Goal: Task Accomplishment & Management: Manage account settings

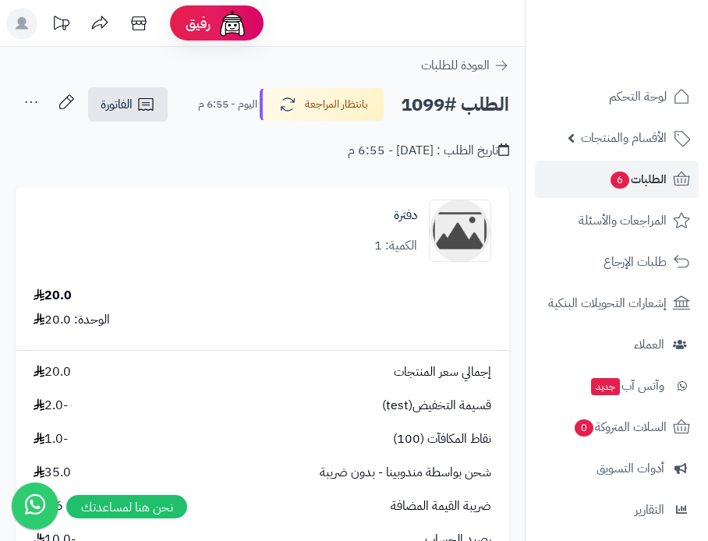
scroll to position [194, 0]
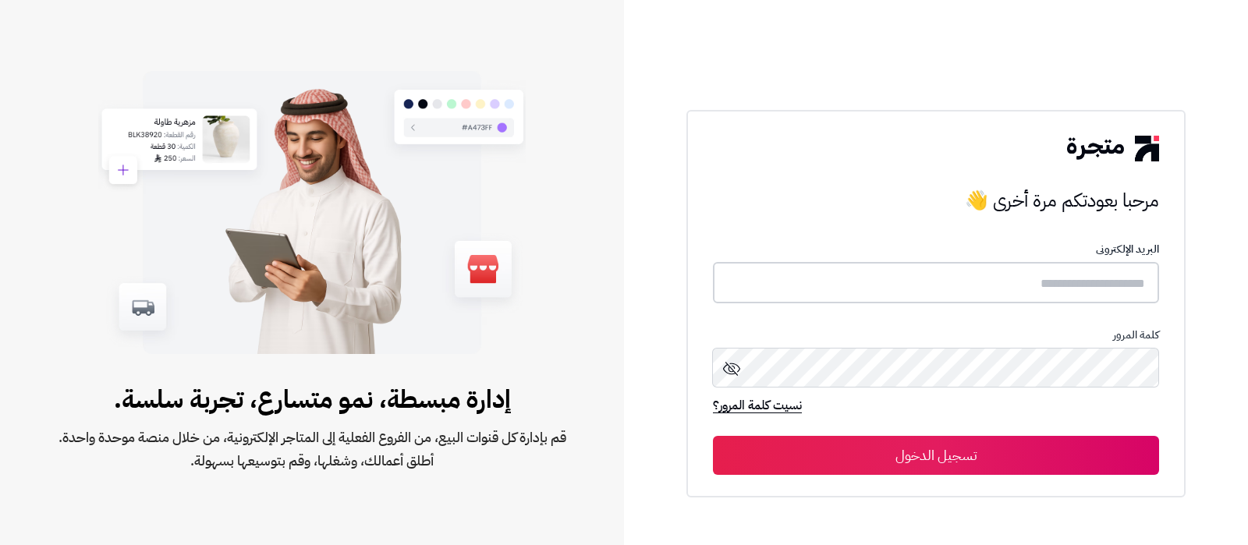
type input "**********"
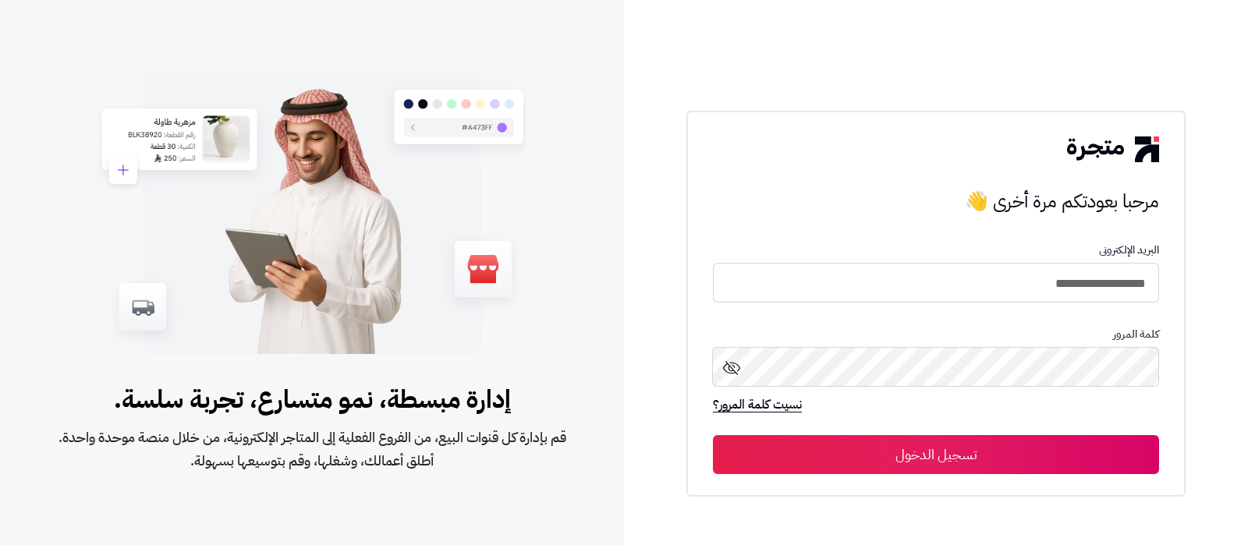
click at [956, 470] on button "تسجيل الدخول" at bounding box center [936, 454] width 446 height 39
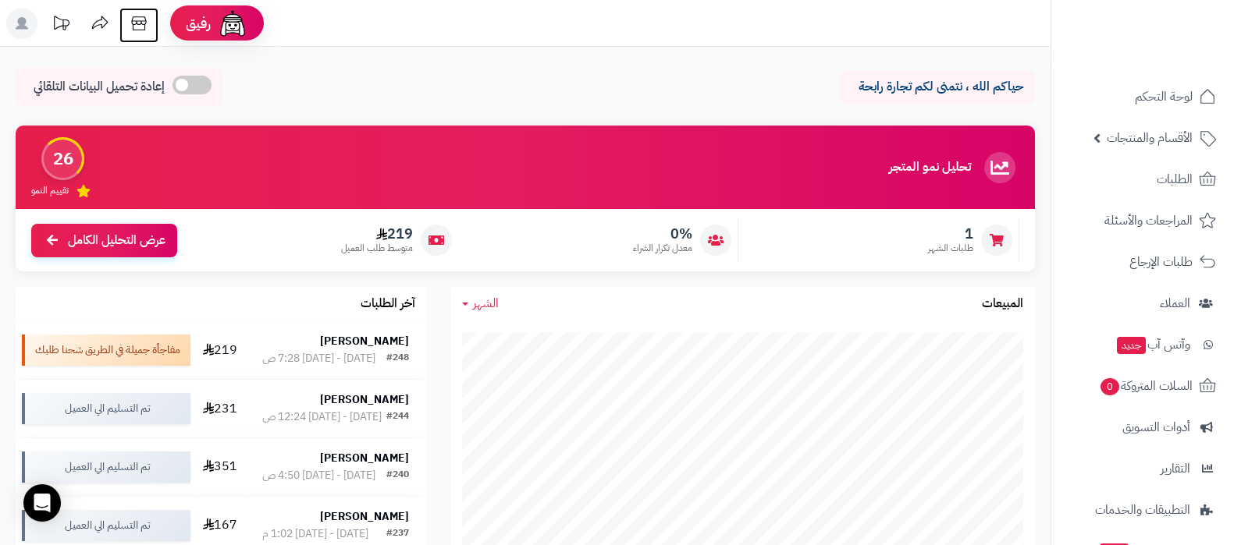
click at [133, 16] on icon at bounding box center [138, 23] width 31 height 31
click at [26, 25] on rect at bounding box center [21, 23] width 31 height 31
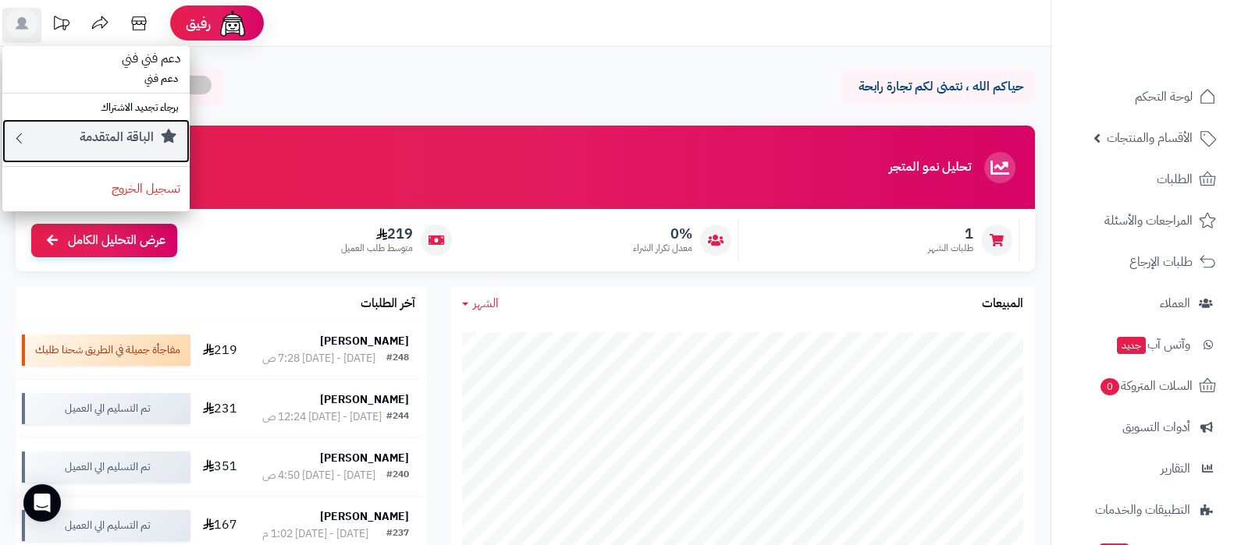
click at [103, 140] on small "الباقة المتقدمة" at bounding box center [117, 137] width 74 height 19
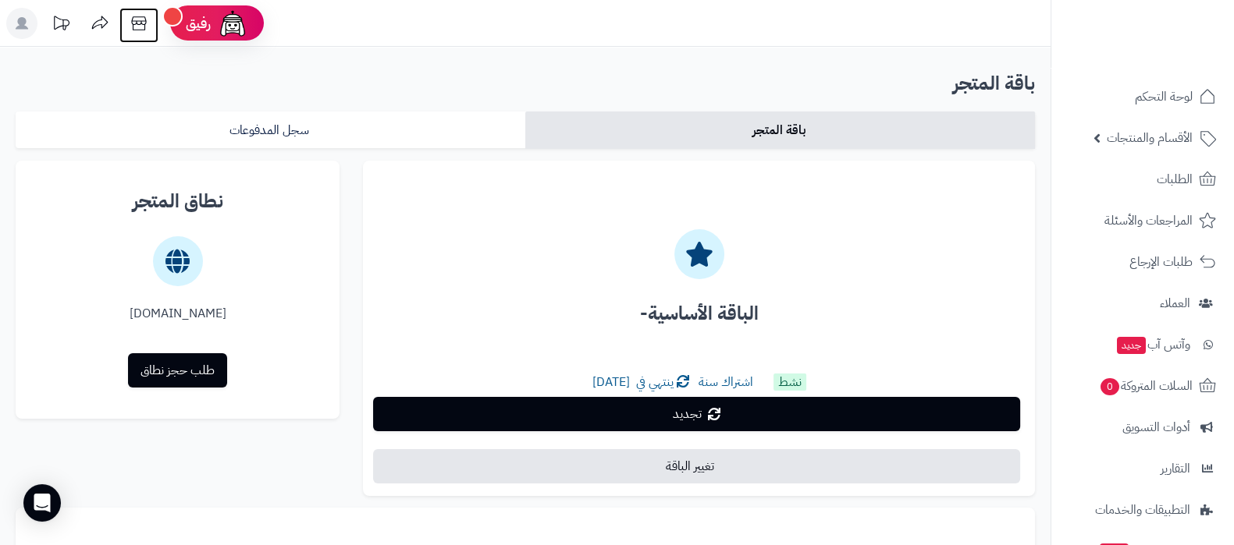
click at [141, 20] on icon at bounding box center [138, 23] width 31 height 31
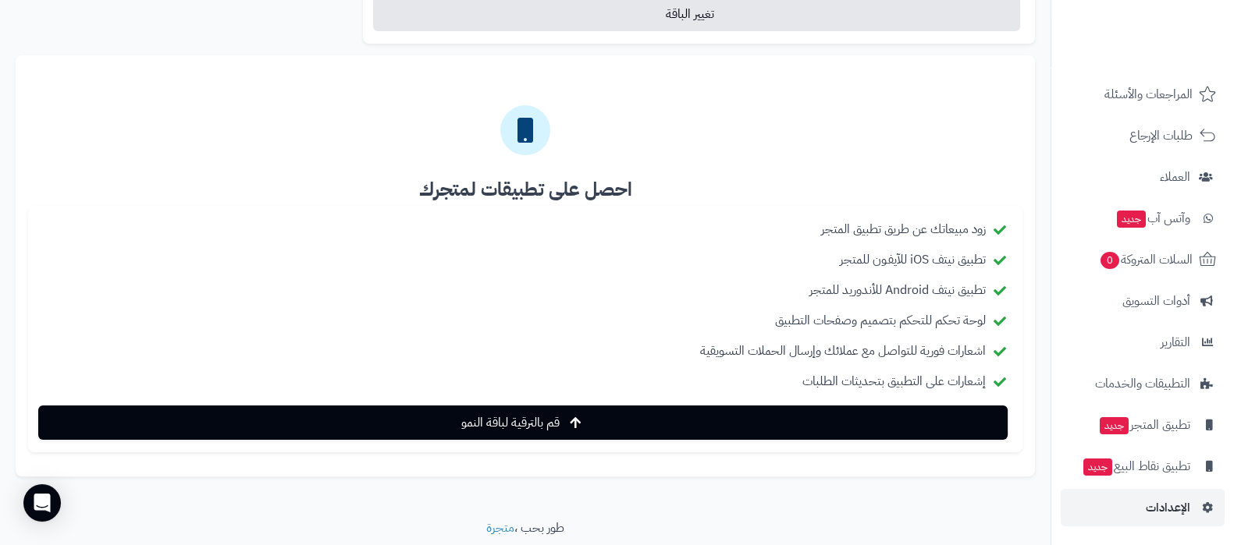
scroll to position [504, 0]
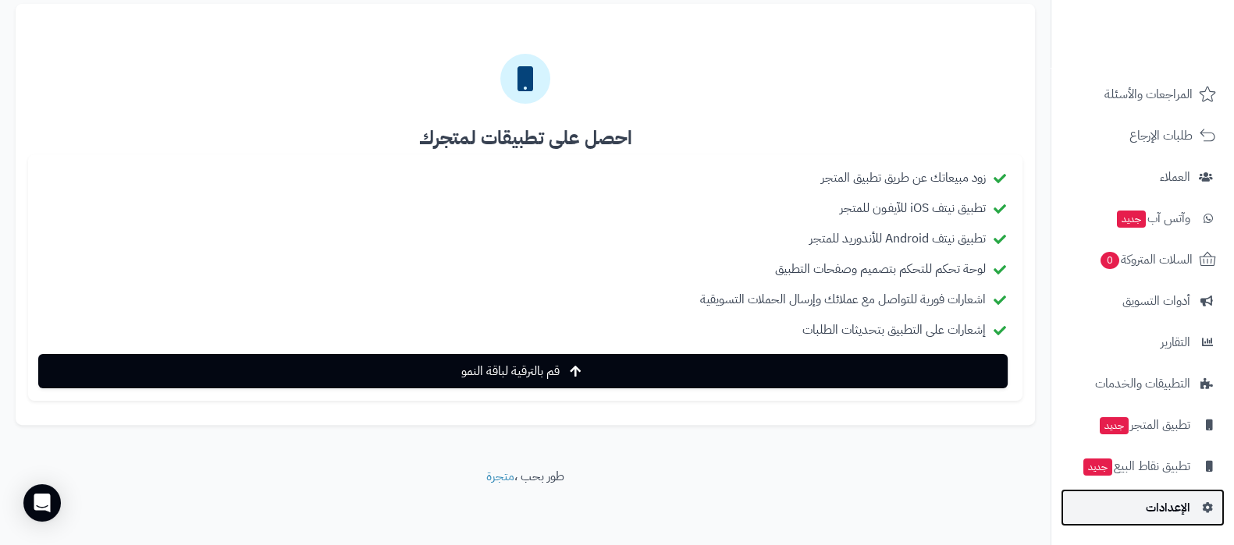
click at [1159, 502] on span "الإعدادات" at bounding box center [1167, 508] width 44 height 22
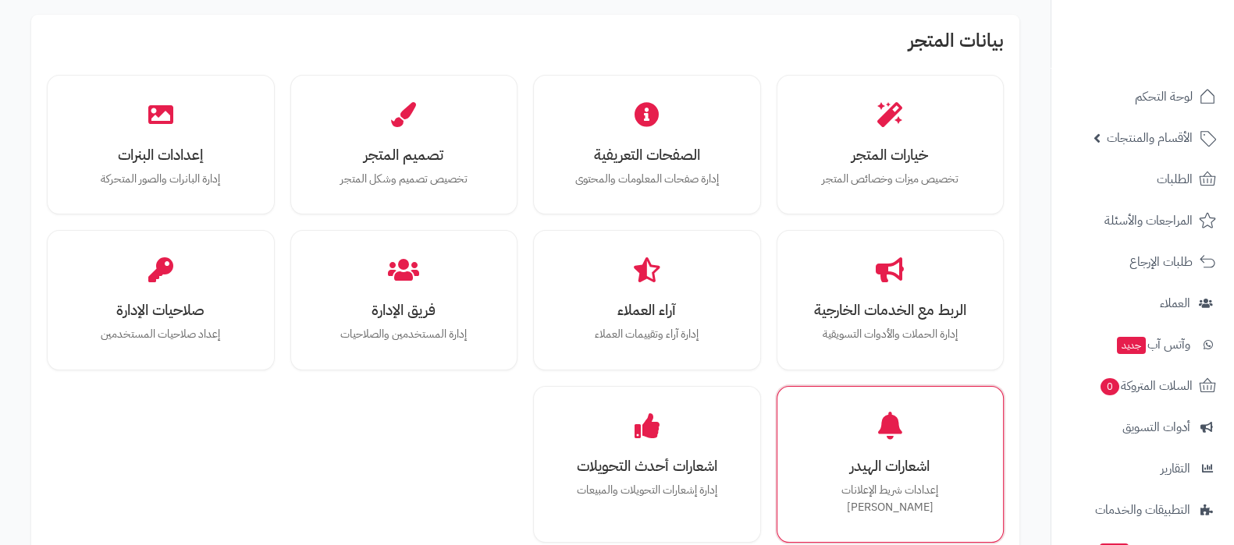
scroll to position [389, 0]
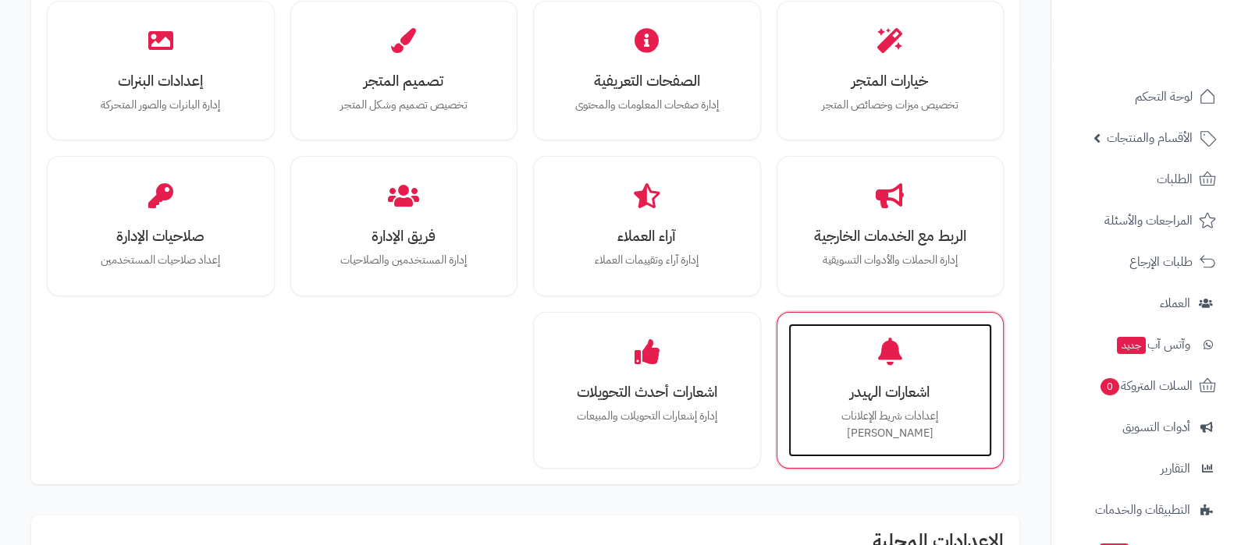
click at [895, 396] on h3 "اشعارات الهيدر" at bounding box center [890, 392] width 173 height 16
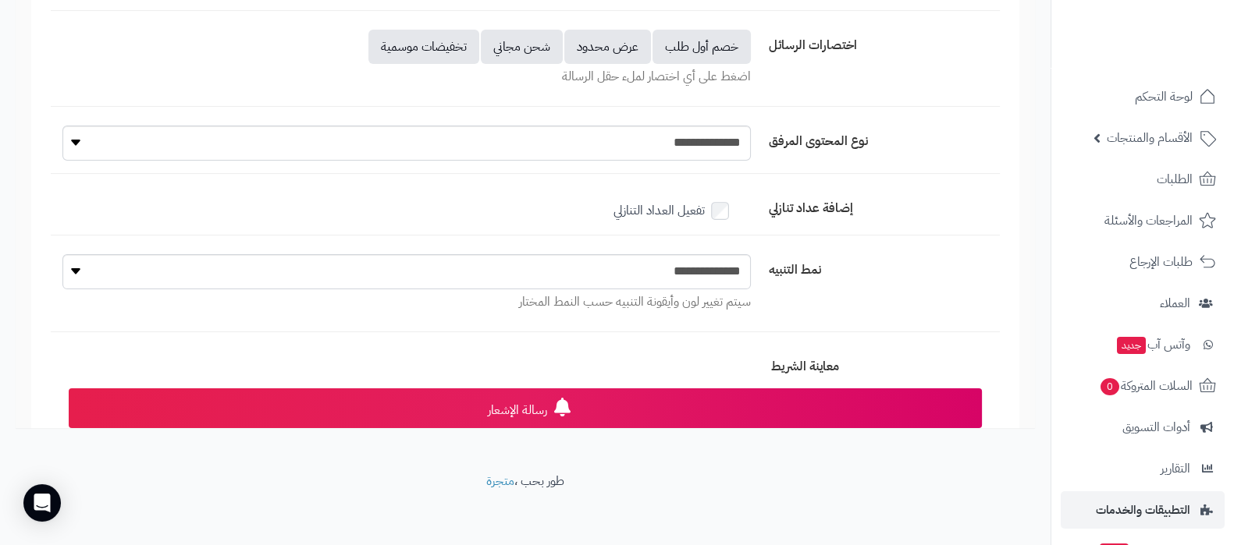
scroll to position [126, 0]
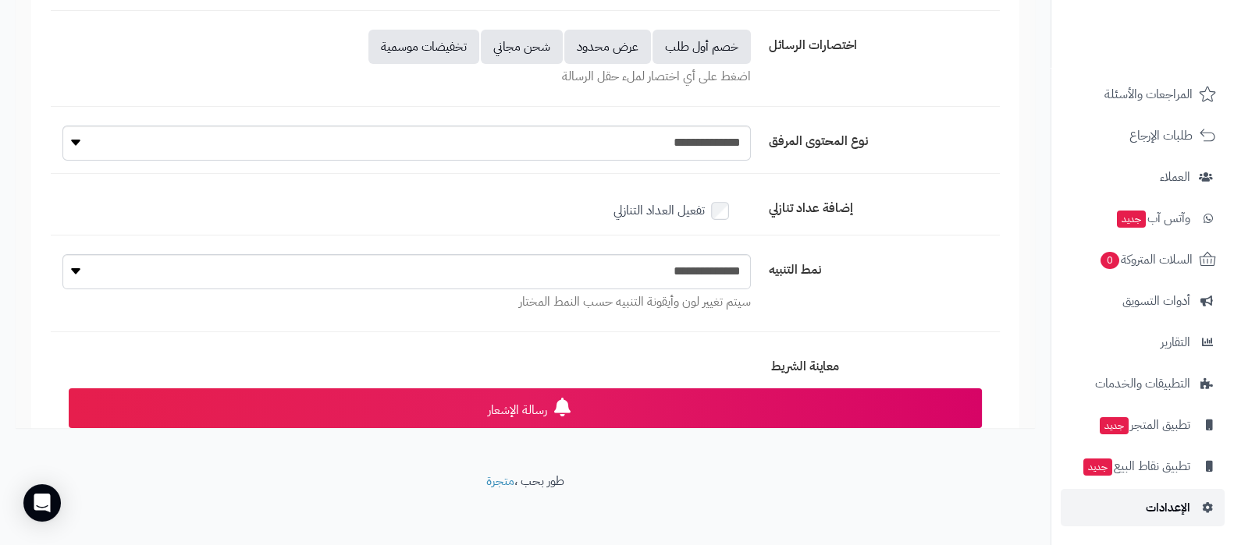
click at [1157, 502] on span "الإعدادات" at bounding box center [1167, 508] width 44 height 22
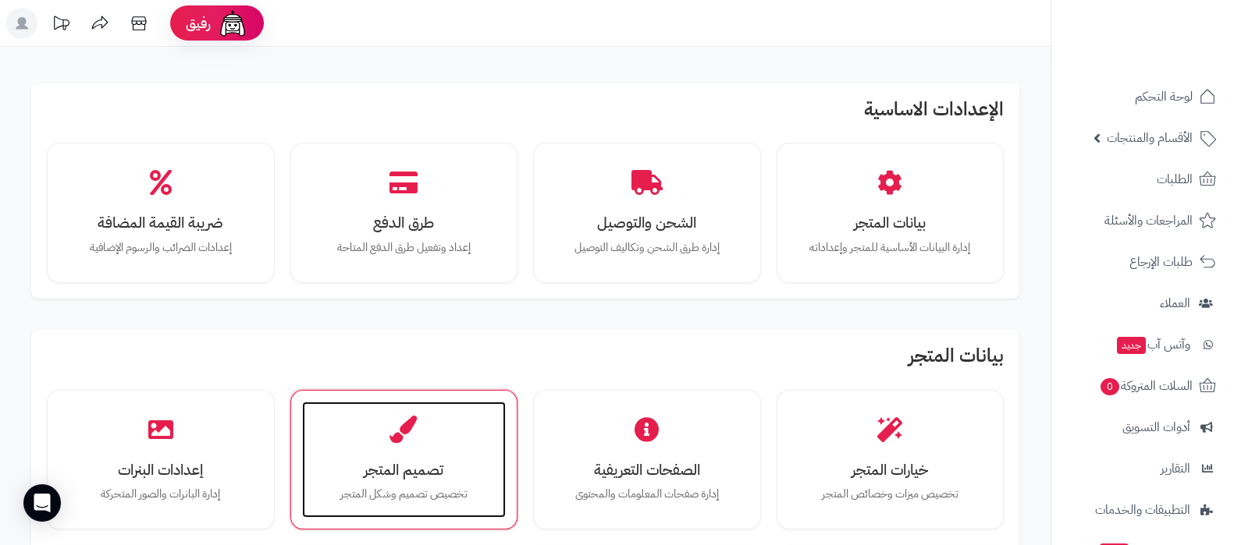
click at [417, 482] on div "تصميم المتجر تخصيص تصميم وشكل المتجر" at bounding box center [404, 460] width 204 height 117
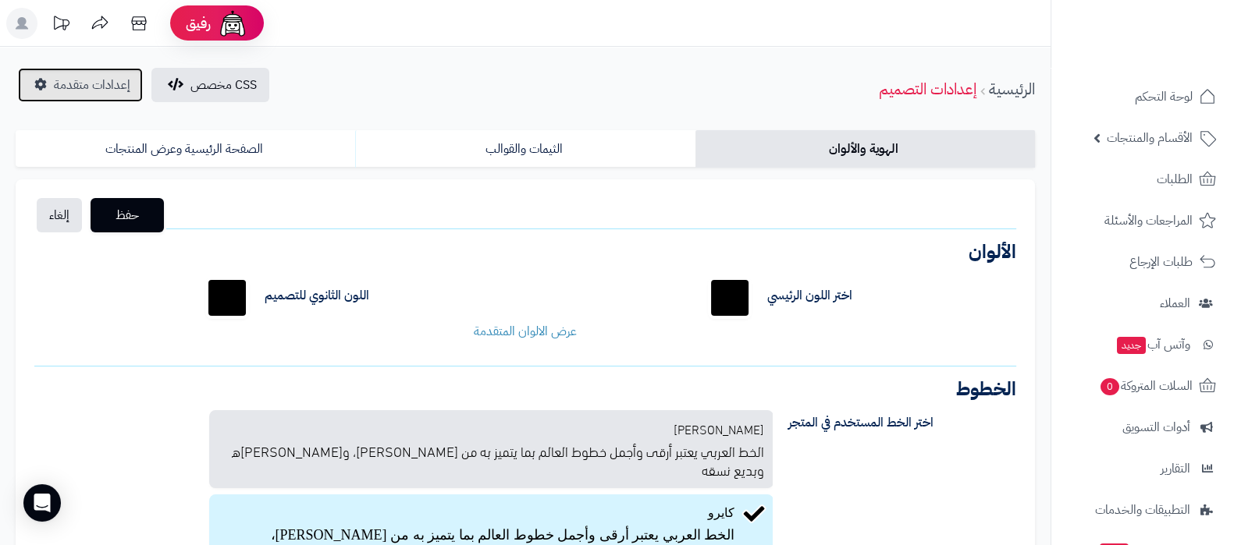
click at [74, 76] on span "إعدادات متقدمة" at bounding box center [92, 85] width 76 height 19
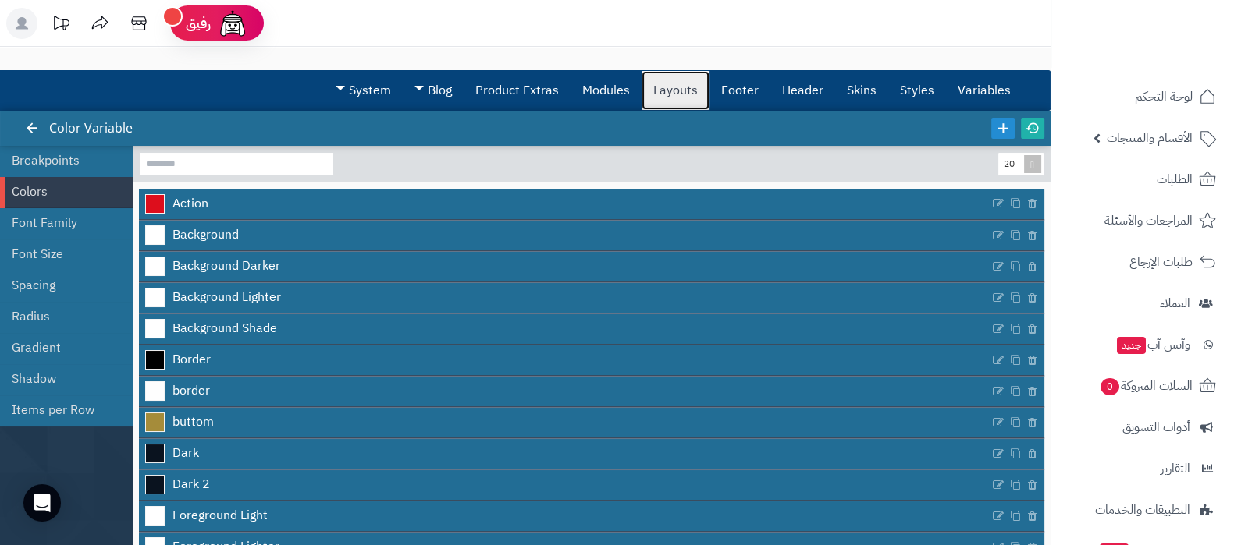
click at [686, 94] on link "Layouts" at bounding box center [675, 90] width 68 height 39
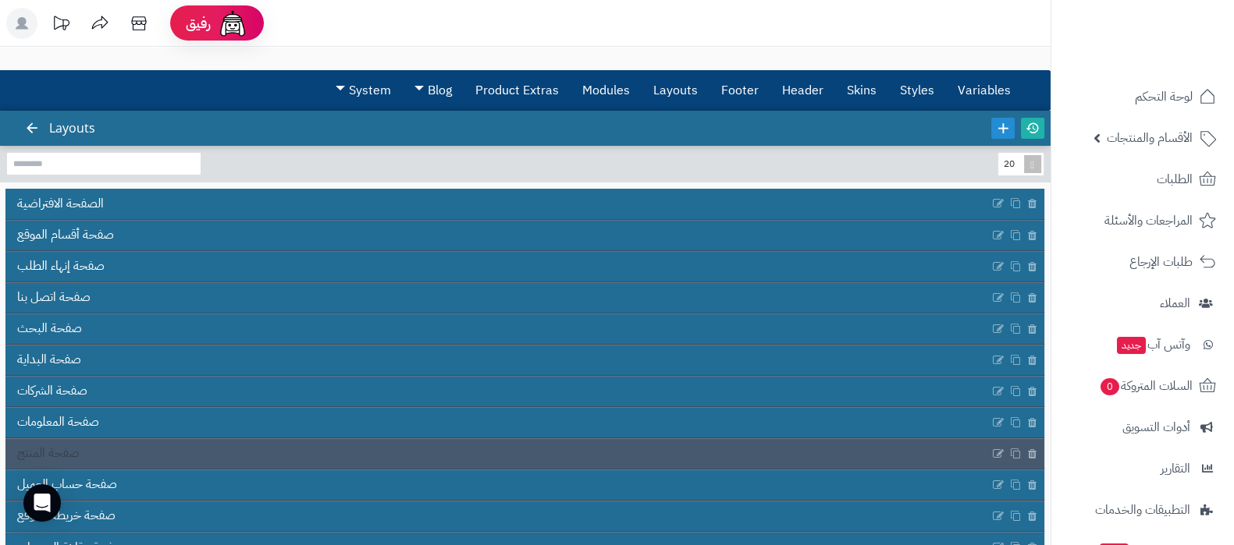
scroll to position [94, 0]
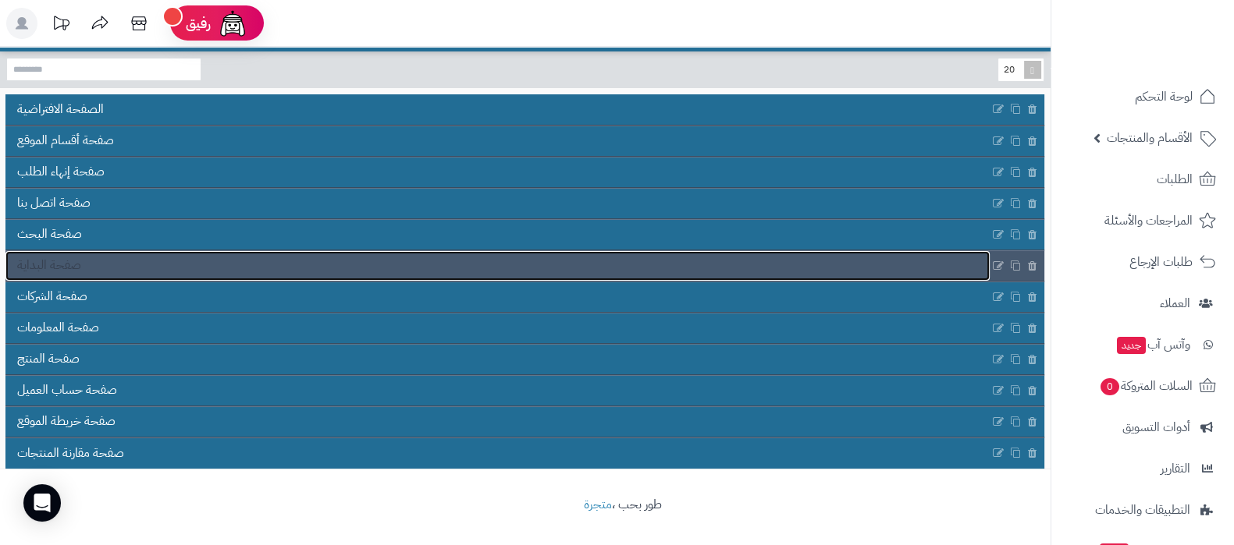
click at [628, 260] on link "صفحة البداية" at bounding box center [497, 266] width 984 height 30
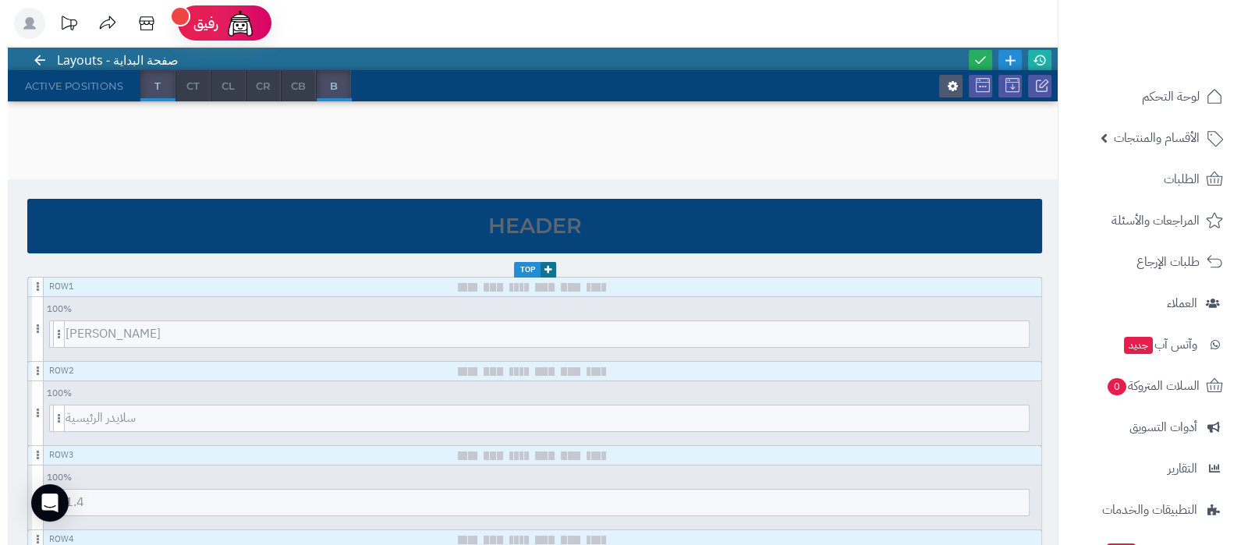
scroll to position [97, 0]
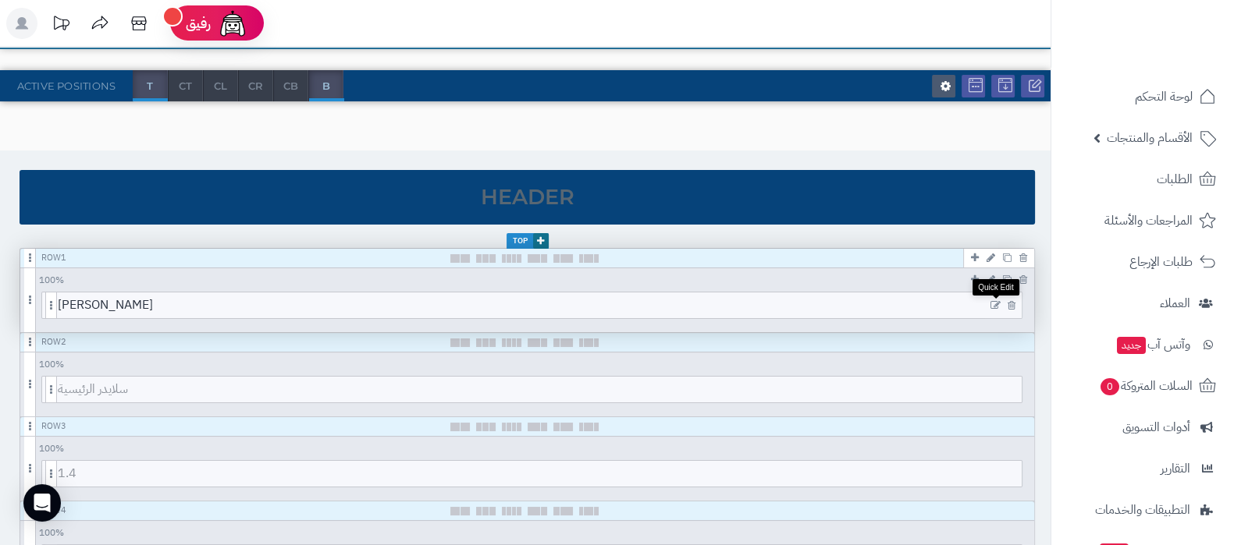
click at [996, 300] on icon at bounding box center [995, 305] width 10 height 11
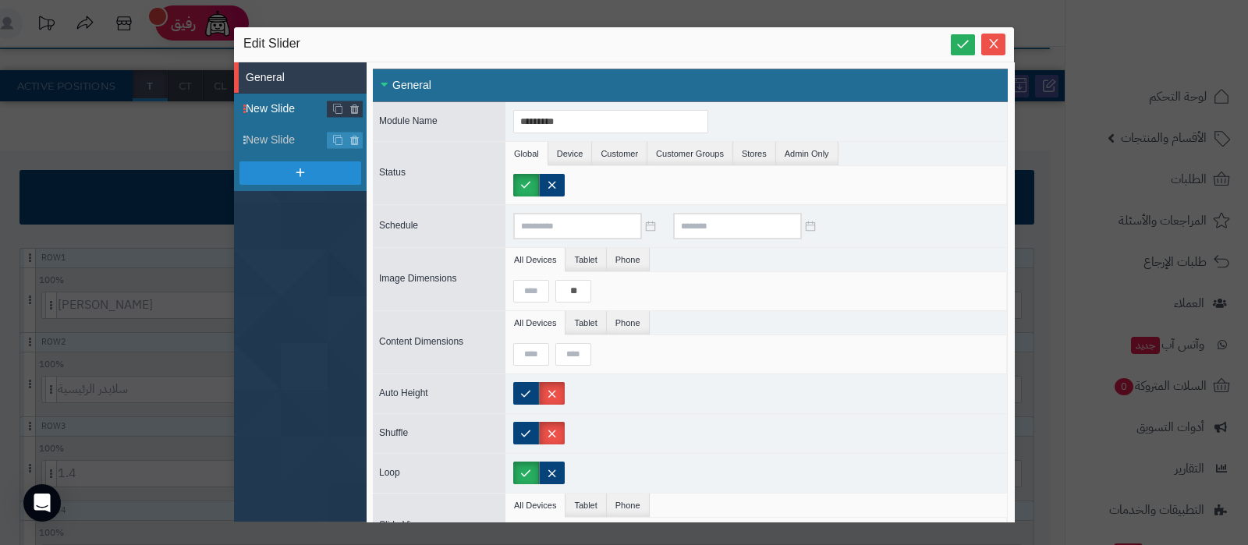
click at [286, 115] on span "New Slide" at bounding box center [287, 109] width 82 height 16
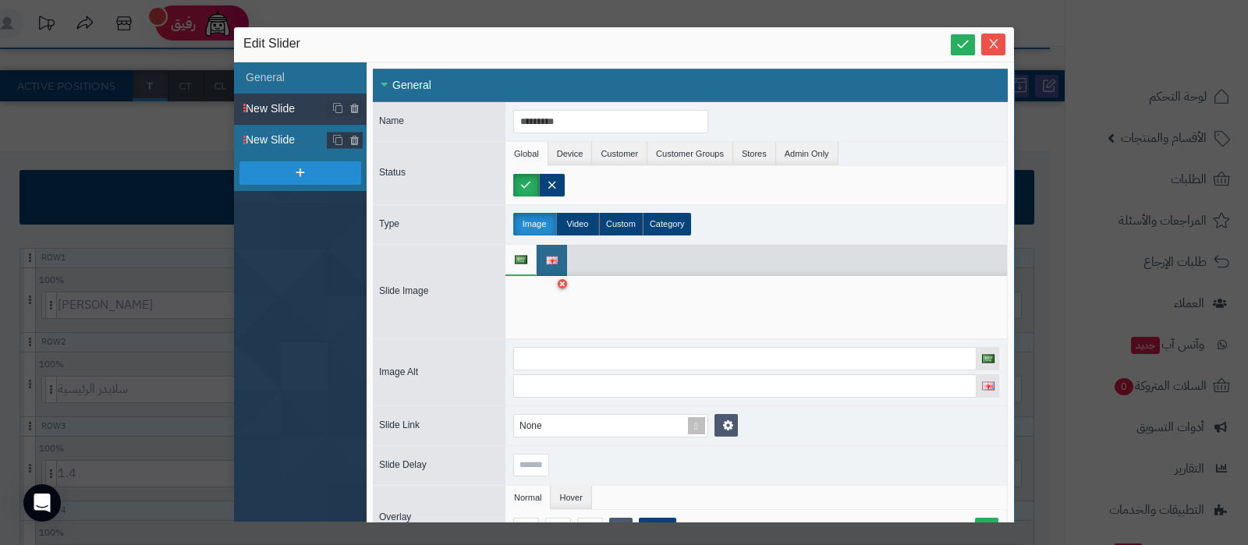
click at [281, 140] on span "New Slide" at bounding box center [287, 140] width 82 height 16
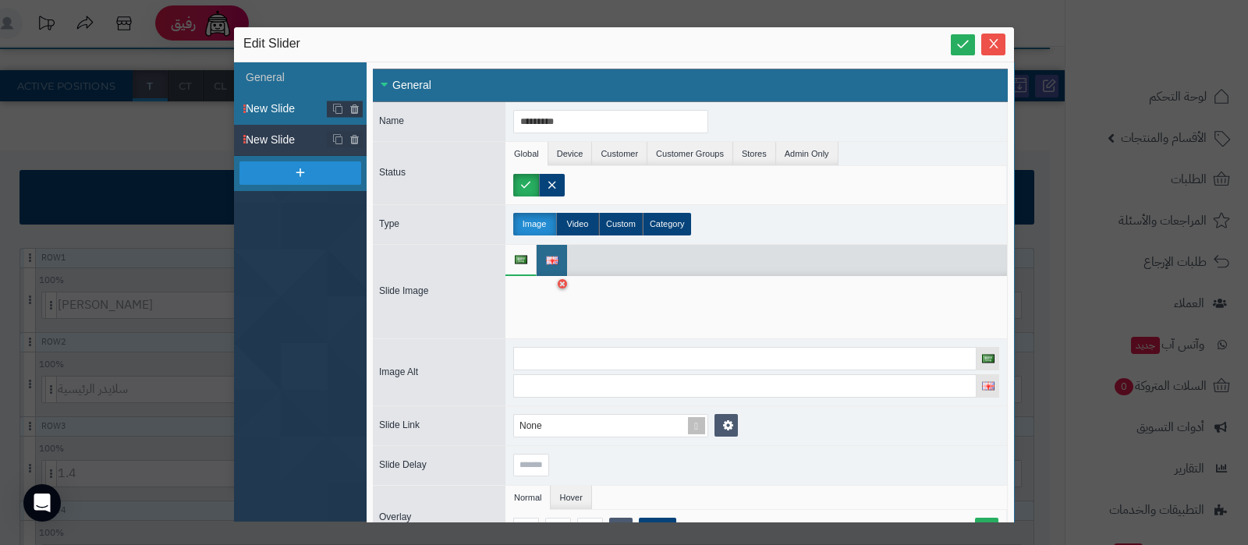
click at [286, 103] on span "New Slide" at bounding box center [287, 109] width 82 height 16
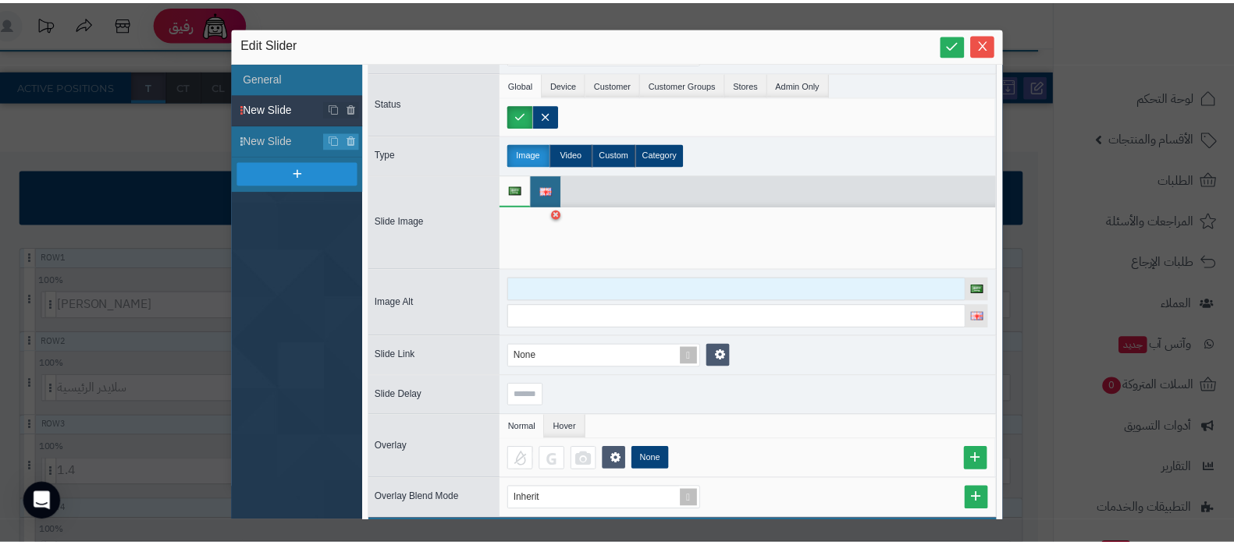
scroll to position [0, 0]
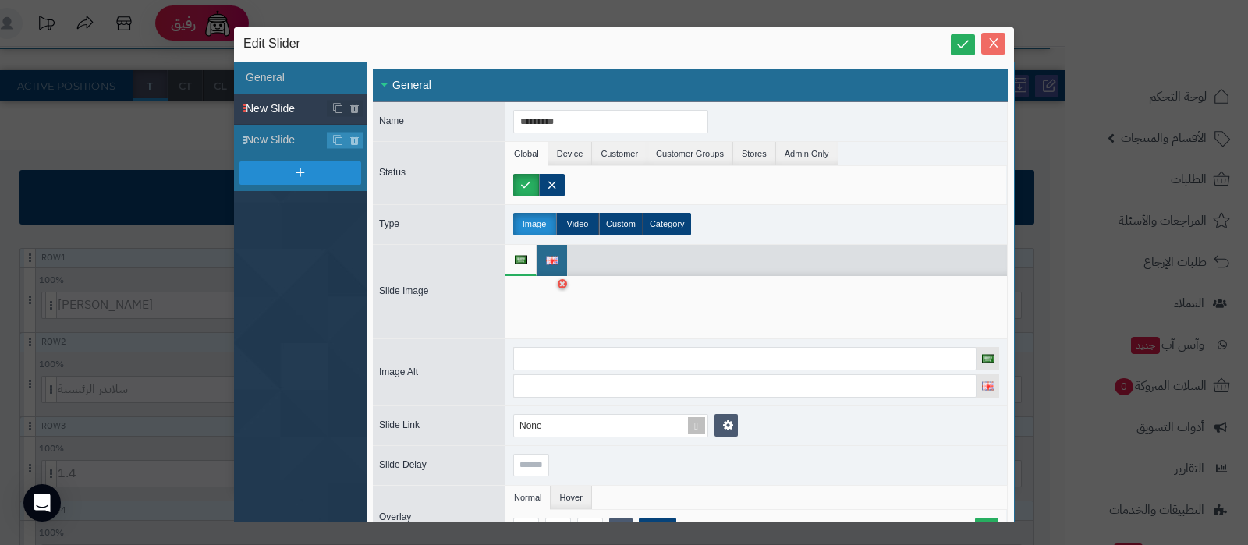
click at [999, 48] on span "Close" at bounding box center [994, 43] width 24 height 13
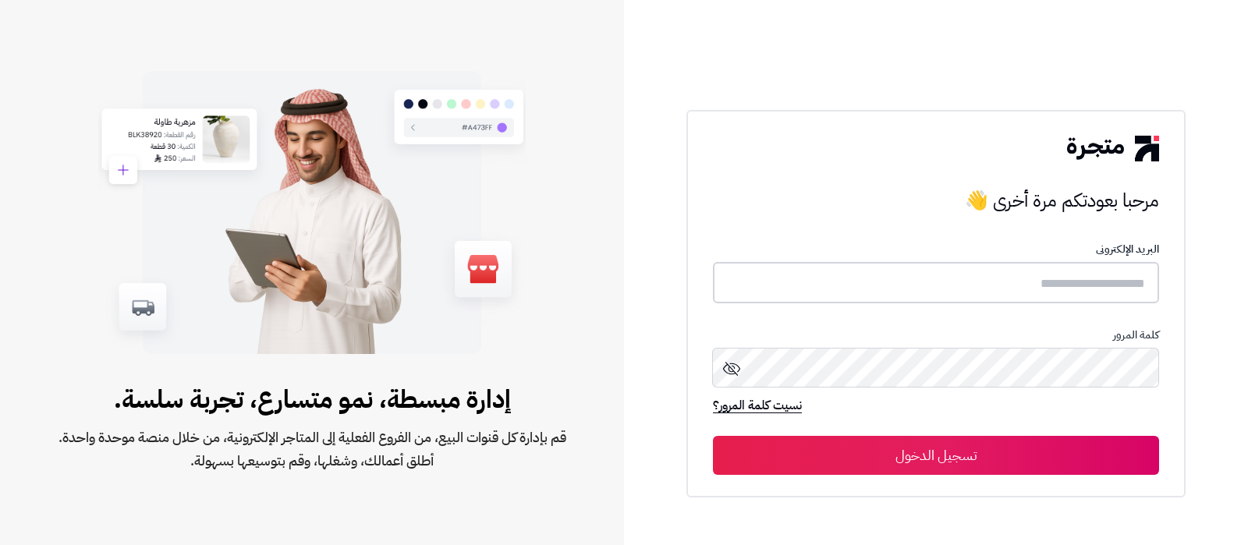
click at [820, 286] on input "text" at bounding box center [936, 282] width 446 height 41
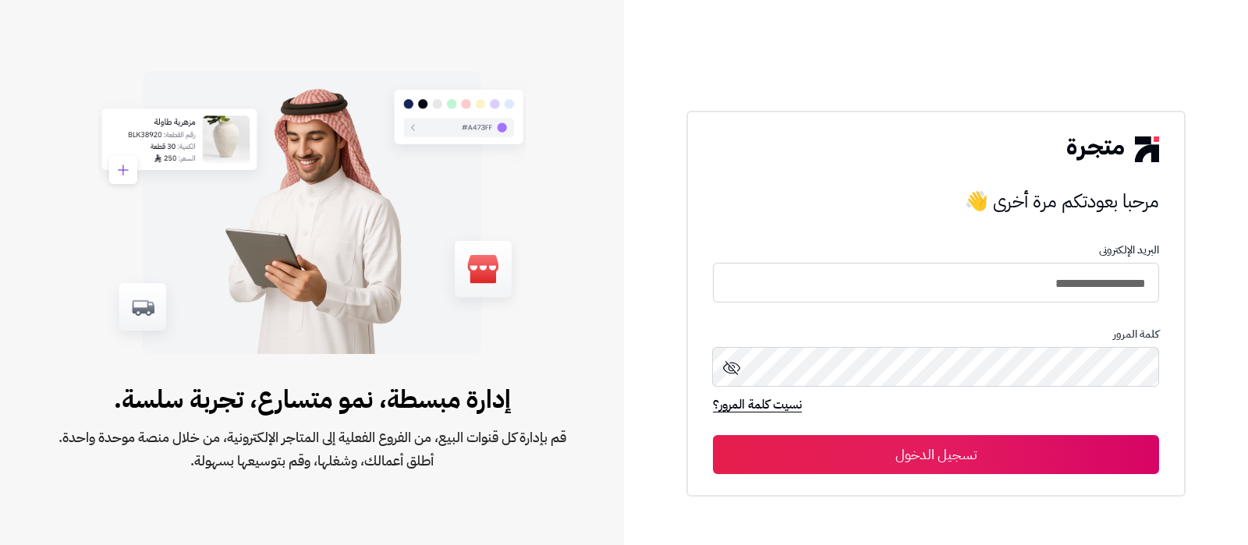
type input "**********"
click at [713, 435] on button "تسجيل الدخول" at bounding box center [936, 454] width 446 height 39
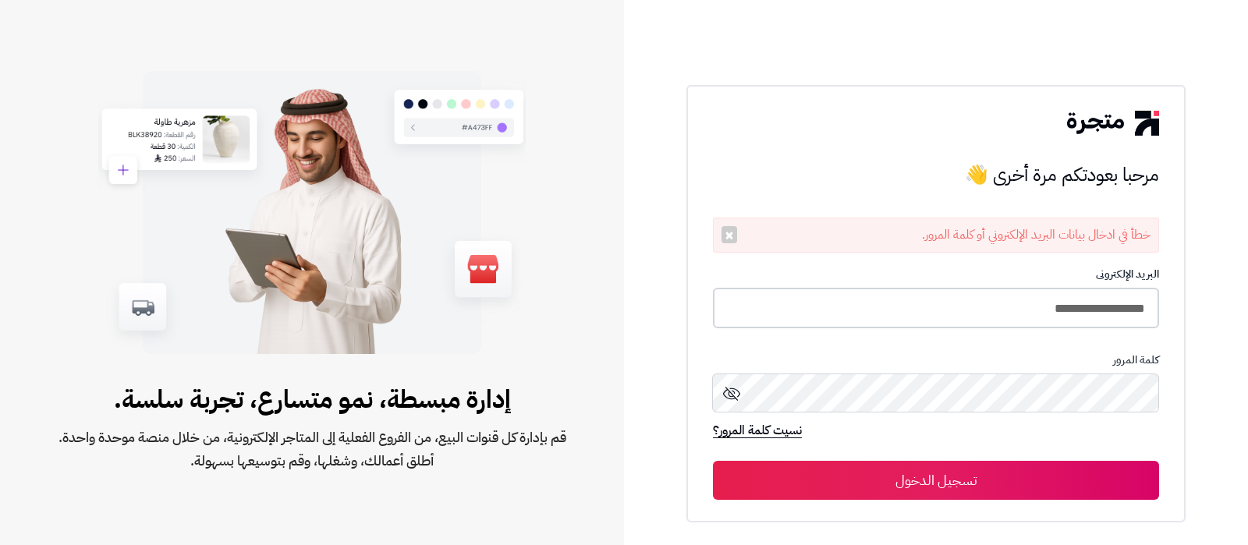
drag, startPoint x: 872, startPoint y: 321, endPoint x: 854, endPoint y: 327, distance: 18.3
click at [872, 321] on input "**********" at bounding box center [936, 308] width 446 height 41
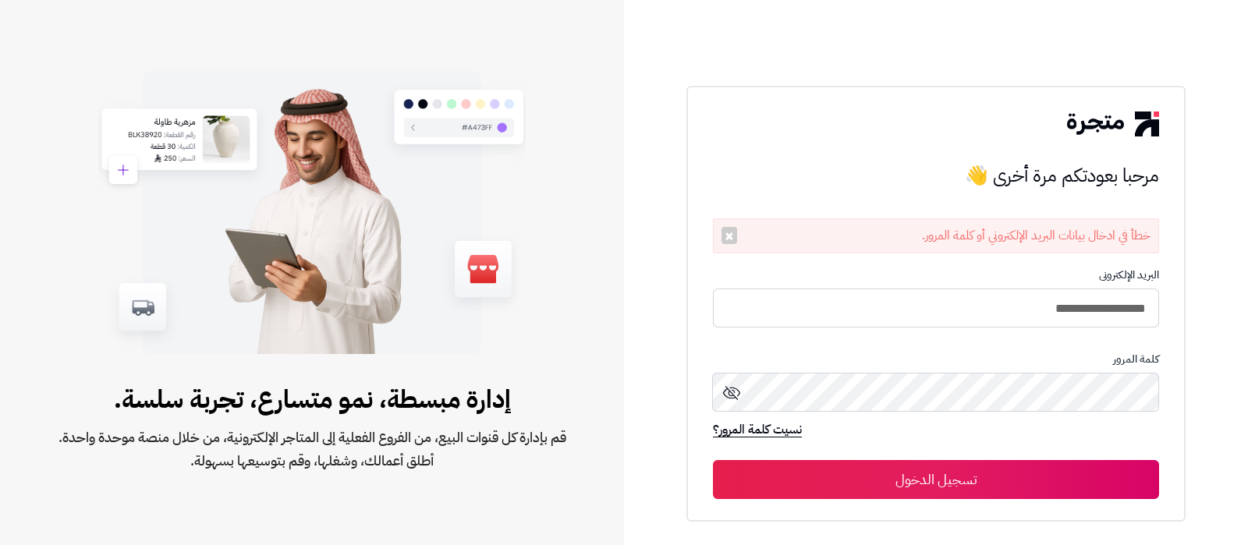
type input "**********"
click at [713, 460] on button "تسجيل الدخول" at bounding box center [936, 479] width 446 height 39
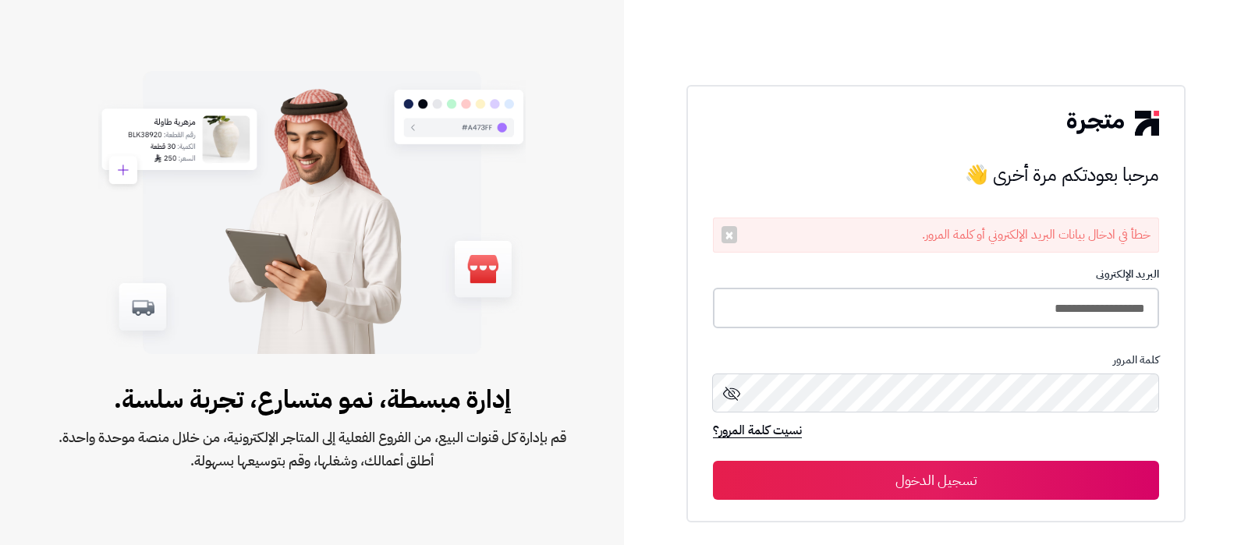
click at [971, 318] on input "**********" at bounding box center [936, 308] width 446 height 41
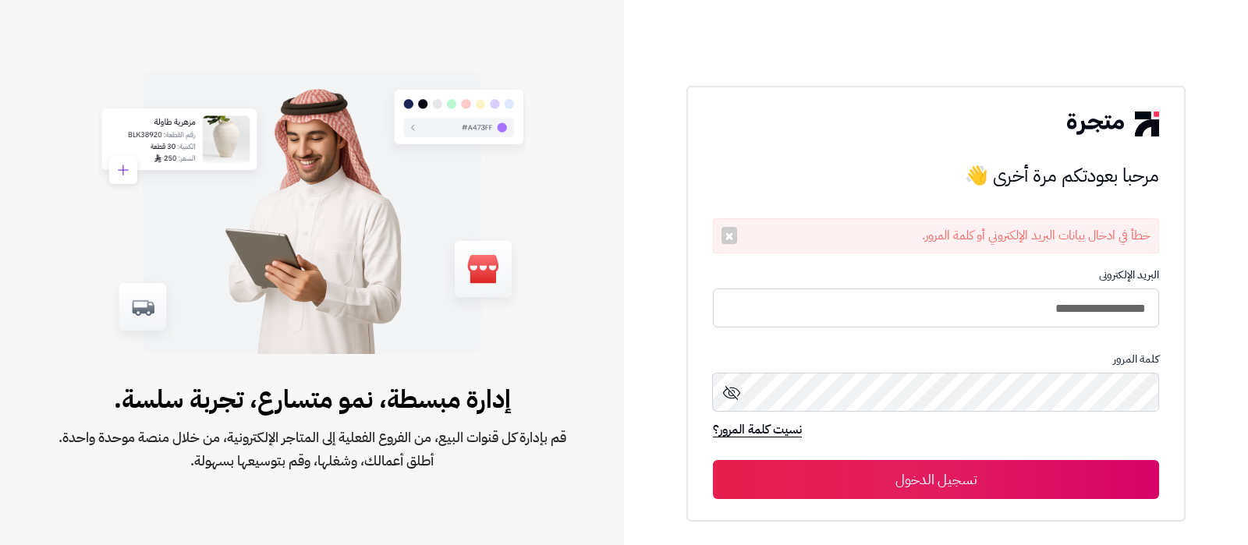
click at [913, 493] on button "تسجيل الدخول" at bounding box center [936, 479] width 446 height 39
click at [719, 229] on div "خطأ في ادخال بيانات البريد الإلكتروني أو كلمة المرور. ×" at bounding box center [936, 235] width 446 height 35
click at [730, 233] on button "×" at bounding box center [730, 235] width 16 height 17
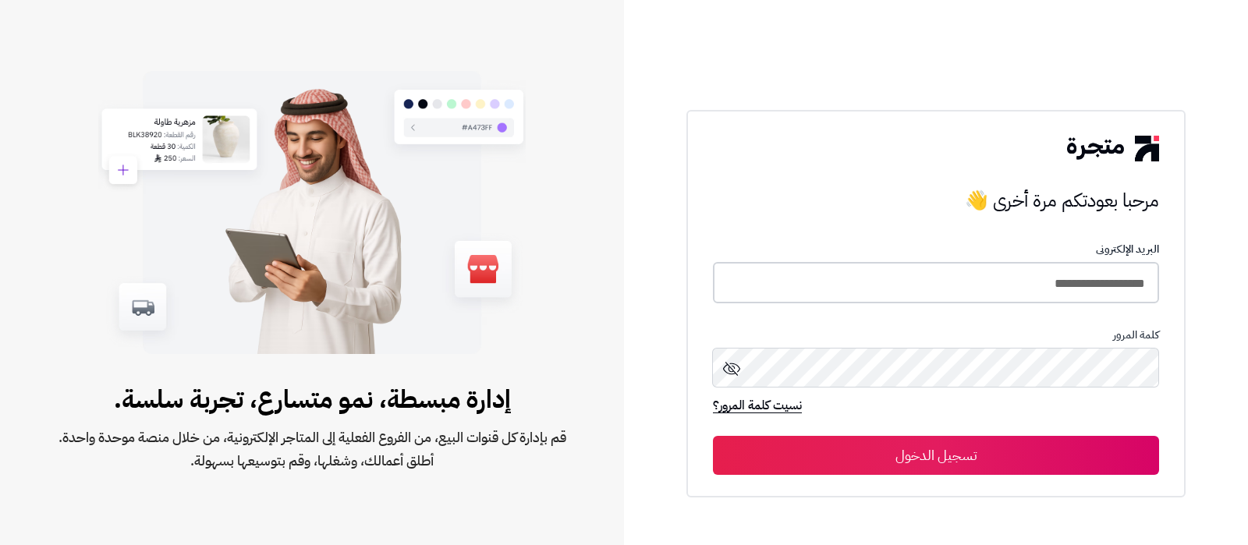
drag, startPoint x: 945, startPoint y: 286, endPoint x: 907, endPoint y: 287, distance: 37.5
click at [945, 286] on input "**********" at bounding box center [936, 282] width 446 height 41
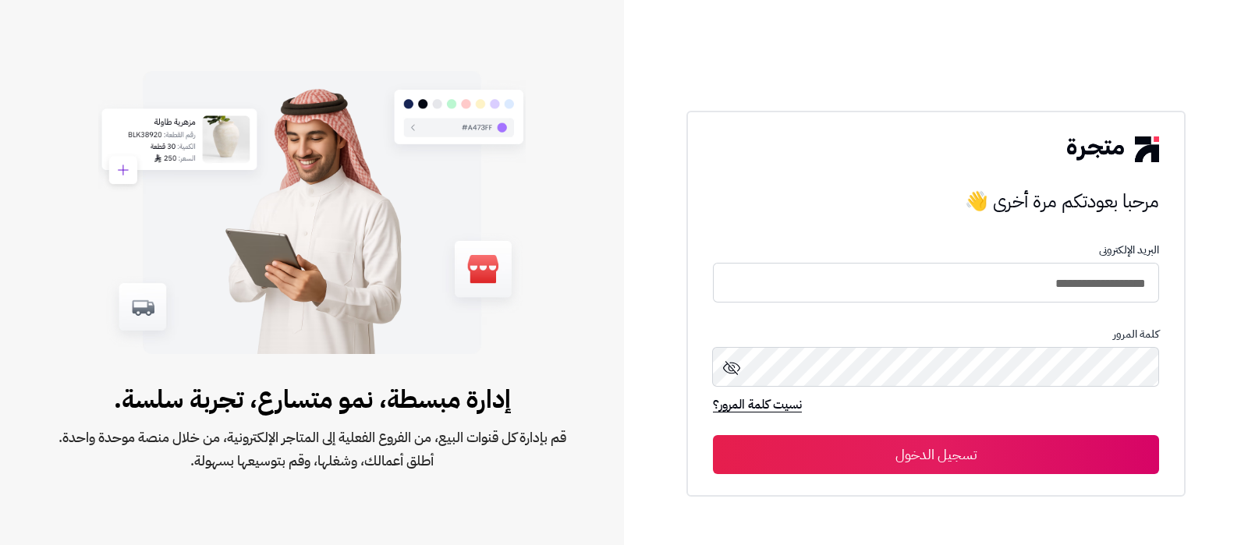
type input "**********"
click at [713, 435] on button "تسجيل الدخول" at bounding box center [936, 454] width 446 height 39
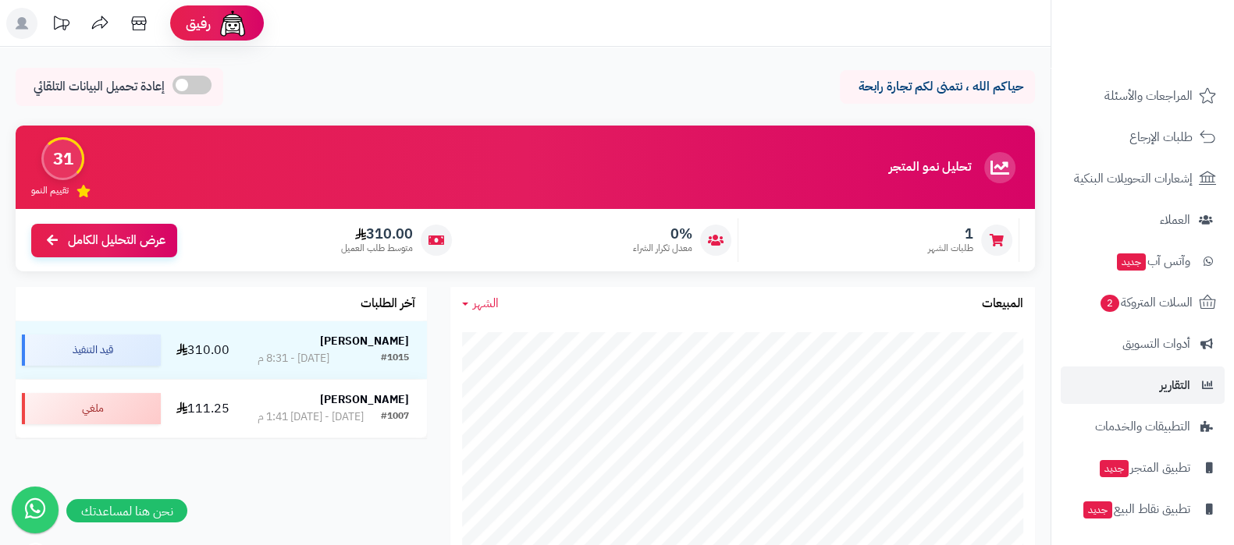
scroll to position [168, 0]
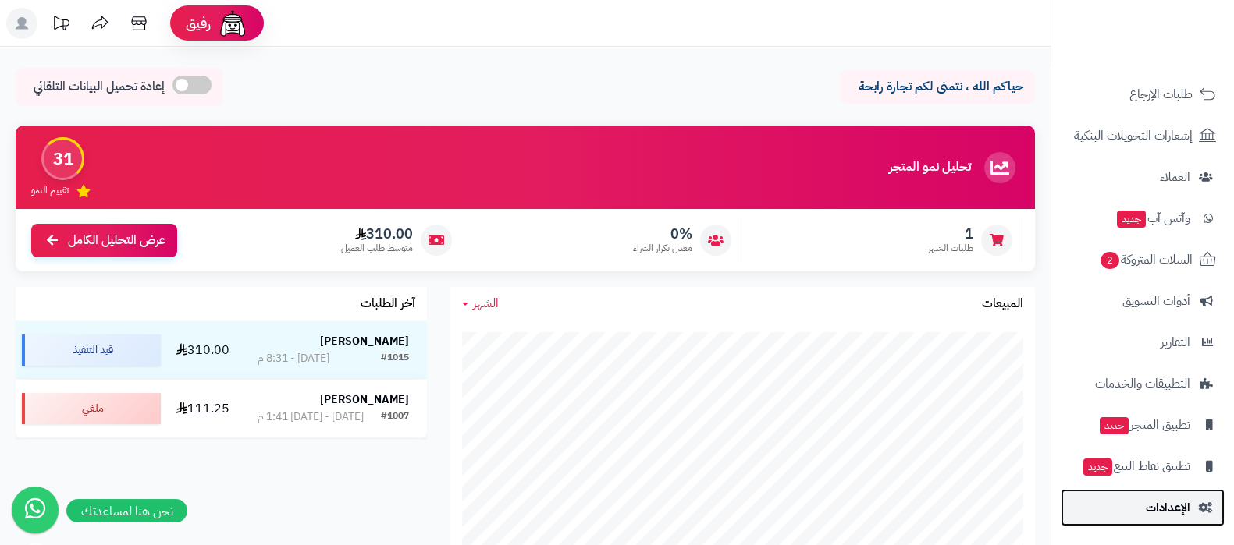
click at [1144, 514] on link "الإعدادات" at bounding box center [1142, 507] width 164 height 37
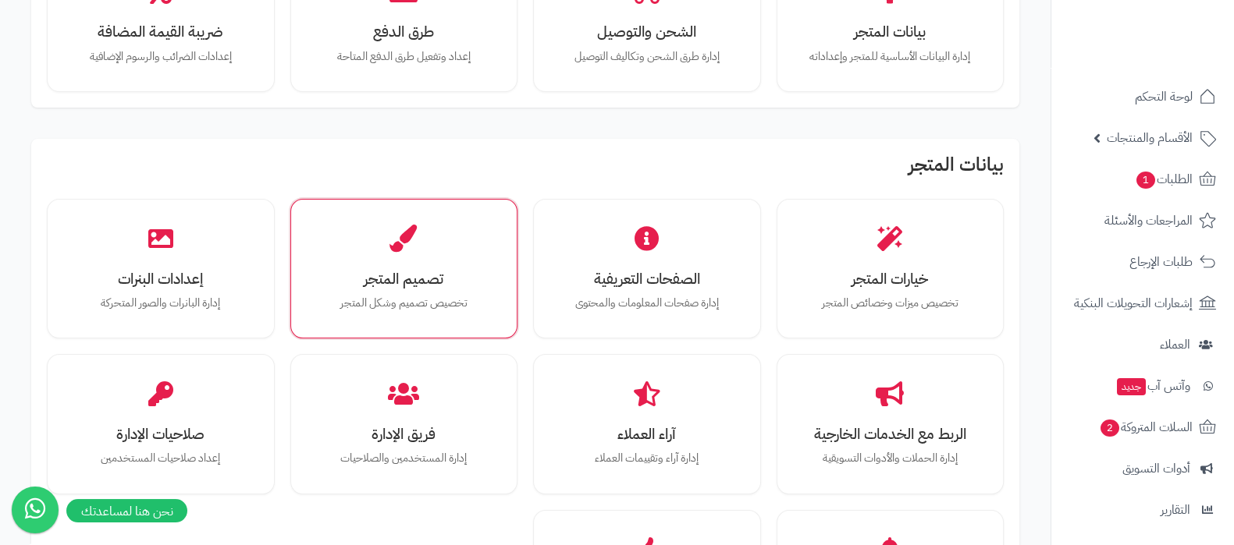
scroll to position [194, 0]
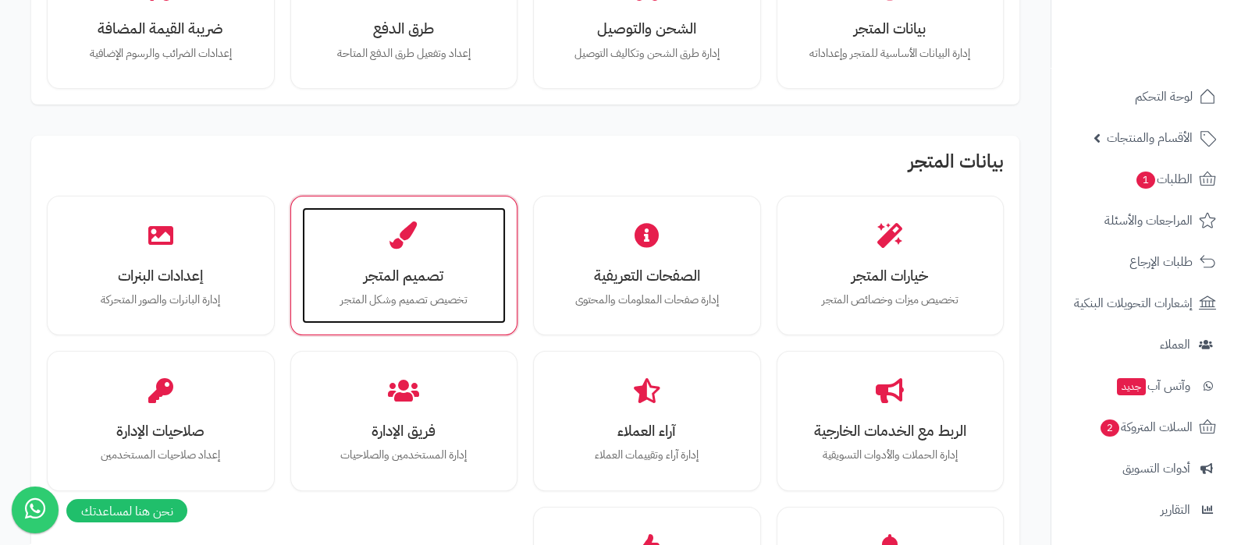
click at [378, 304] on p "تخصيص تصميم وشكل المتجر" at bounding box center [404, 300] width 173 height 17
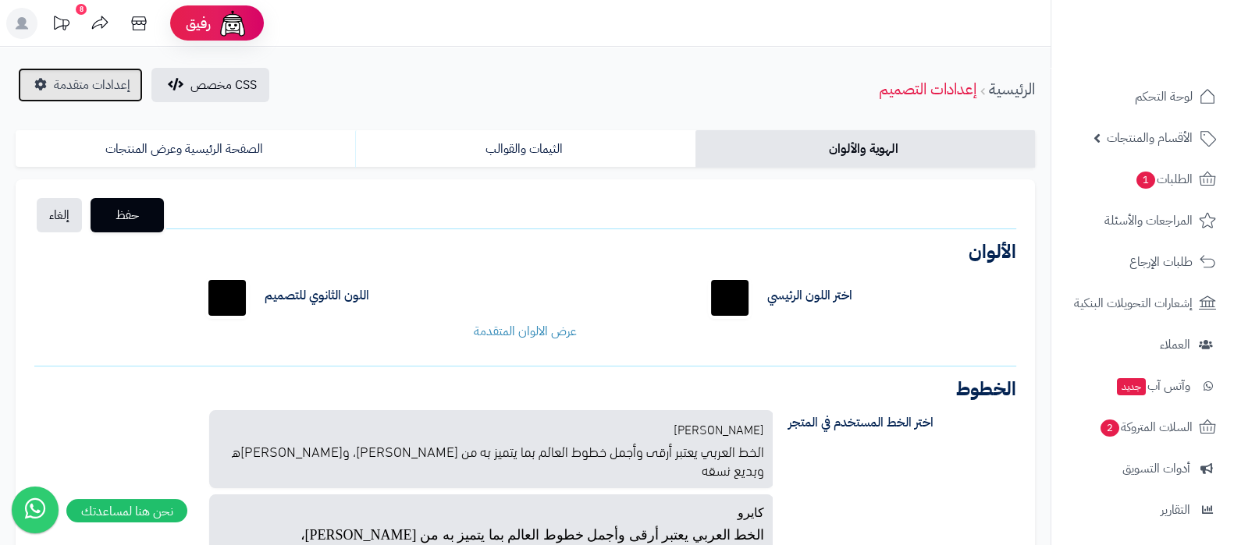
click at [87, 80] on span "إعدادات متقدمة" at bounding box center [92, 85] width 76 height 19
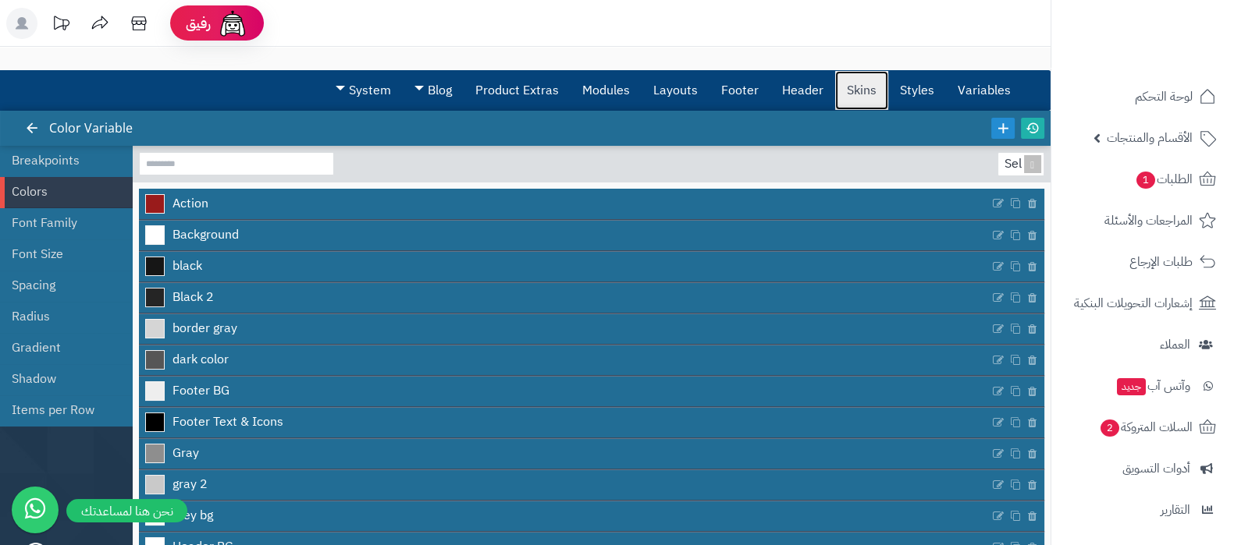
click at [866, 92] on link "Skins" at bounding box center [861, 90] width 53 height 39
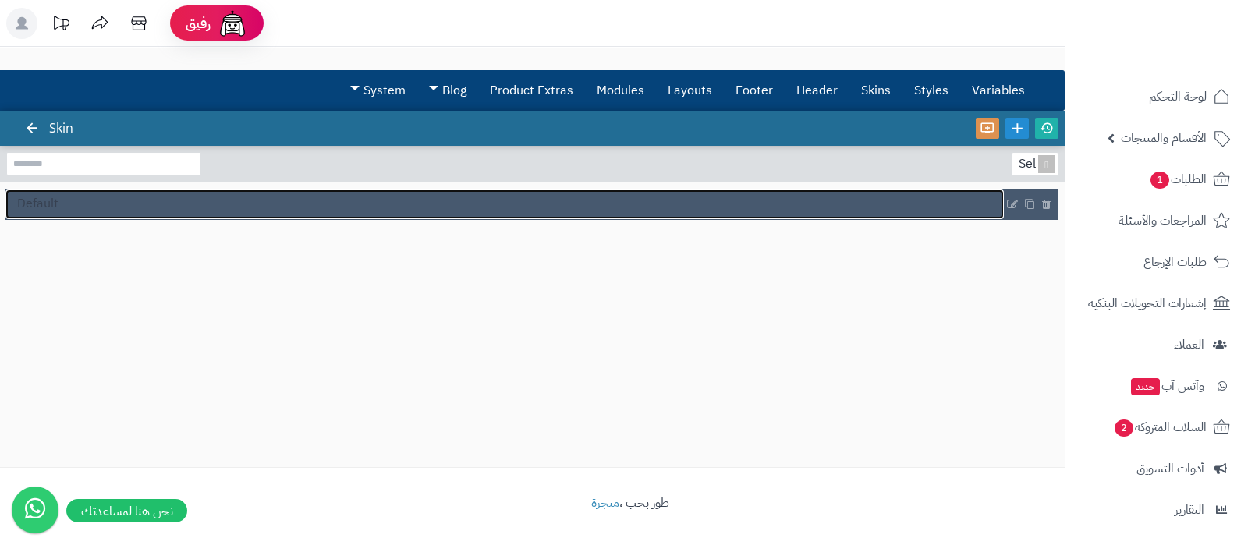
click at [420, 204] on link "Default" at bounding box center [504, 205] width 999 height 30
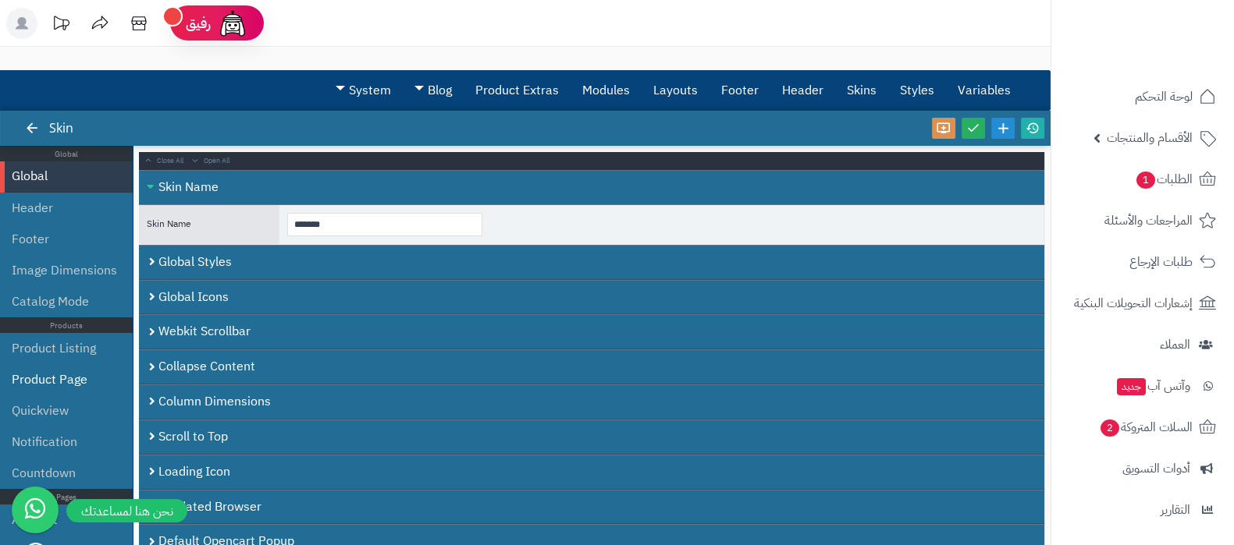
click at [55, 377] on li "Product Page" at bounding box center [66, 379] width 133 height 31
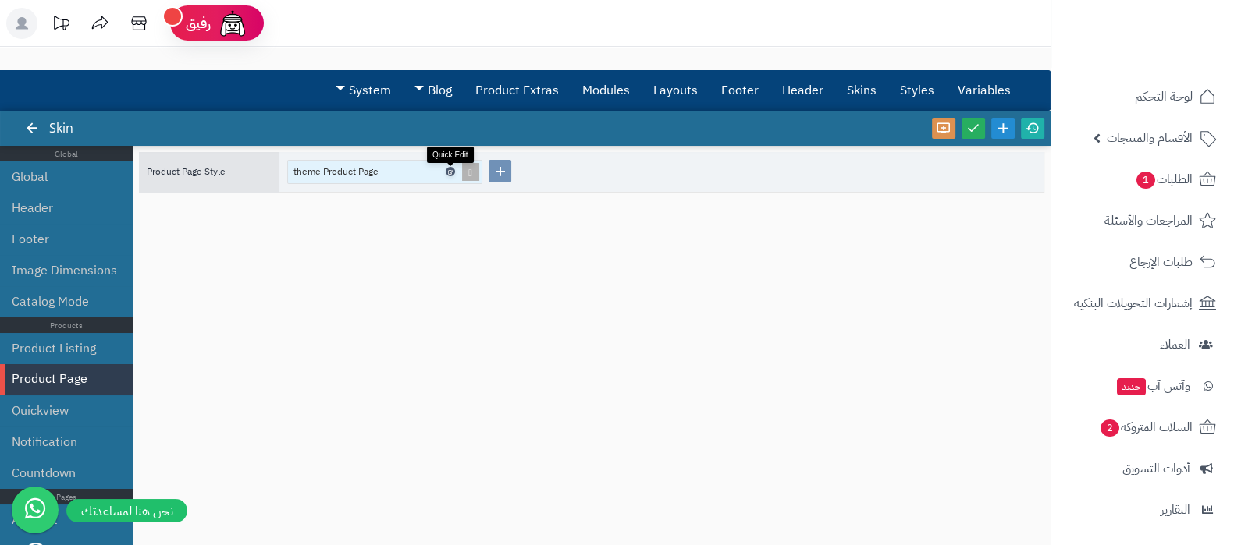
click at [449, 170] on icon at bounding box center [449, 172] width 5 height 7
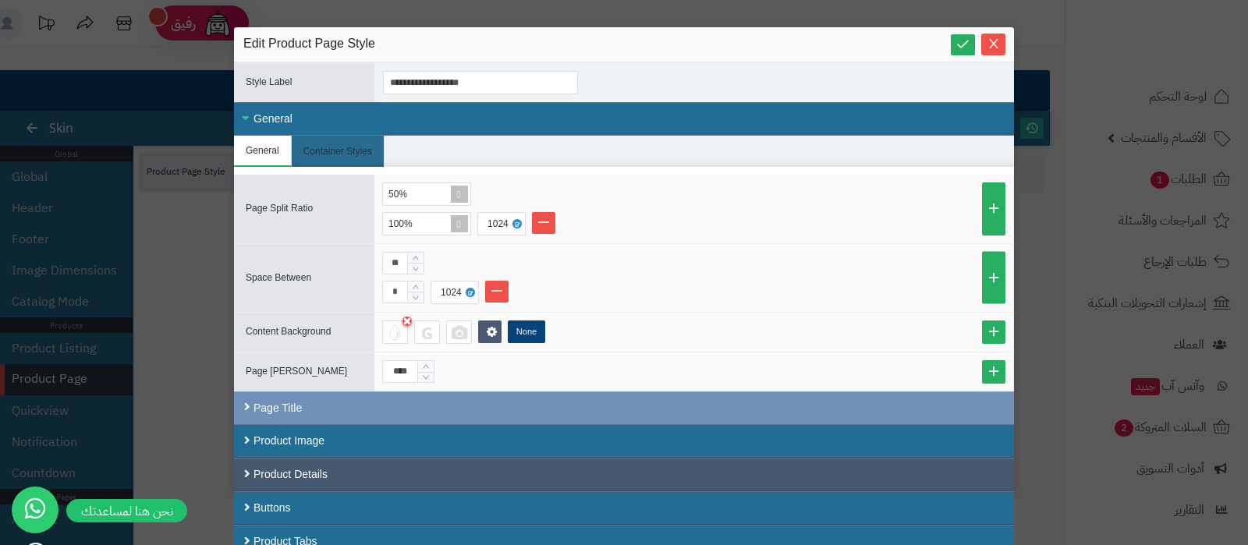
scroll to position [9, 0]
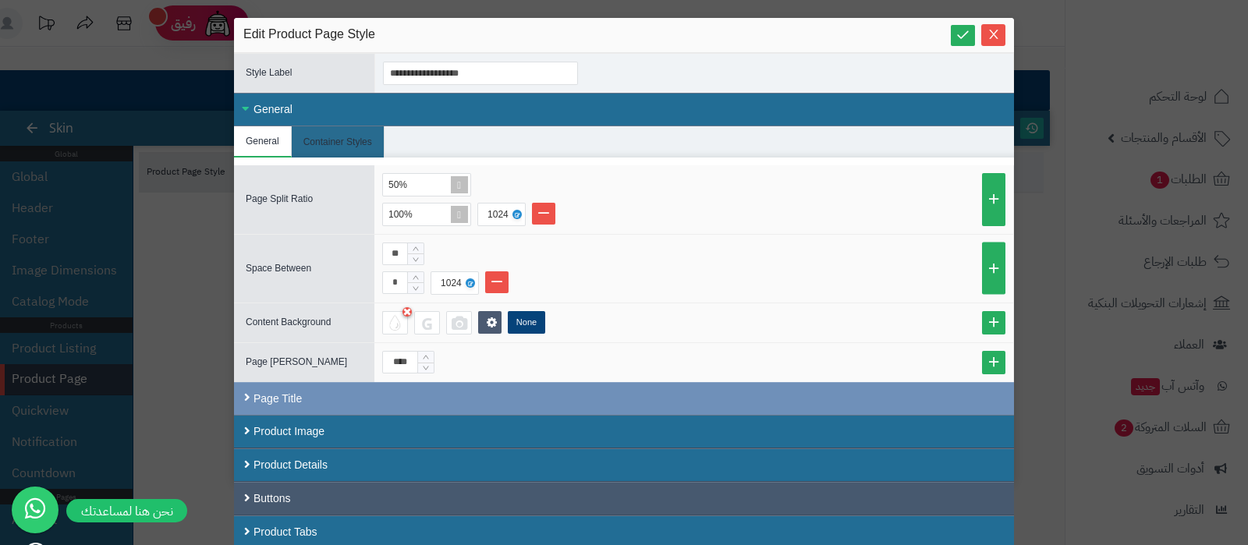
click at [444, 501] on div "Buttons" at bounding box center [624, 499] width 780 height 34
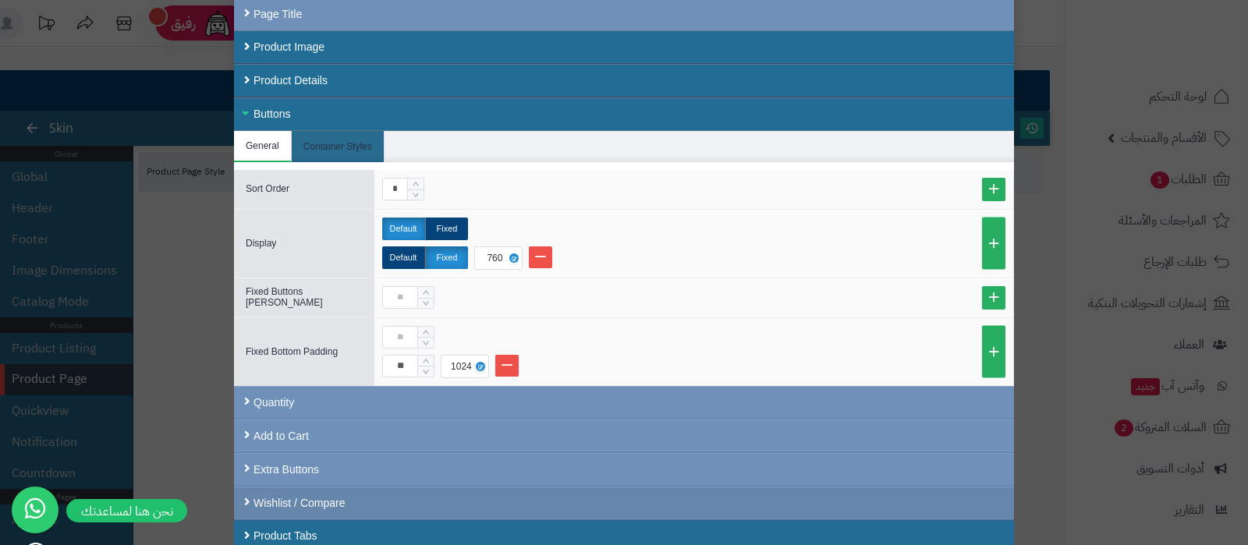
scroll to position [397, 0]
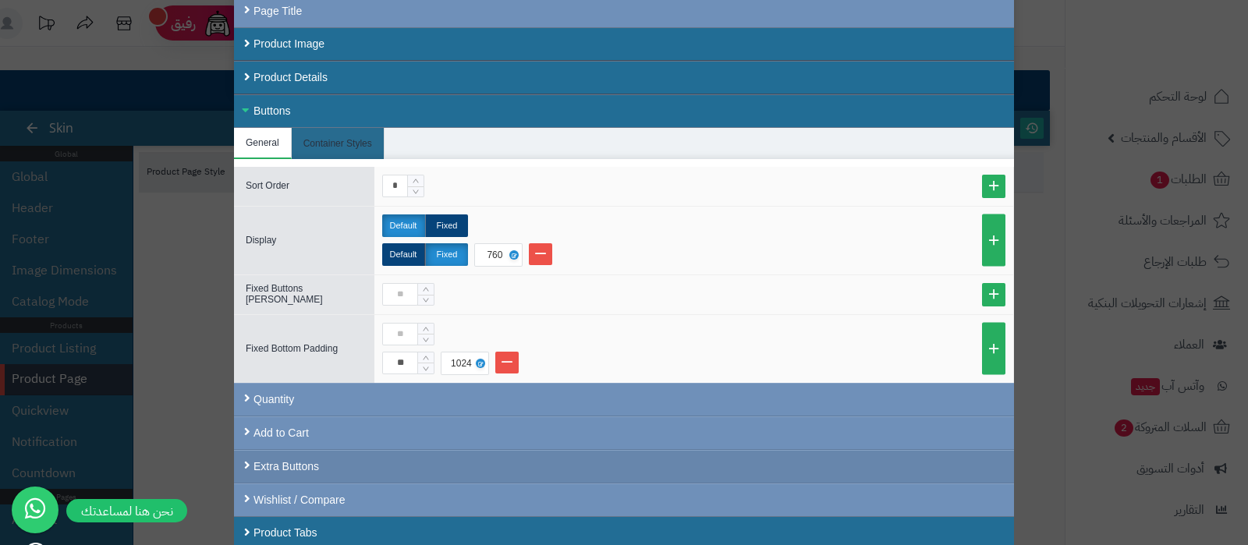
click at [510, 454] on div "Extra Buttons" at bounding box center [624, 467] width 780 height 34
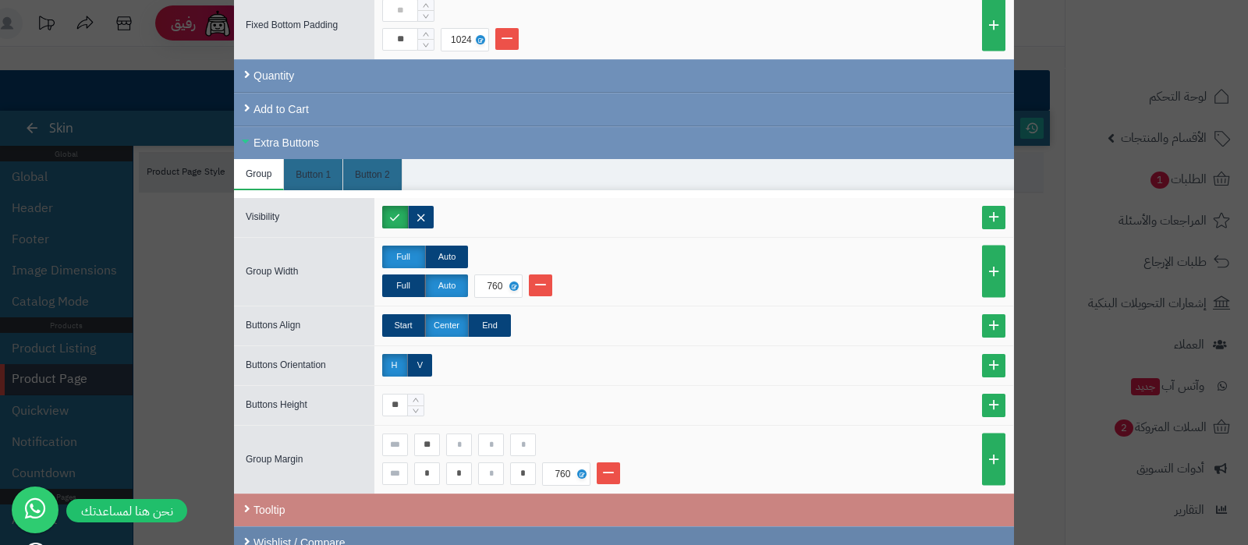
scroll to position [763, 0]
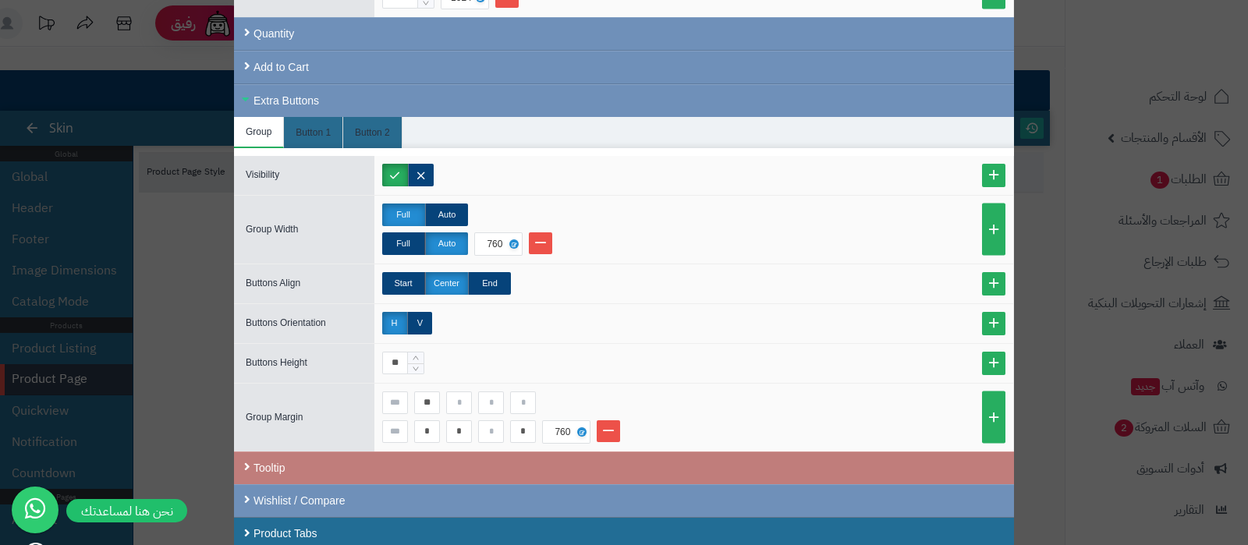
click at [289, 462] on div "Tooltip" at bounding box center [624, 468] width 780 height 33
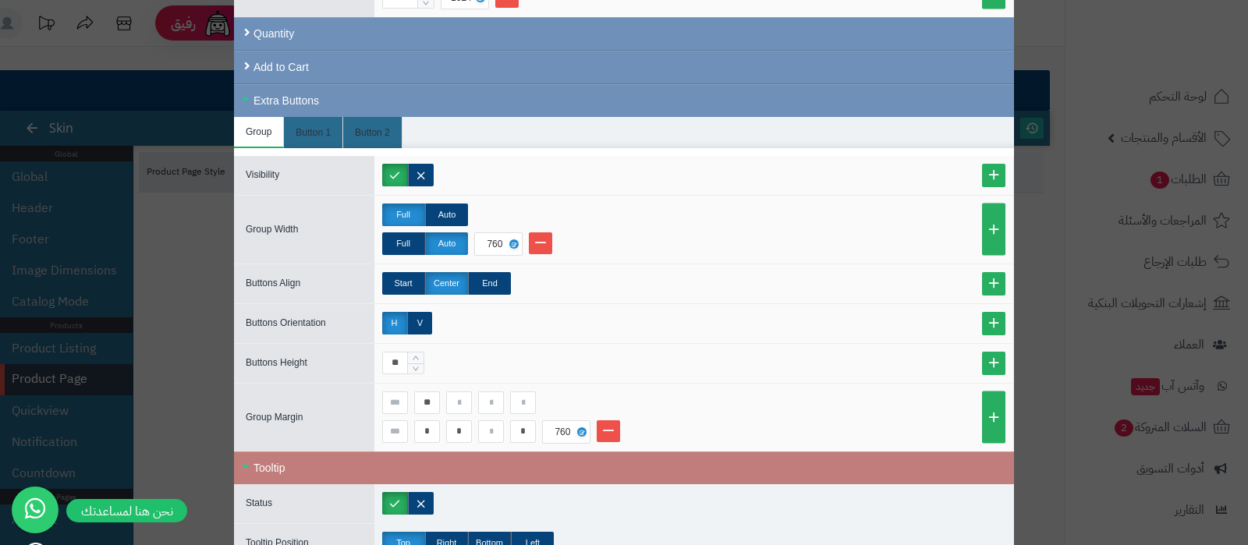
scroll to position [882, 0]
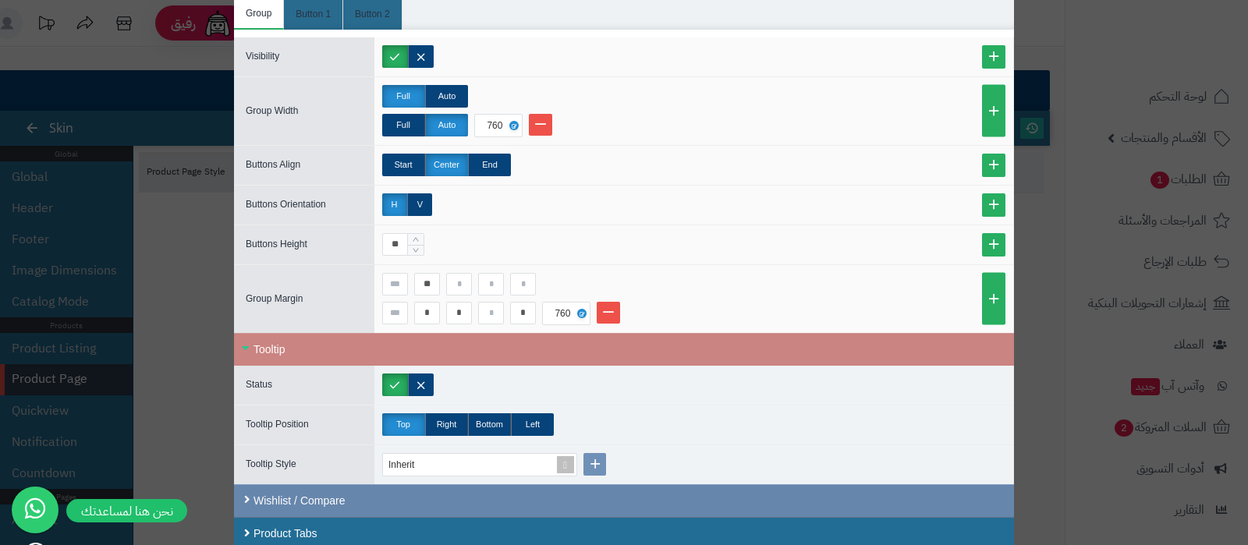
click at [308, 496] on div "Wishlist / Compare" at bounding box center [624, 501] width 780 height 33
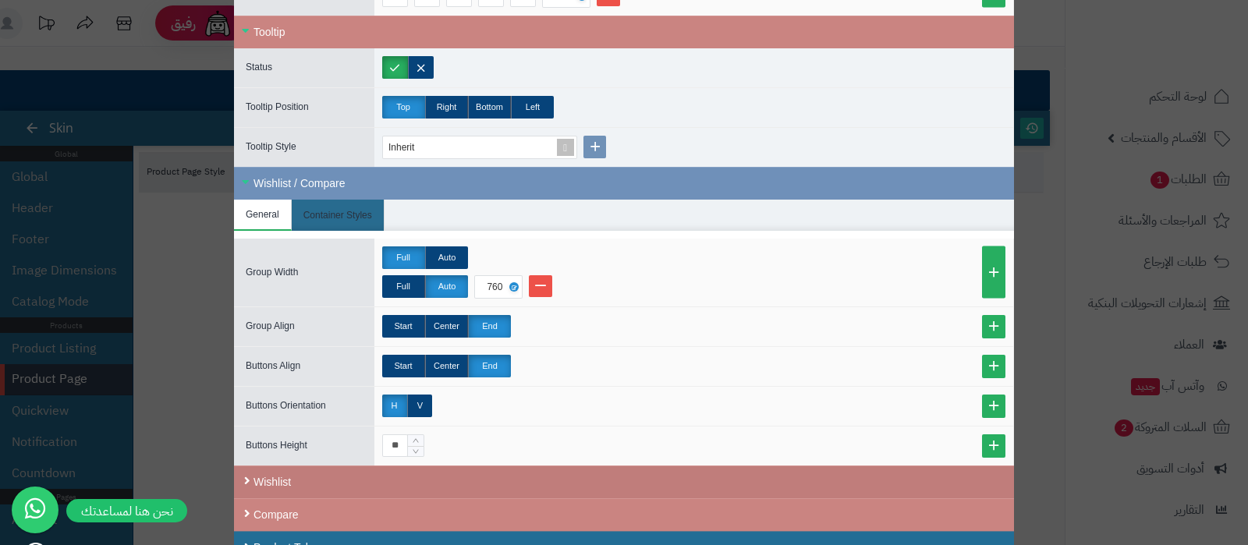
scroll to position [1213, 0]
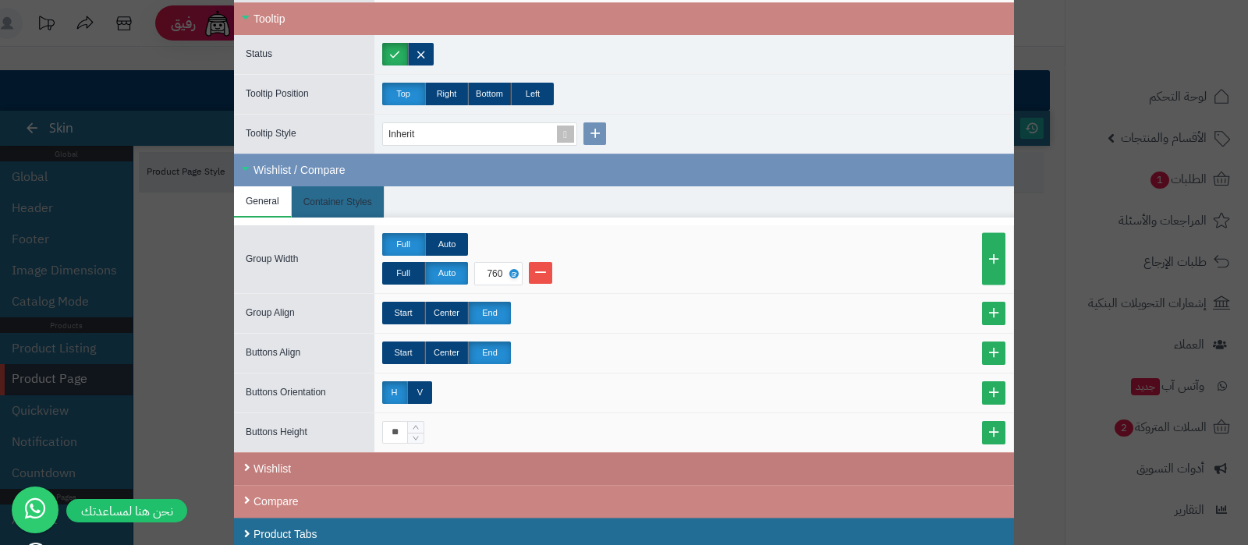
click at [341, 463] on div "Wishlist" at bounding box center [624, 469] width 780 height 33
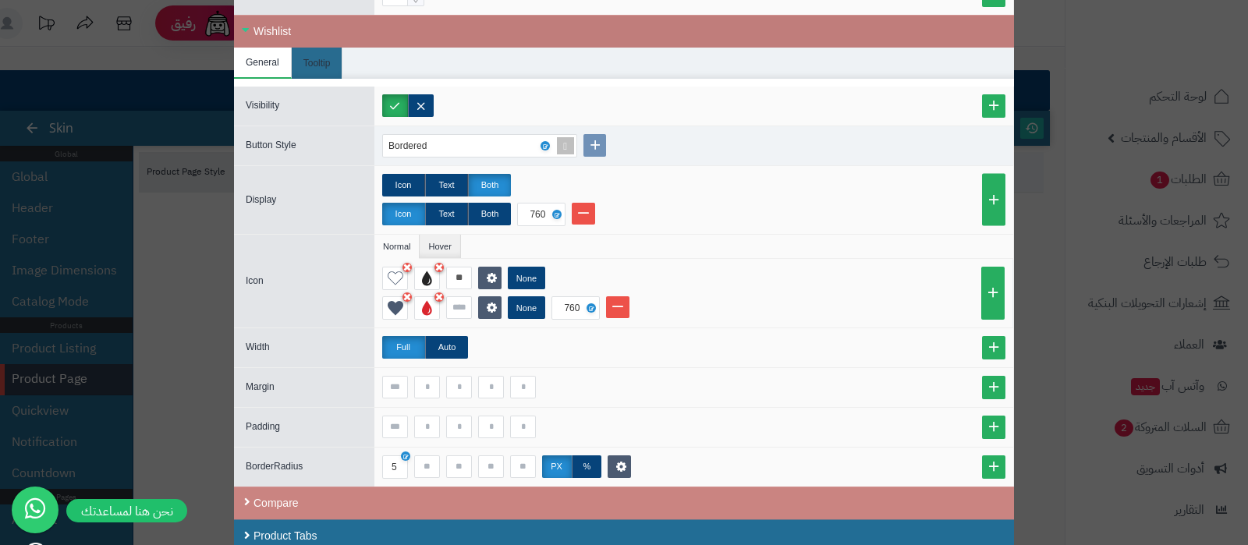
scroll to position [1650, 0]
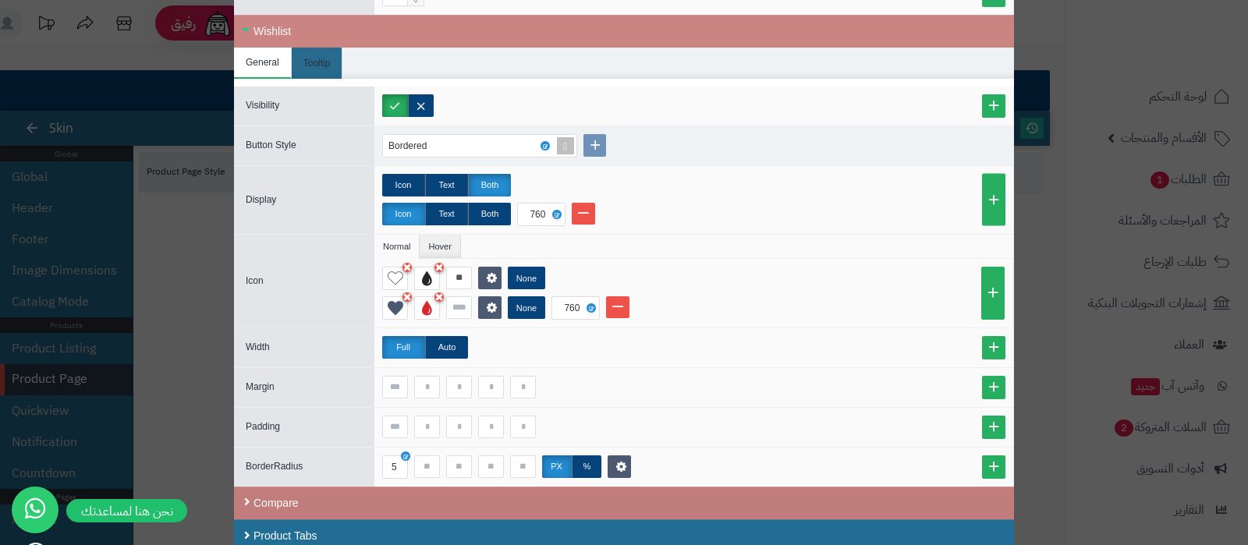
click at [410, 492] on div "Compare" at bounding box center [624, 503] width 780 height 33
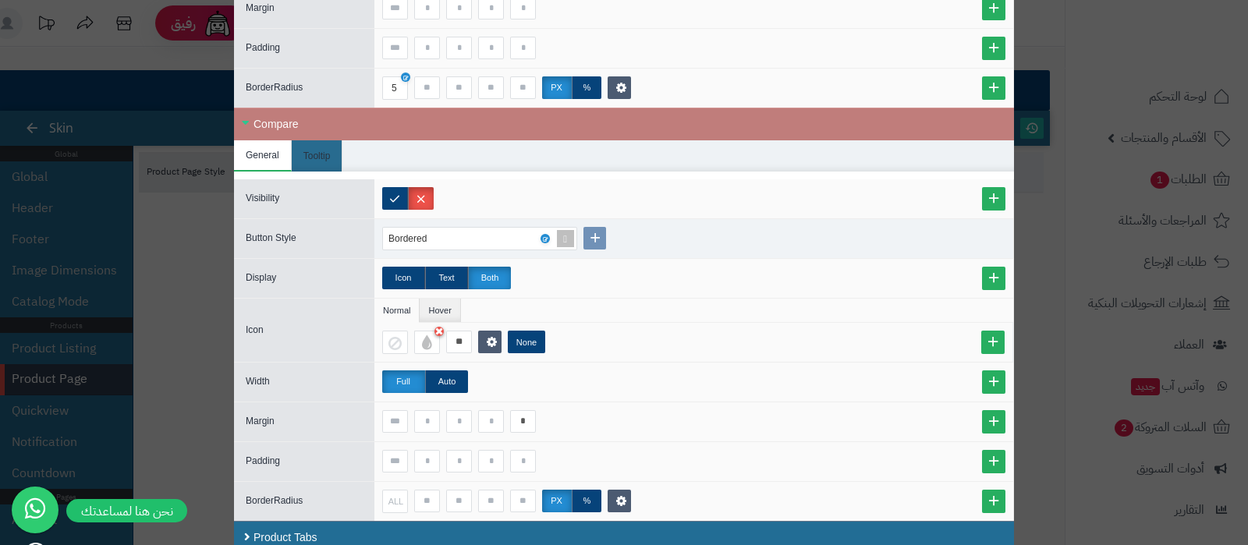
scroll to position [2030, 0]
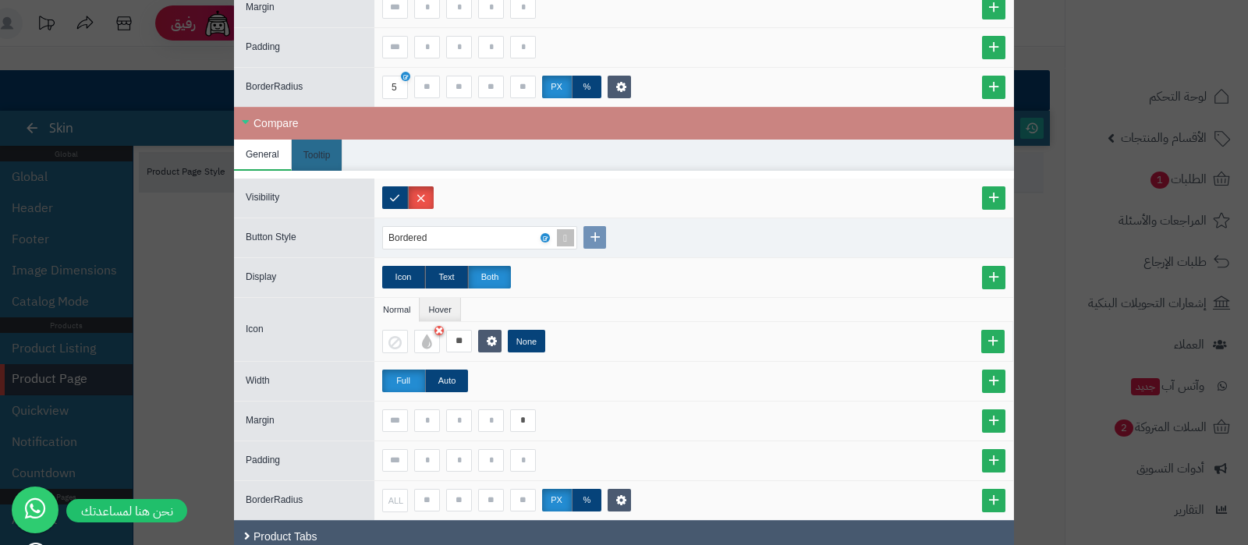
click at [353, 527] on div "Product Tabs" at bounding box center [624, 537] width 780 height 34
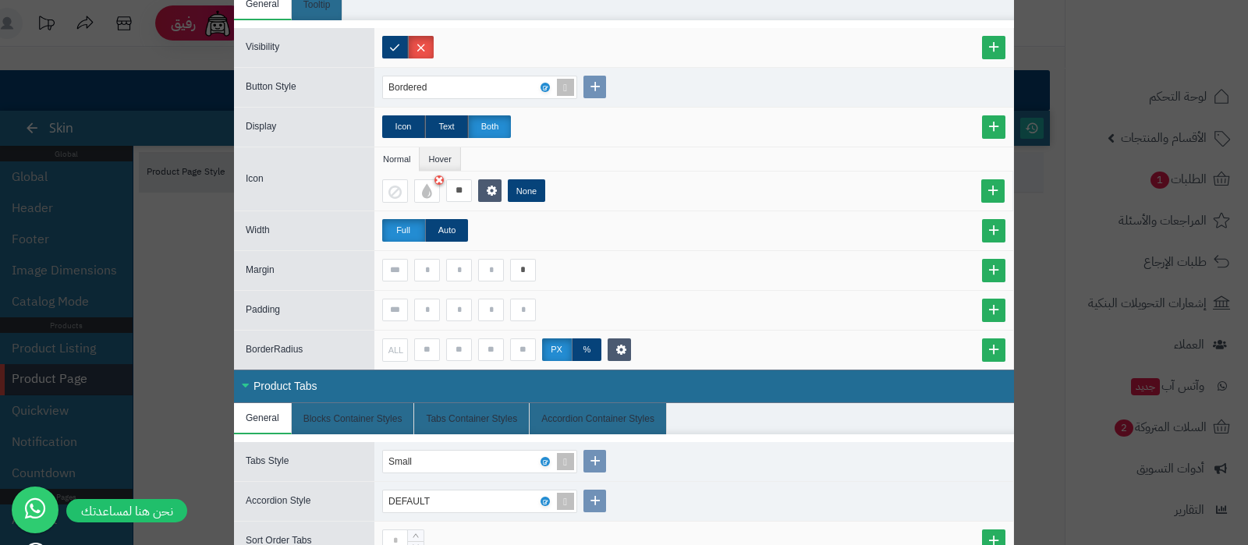
scroll to position [2306, 0]
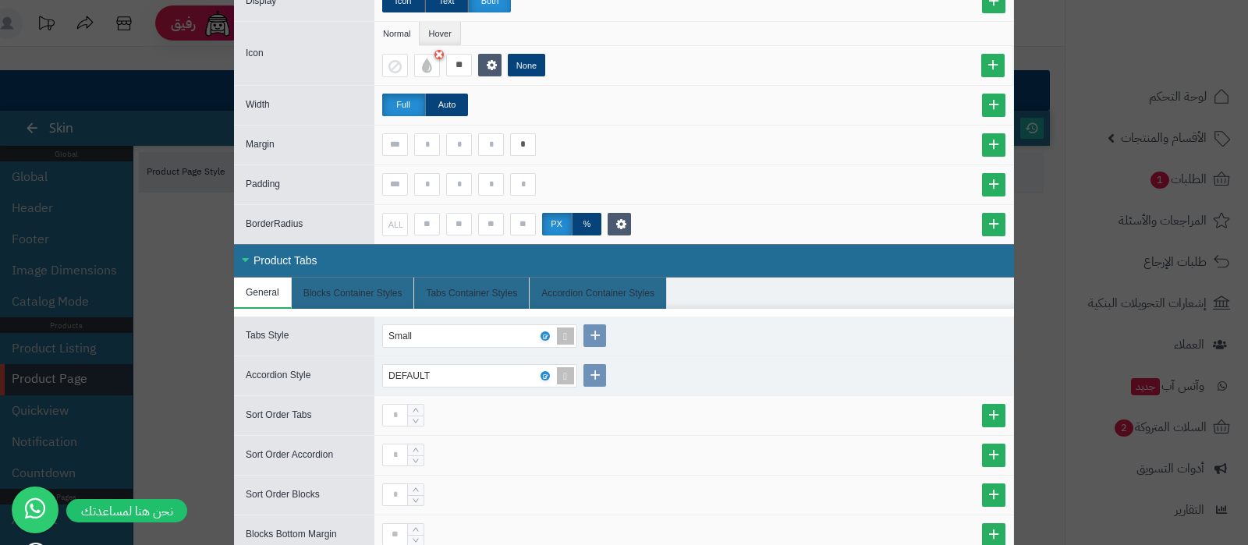
click at [311, 250] on div "Product Tabs" at bounding box center [624, 261] width 780 height 34
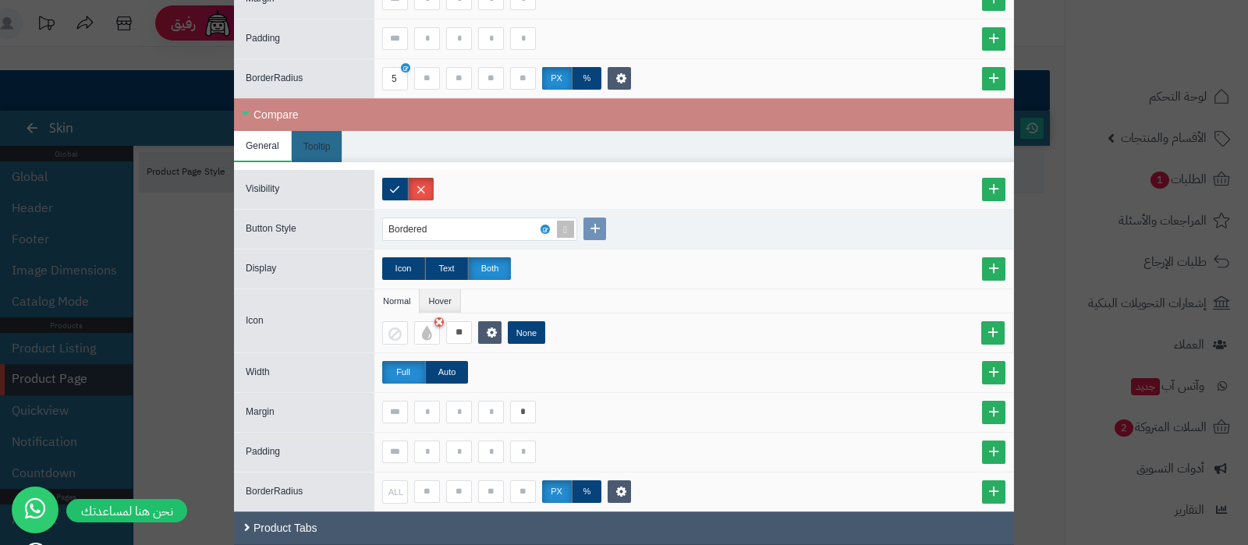
scroll to position [2030, 0]
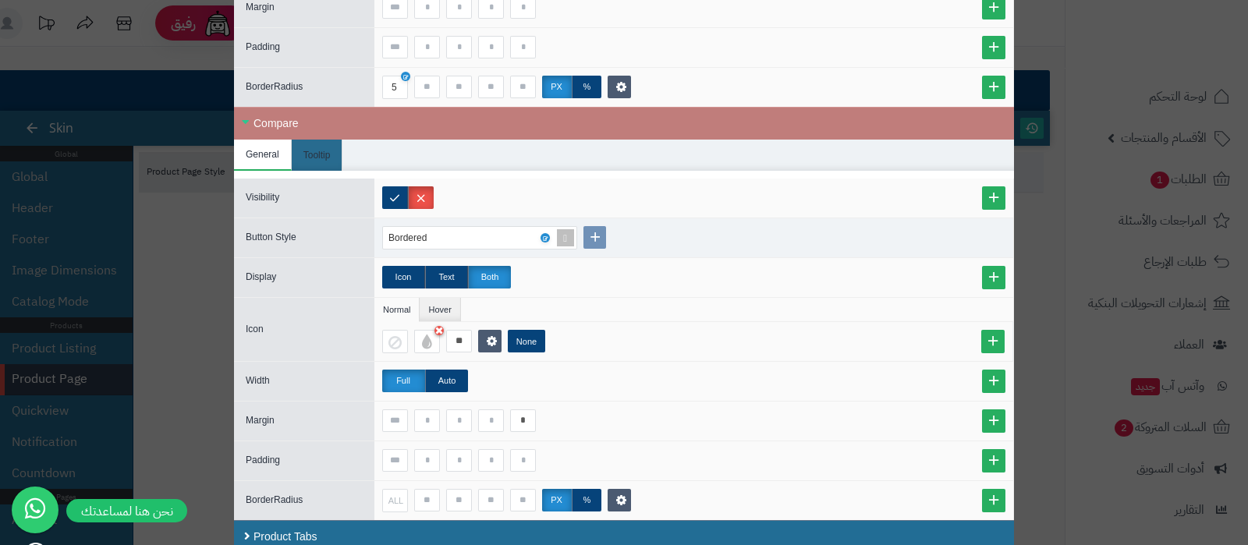
click at [308, 112] on div "Compare" at bounding box center [624, 123] width 780 height 33
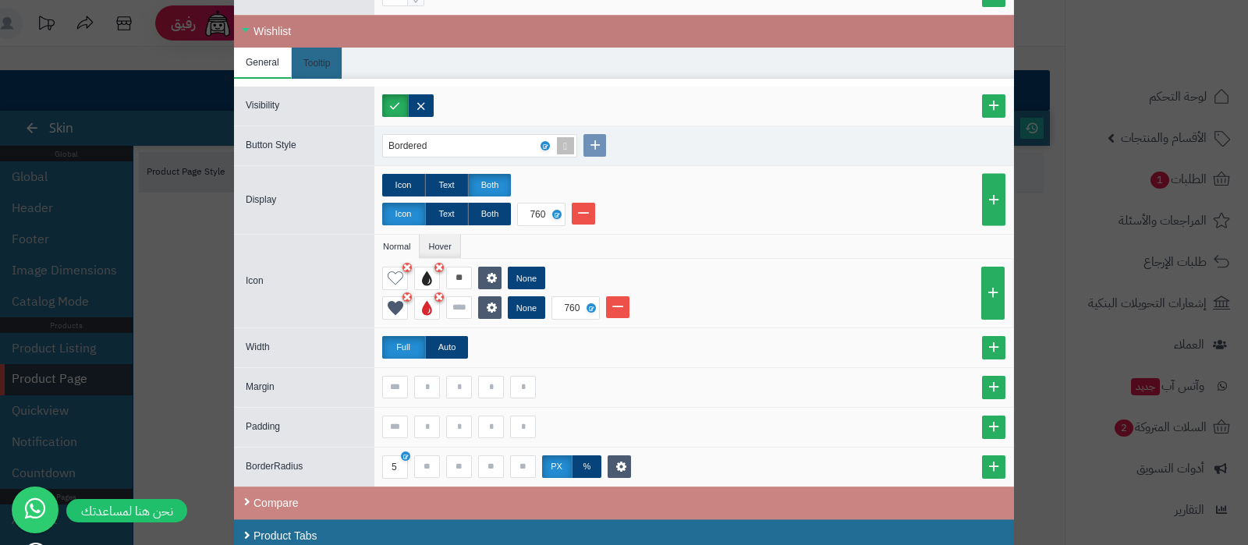
click at [312, 32] on div "Wishlist" at bounding box center [624, 31] width 780 height 33
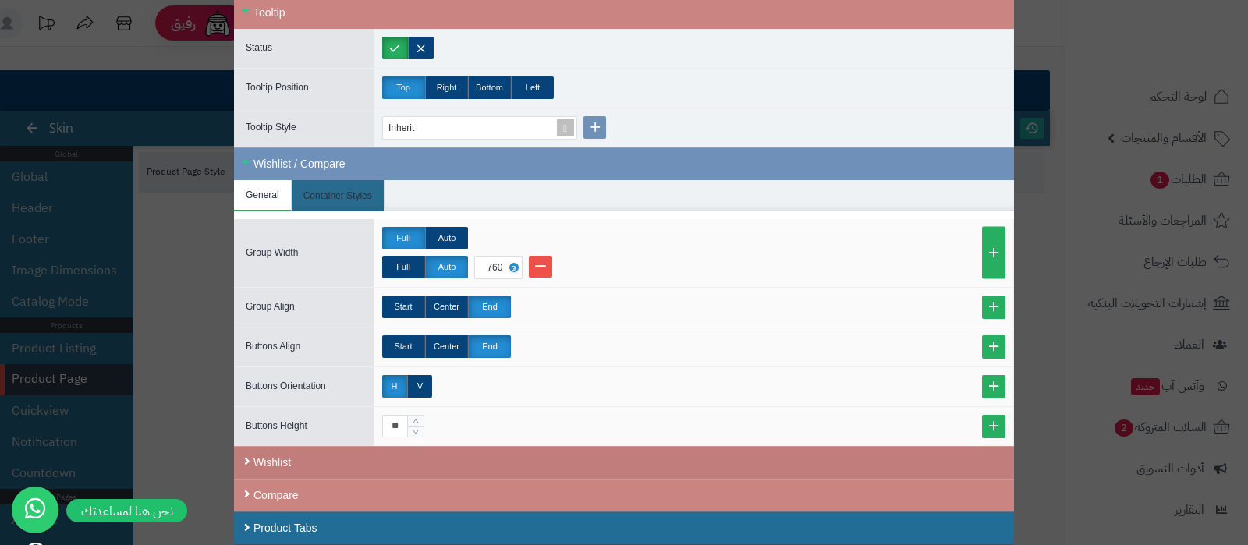
scroll to position [1213, 0]
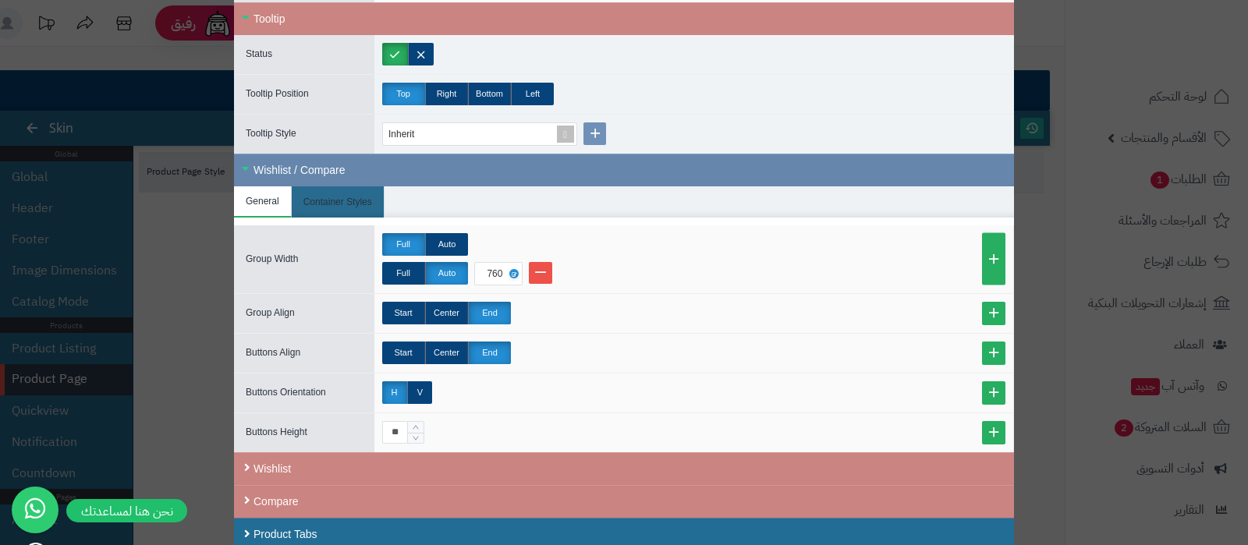
click at [293, 155] on div "Wishlist / Compare" at bounding box center [624, 170] width 780 height 33
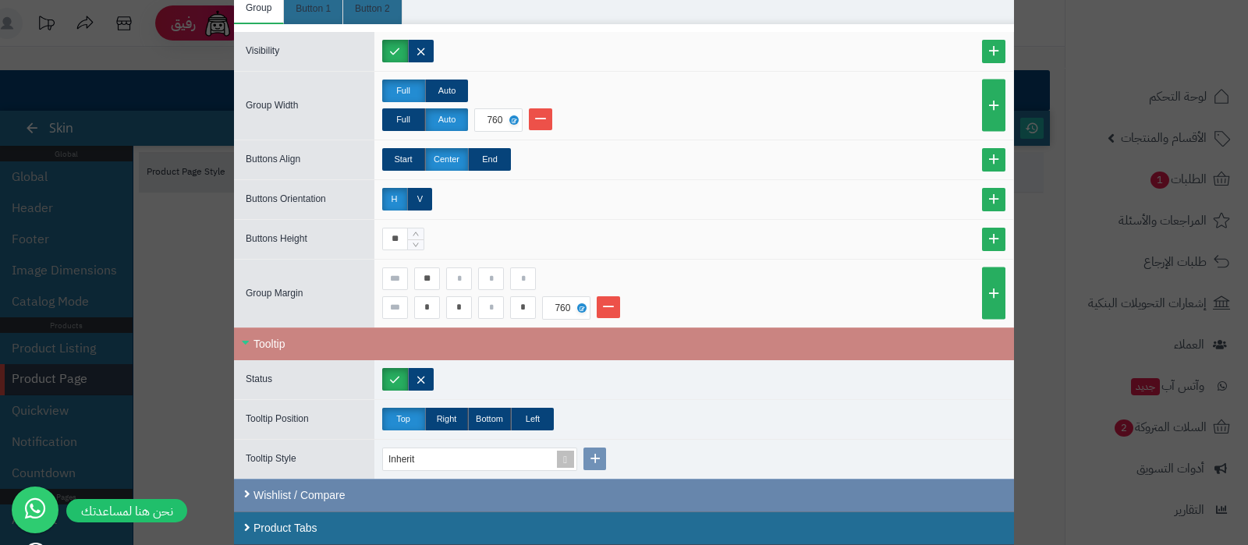
scroll to position [882, 0]
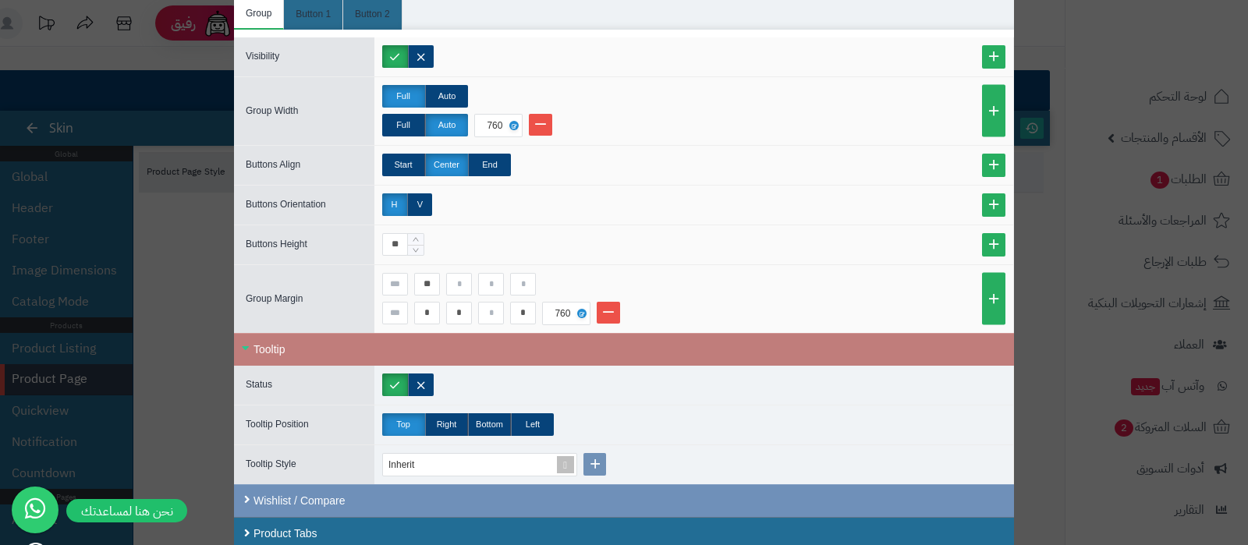
click at [288, 348] on div "Tooltip" at bounding box center [624, 349] width 780 height 33
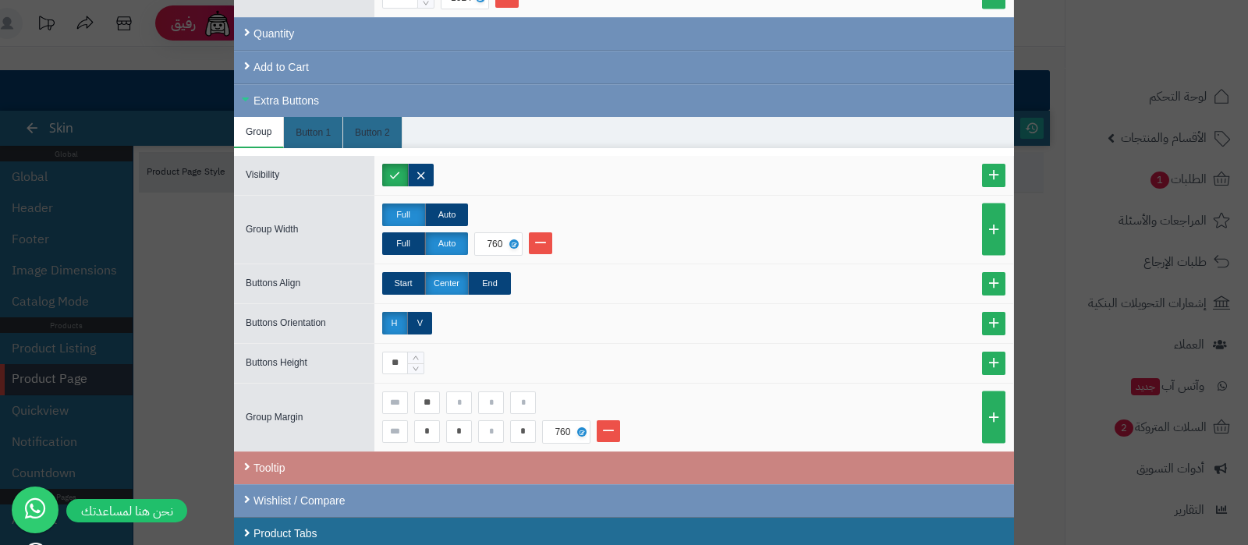
scroll to position [666, 0]
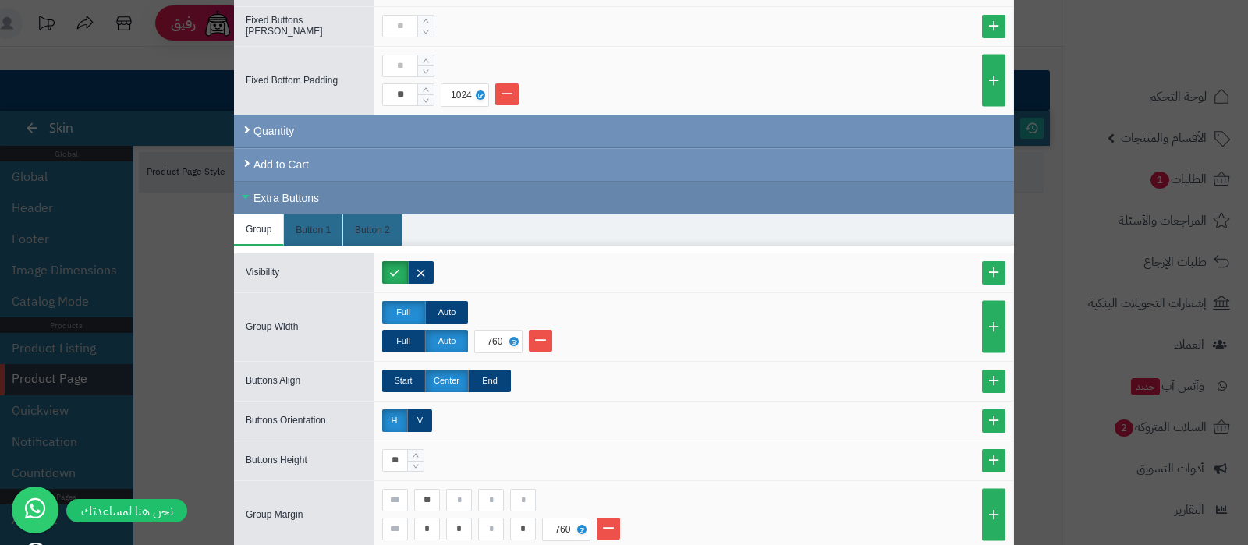
click at [320, 189] on div "Extra Buttons" at bounding box center [624, 198] width 780 height 33
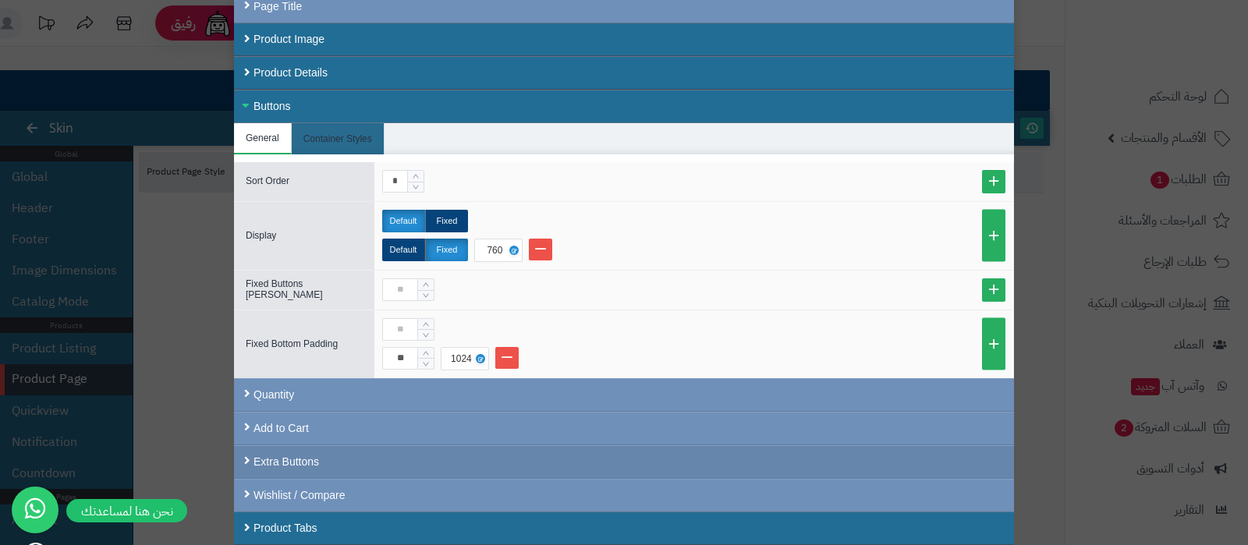
scroll to position [397, 0]
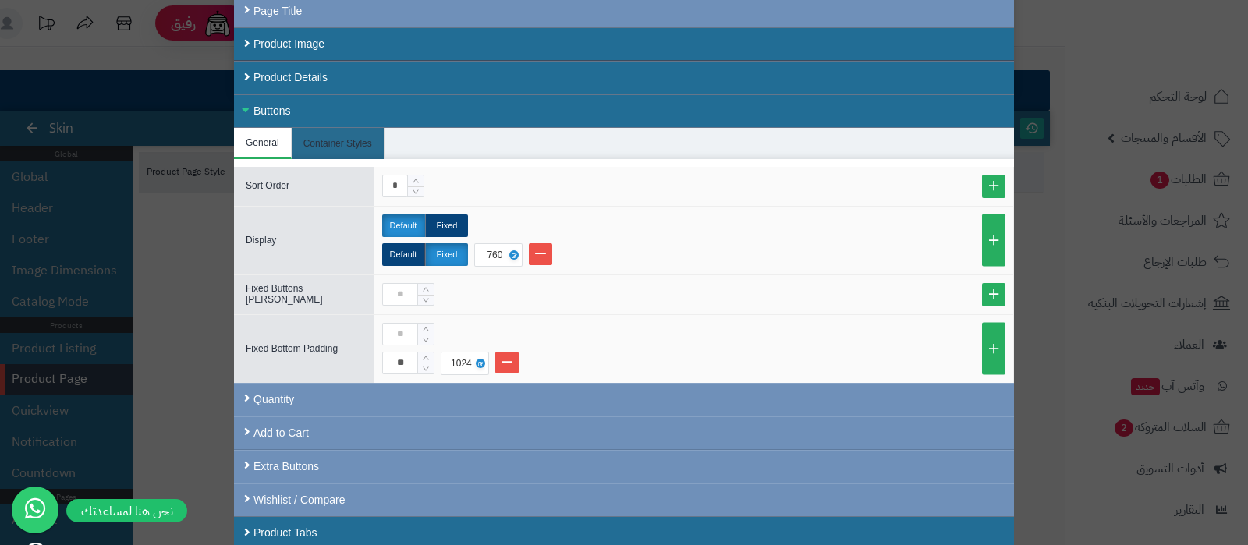
click at [318, 108] on div "Buttons" at bounding box center [624, 111] width 780 height 34
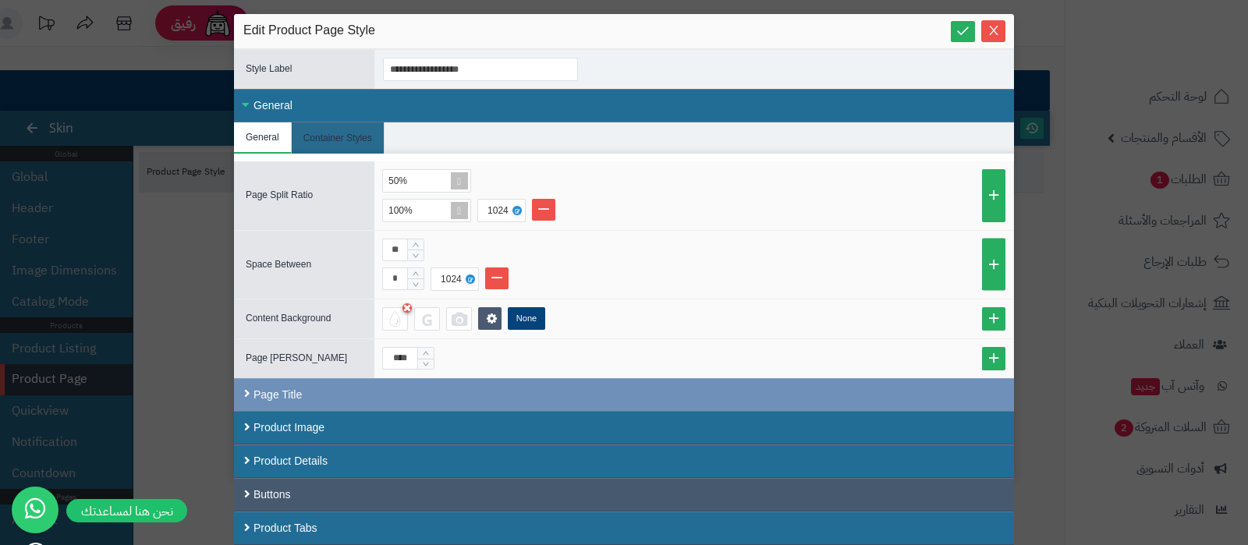
scroll to position [9, 0]
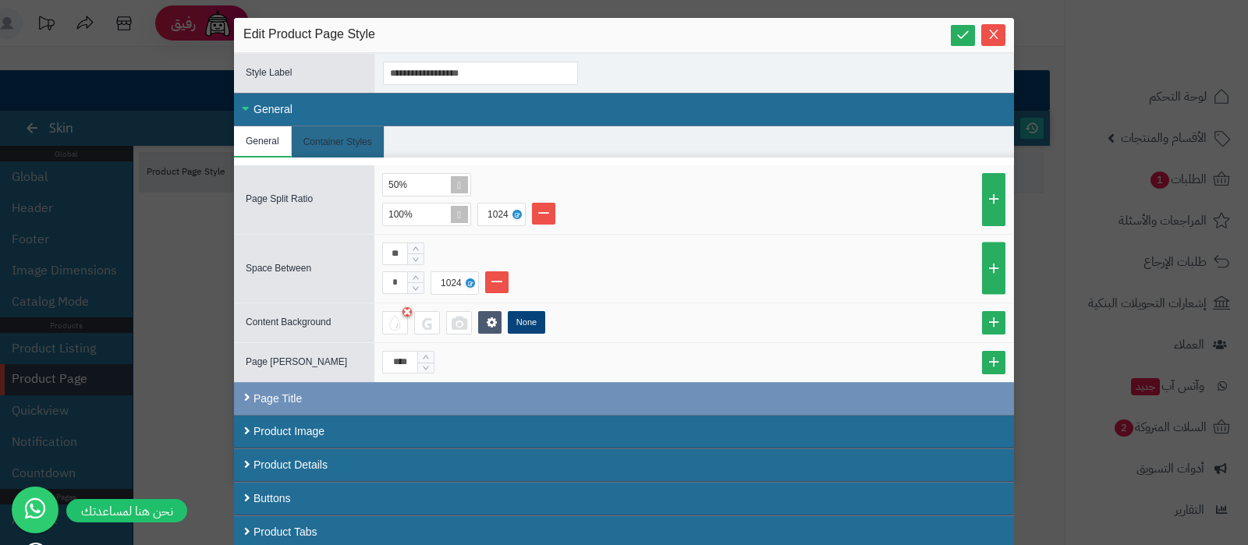
click at [303, 100] on div "General" at bounding box center [624, 110] width 780 height 34
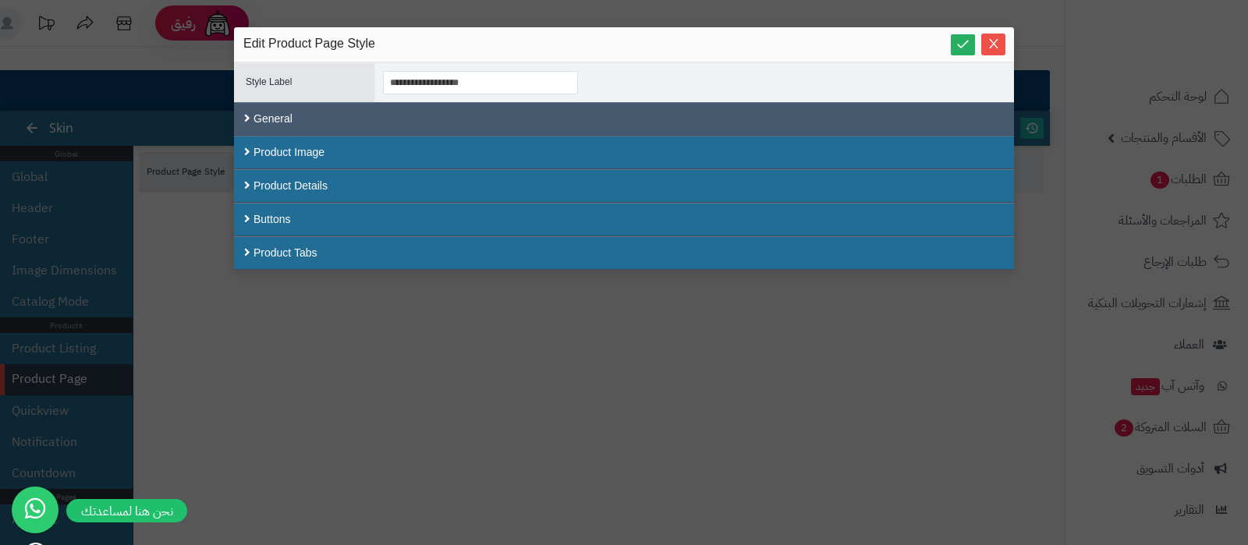
scroll to position [0, 0]
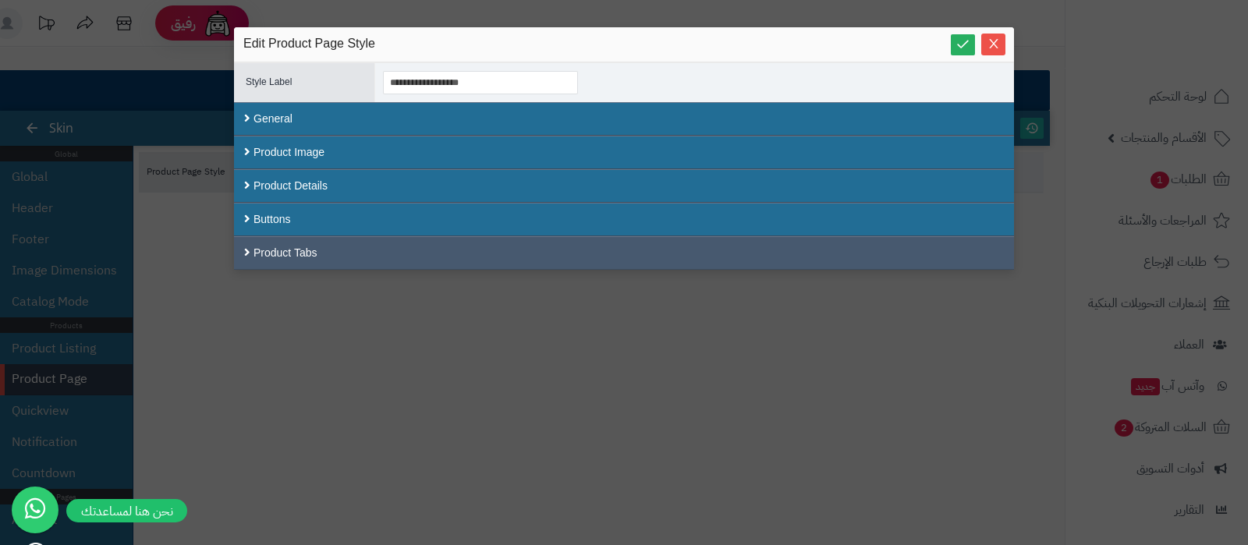
click at [362, 248] on div "Product Tabs" at bounding box center [624, 253] width 780 height 34
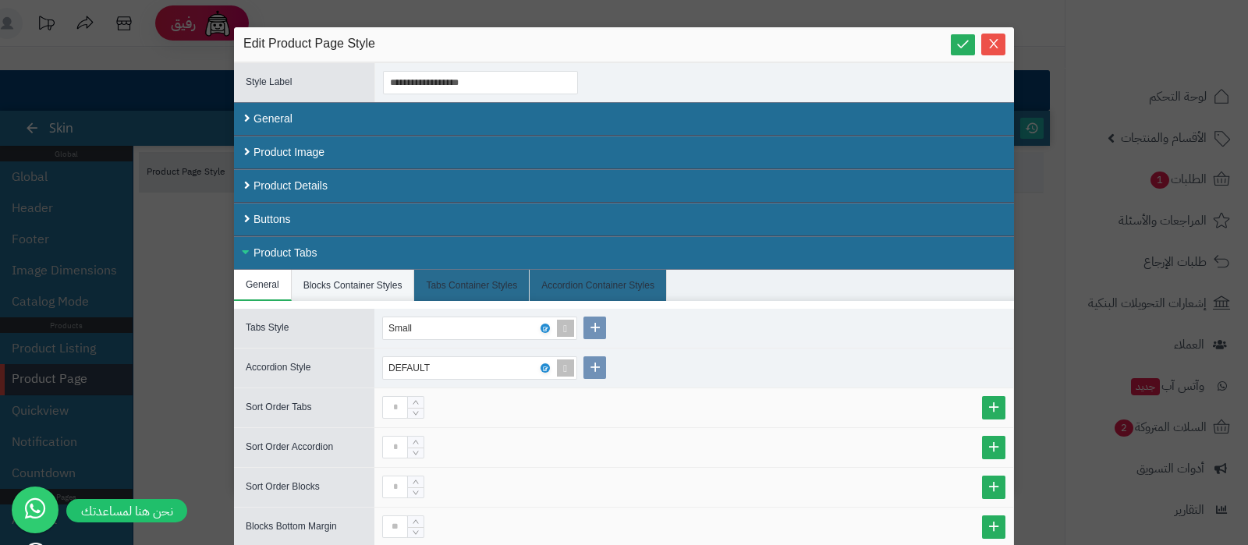
click at [344, 281] on li "Blocks Container Styles" at bounding box center [353, 285] width 123 height 31
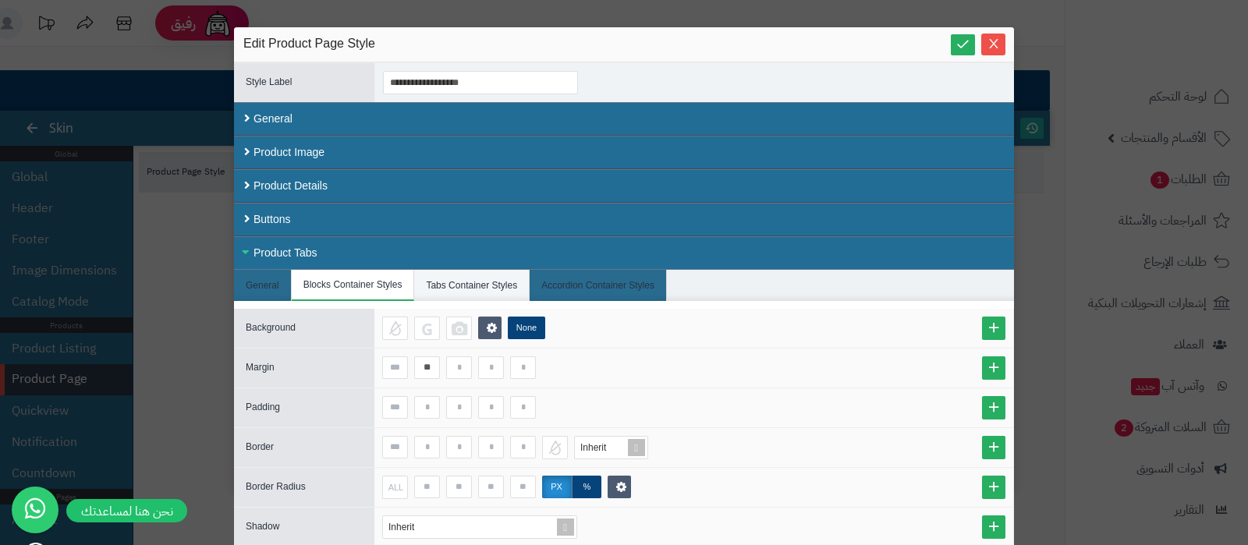
click at [452, 279] on li "Tabs Container Styles" at bounding box center [471, 285] width 115 height 31
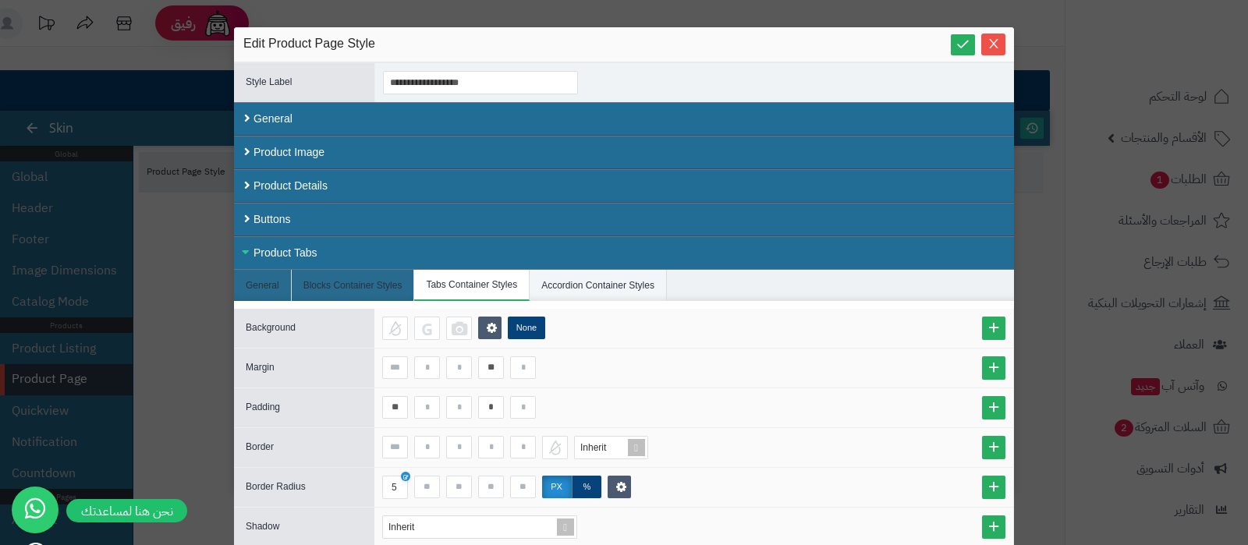
click at [576, 286] on li "Accordion Container Styles" at bounding box center [598, 285] width 137 height 31
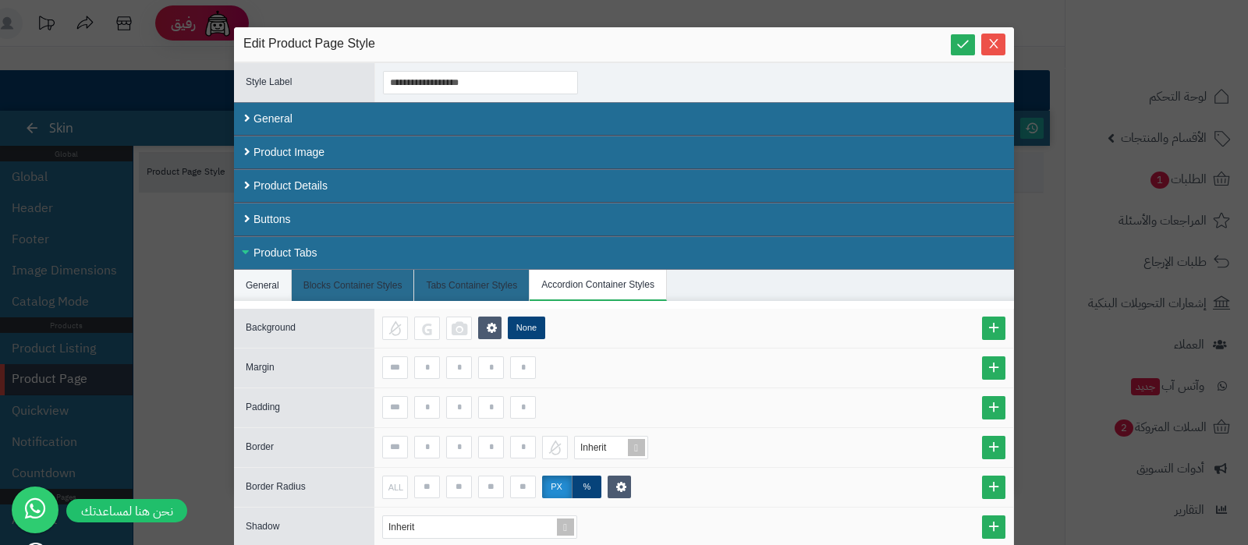
click at [248, 284] on li "General" at bounding box center [263, 285] width 58 height 31
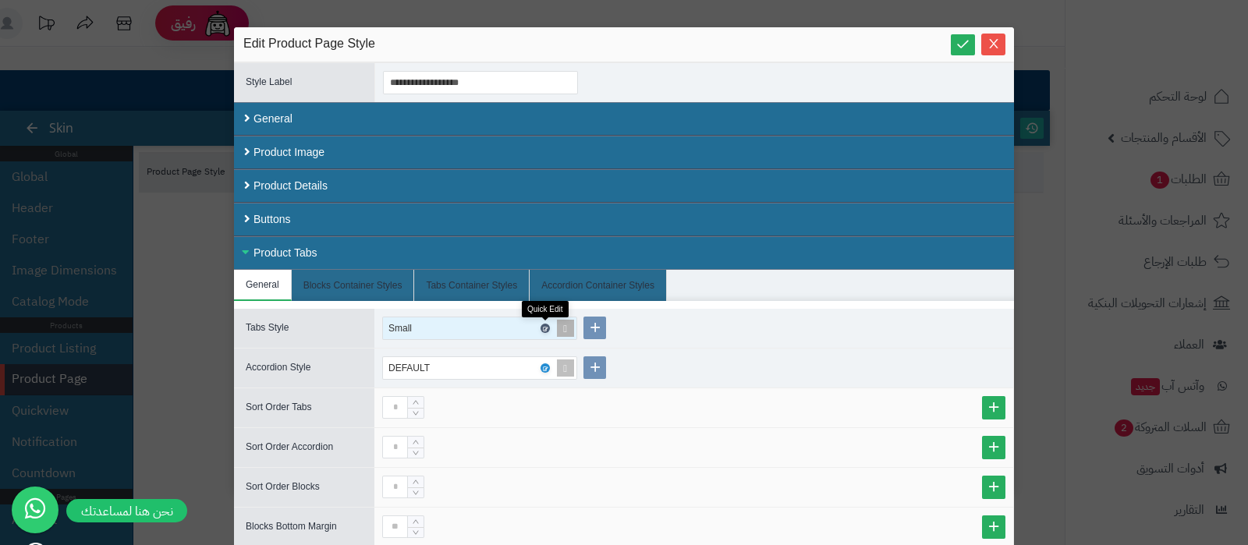
click at [545, 325] on icon at bounding box center [544, 328] width 5 height 7
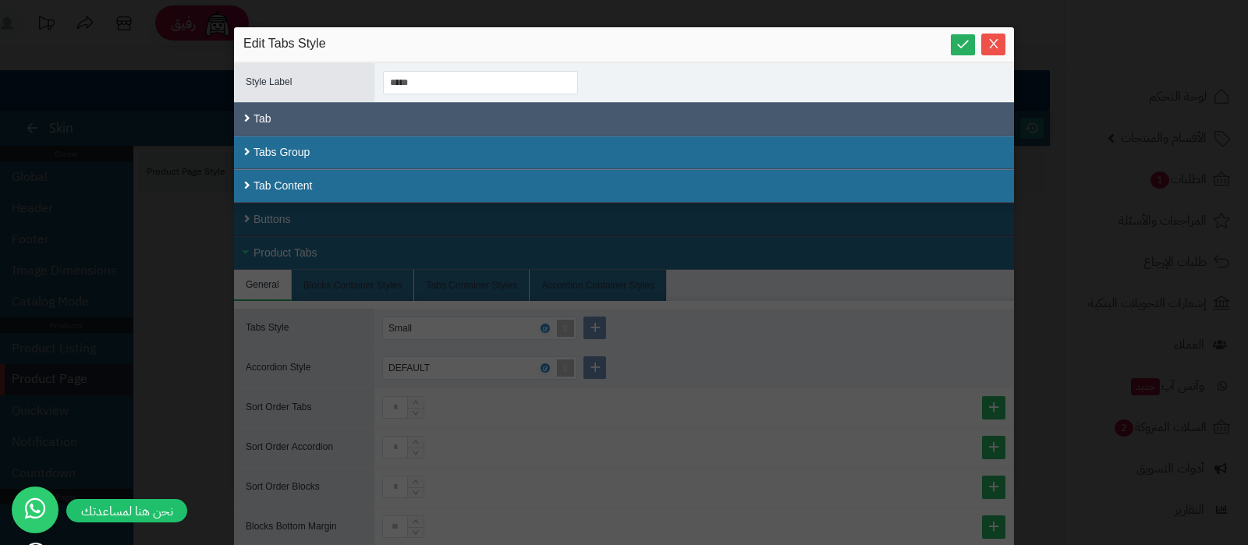
click at [471, 106] on div "Tab" at bounding box center [624, 119] width 780 height 34
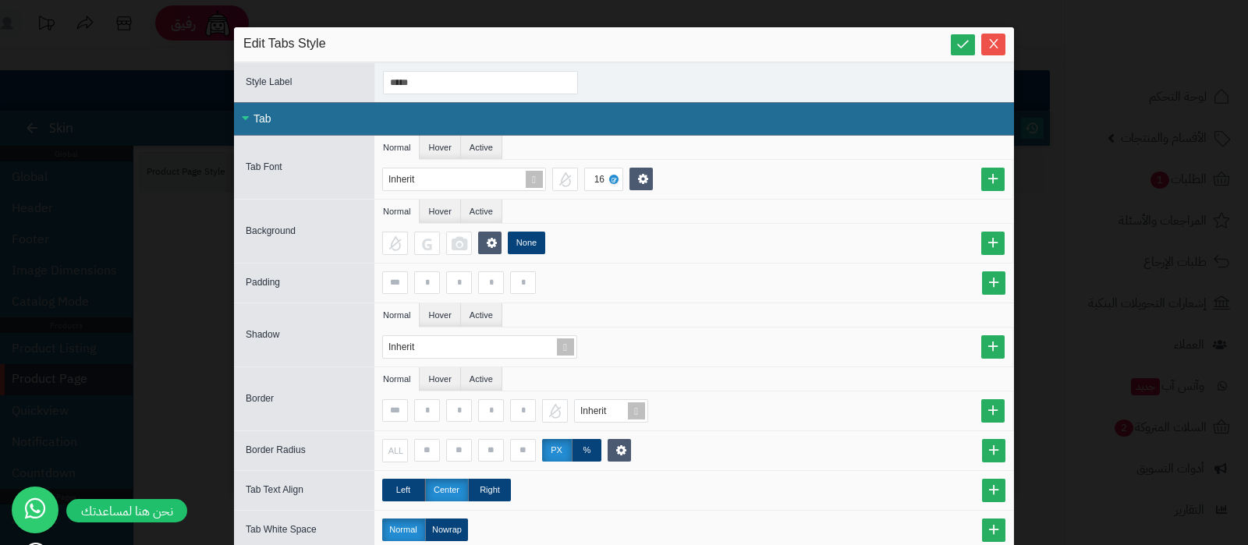
click at [407, 108] on div "Tab" at bounding box center [624, 119] width 780 height 34
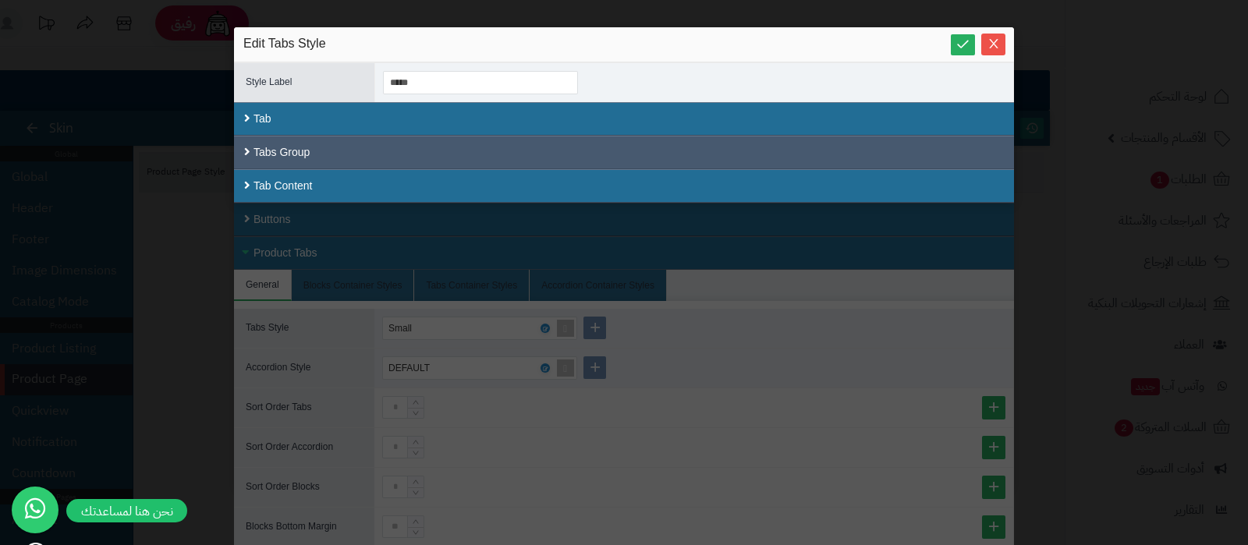
click at [343, 149] on div "Tabs Group" at bounding box center [624, 153] width 780 height 34
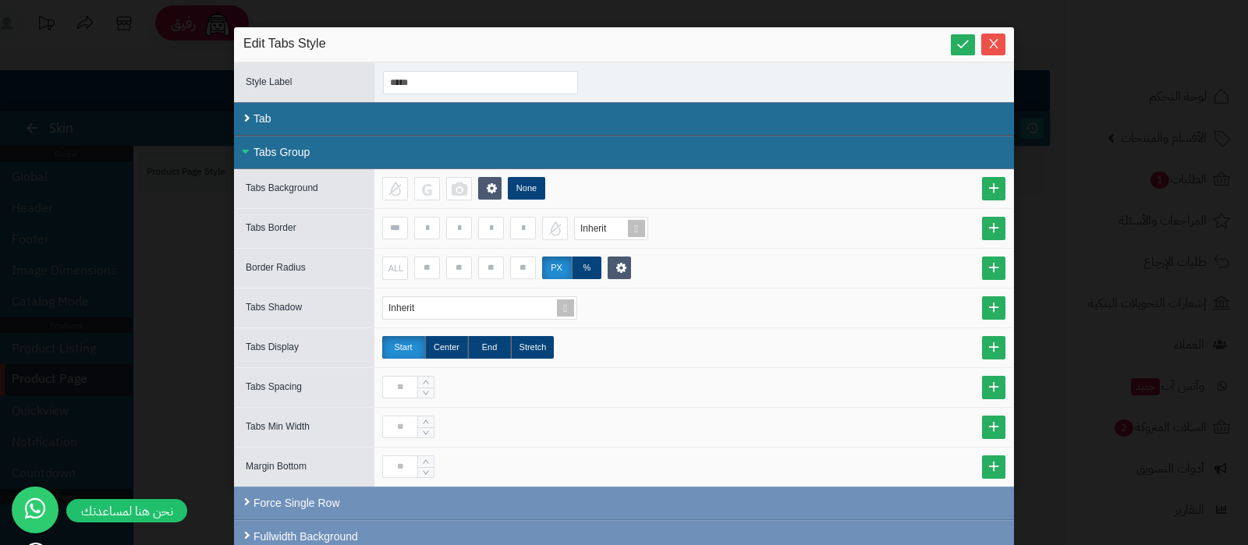
click at [343, 149] on div "Tabs Group" at bounding box center [624, 153] width 780 height 34
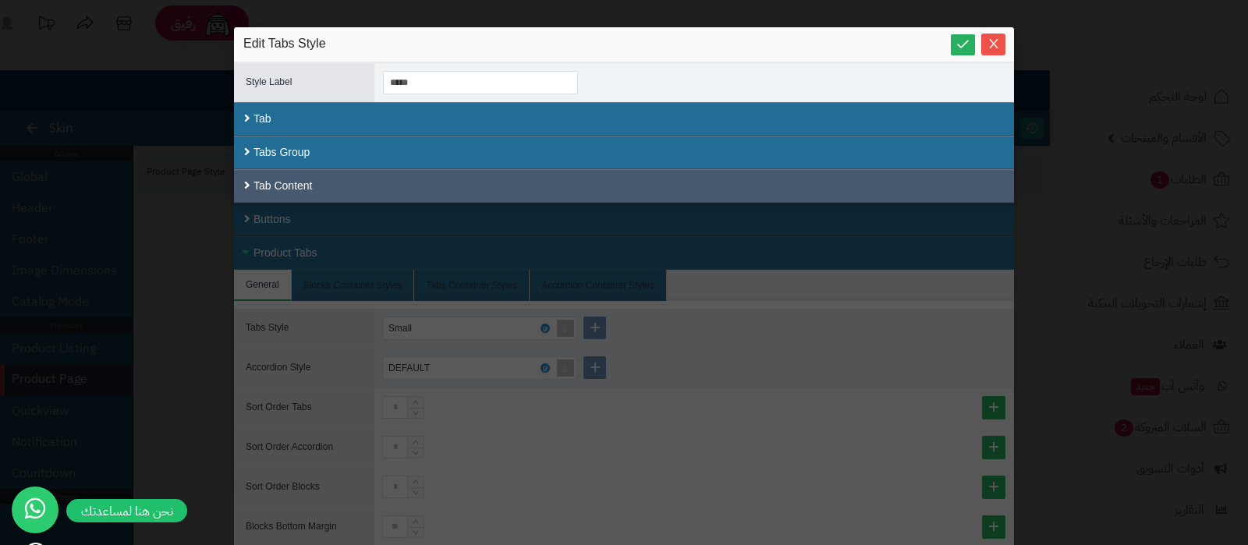
click at [318, 187] on div "Tab Content" at bounding box center [624, 186] width 780 height 34
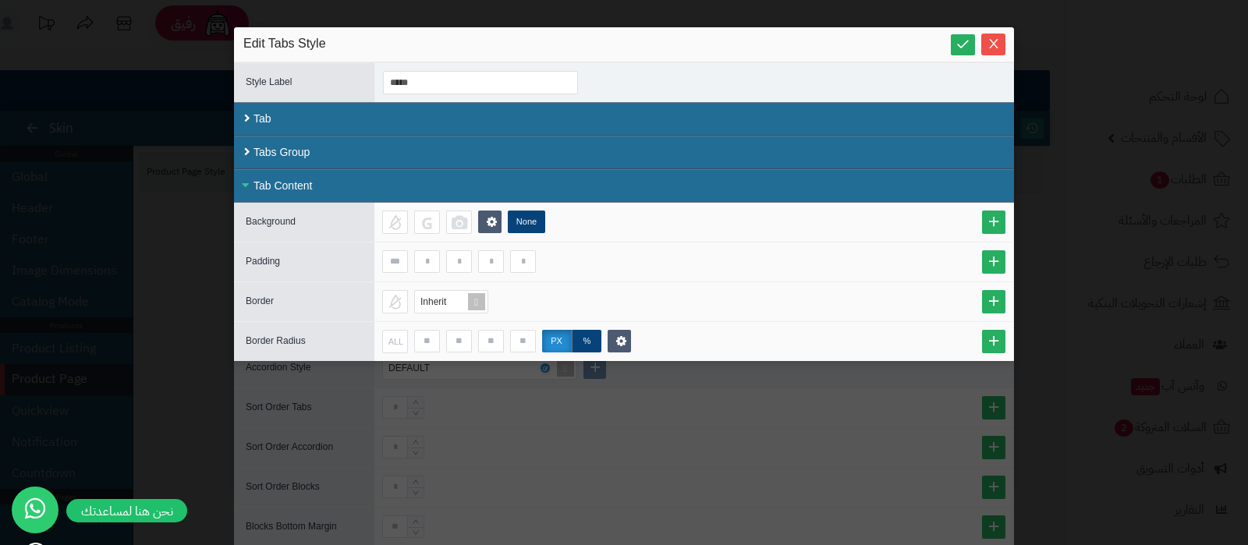
click at [318, 187] on div "Tab Content" at bounding box center [624, 186] width 780 height 34
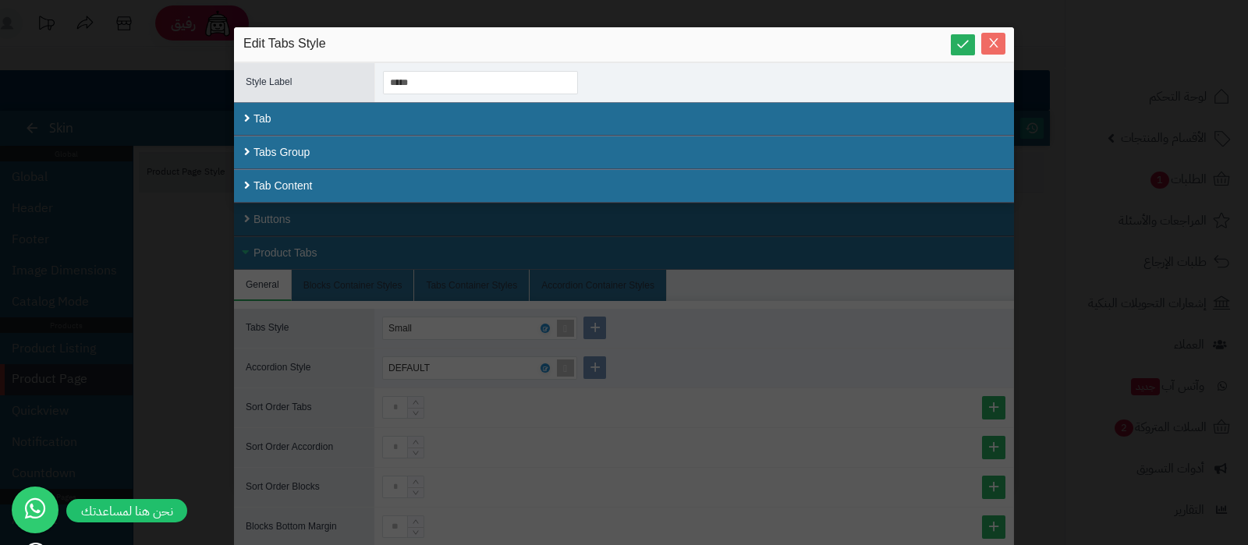
click at [990, 46] on icon "Close" at bounding box center [994, 43] width 12 height 12
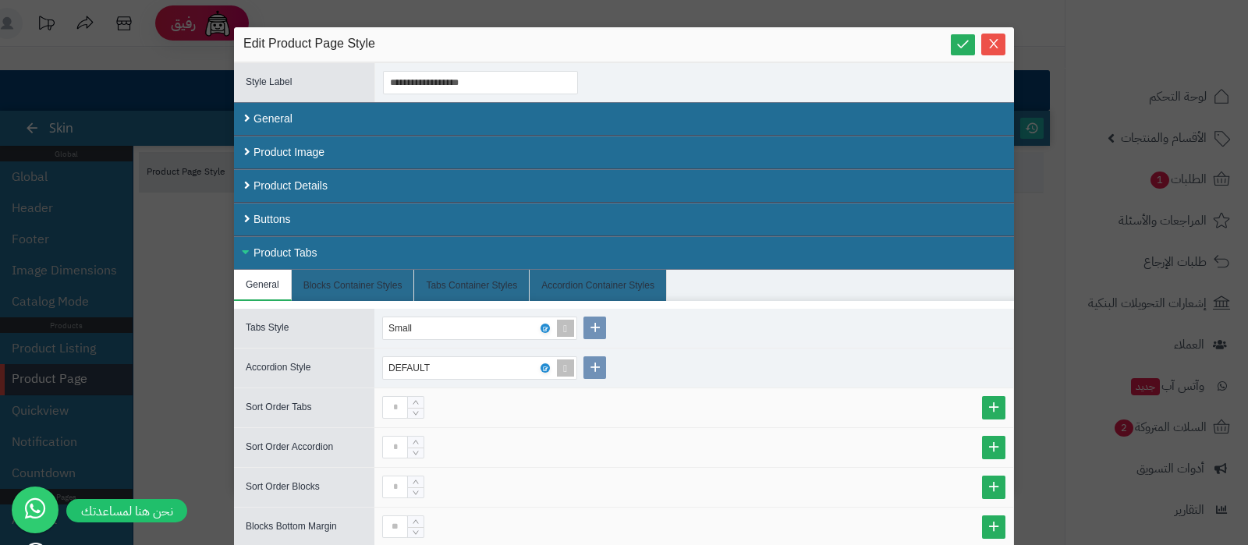
click at [330, 241] on div "Product Tabs" at bounding box center [624, 253] width 780 height 34
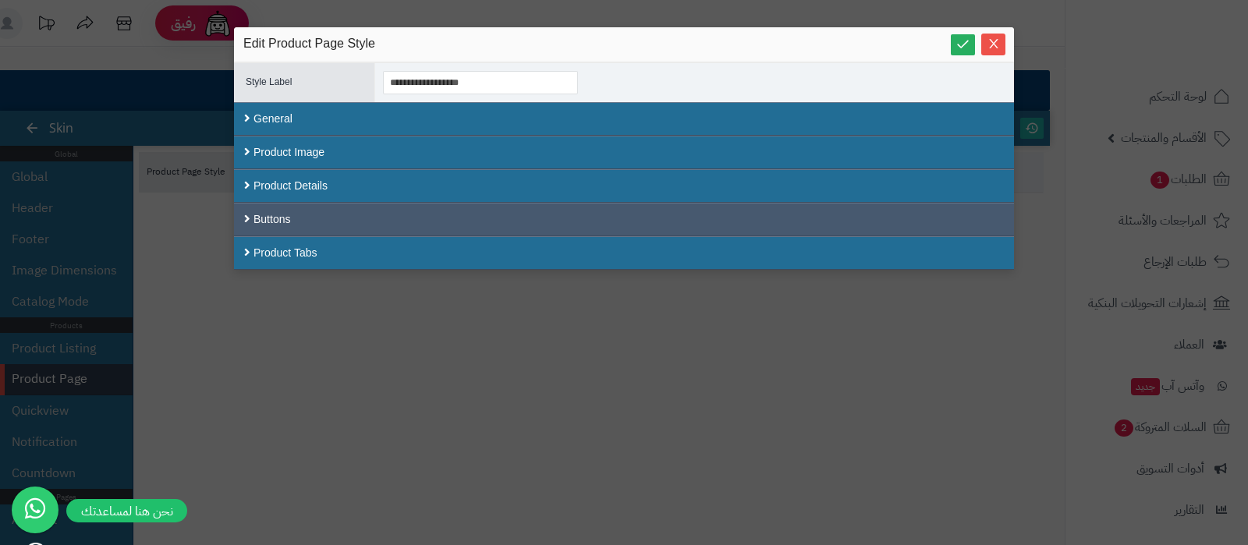
click at [286, 219] on div "Buttons" at bounding box center [624, 220] width 780 height 34
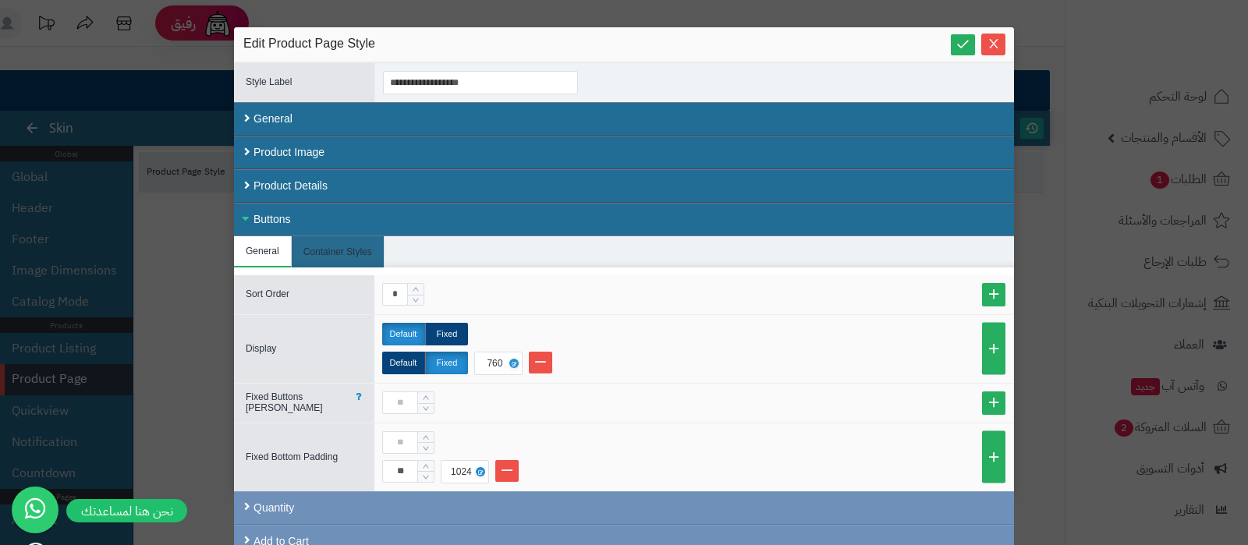
scroll to position [109, 0]
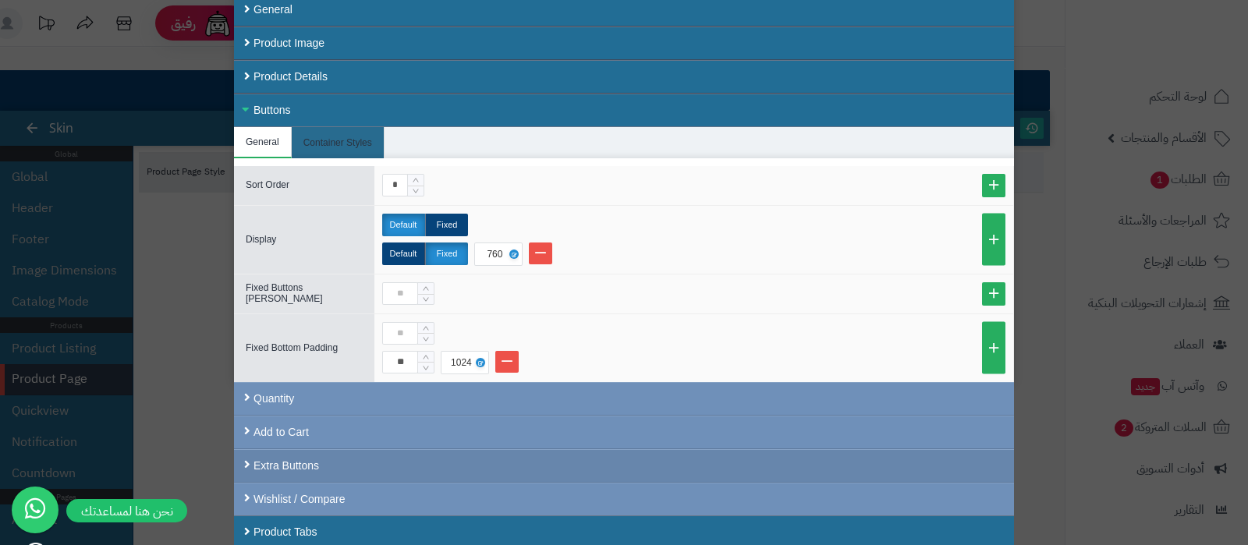
click at [478, 478] on div "Extra Buttons" at bounding box center [624, 466] width 780 height 34
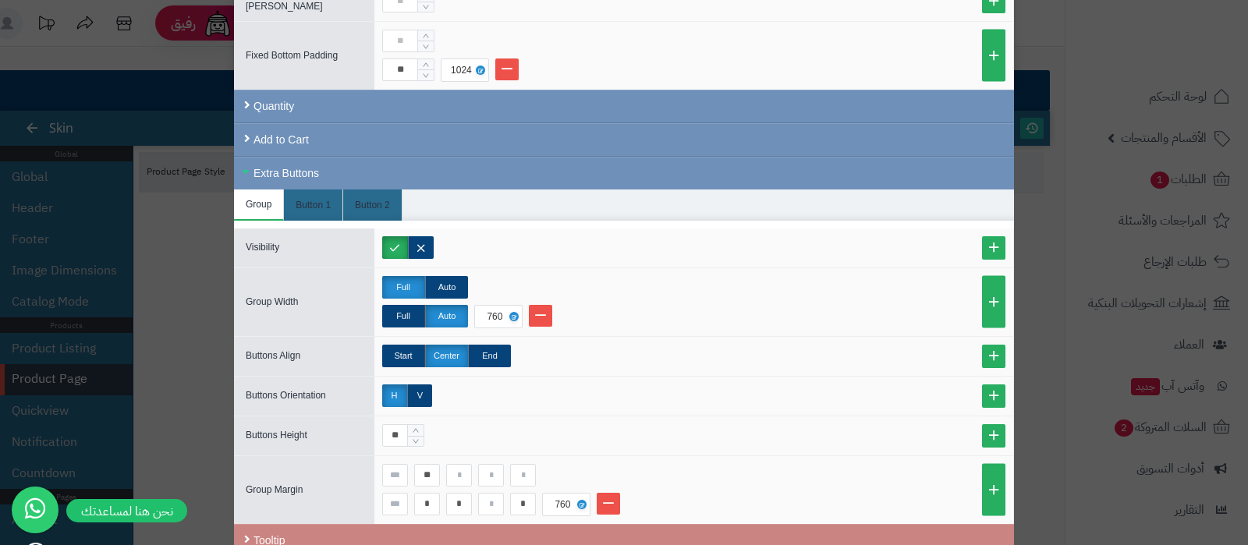
scroll to position [475, 0]
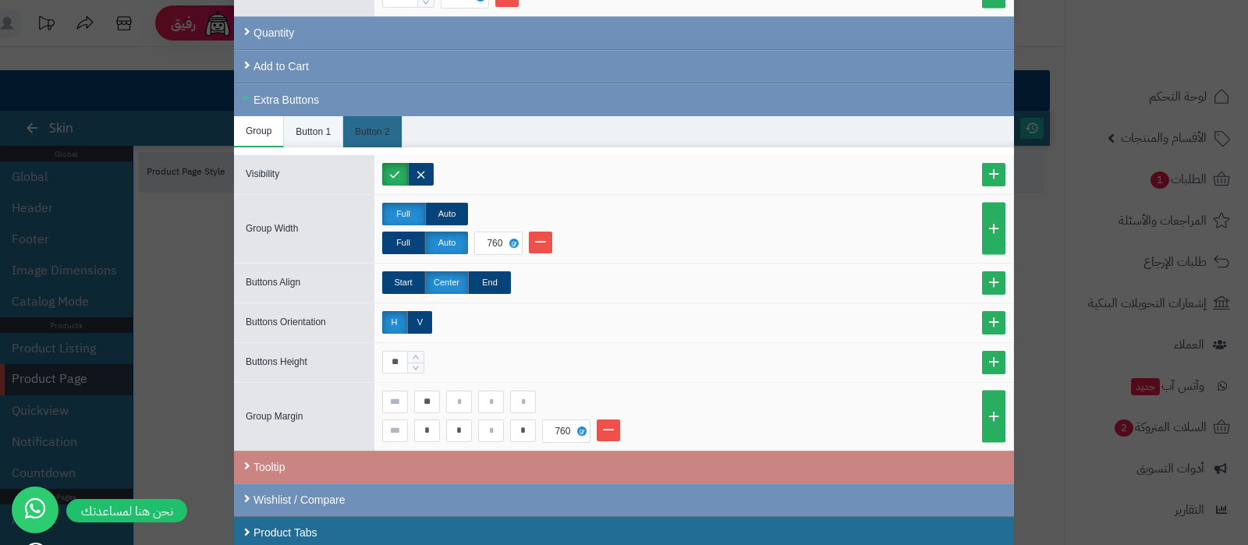
click at [320, 126] on li "Button 1" at bounding box center [313, 131] width 59 height 31
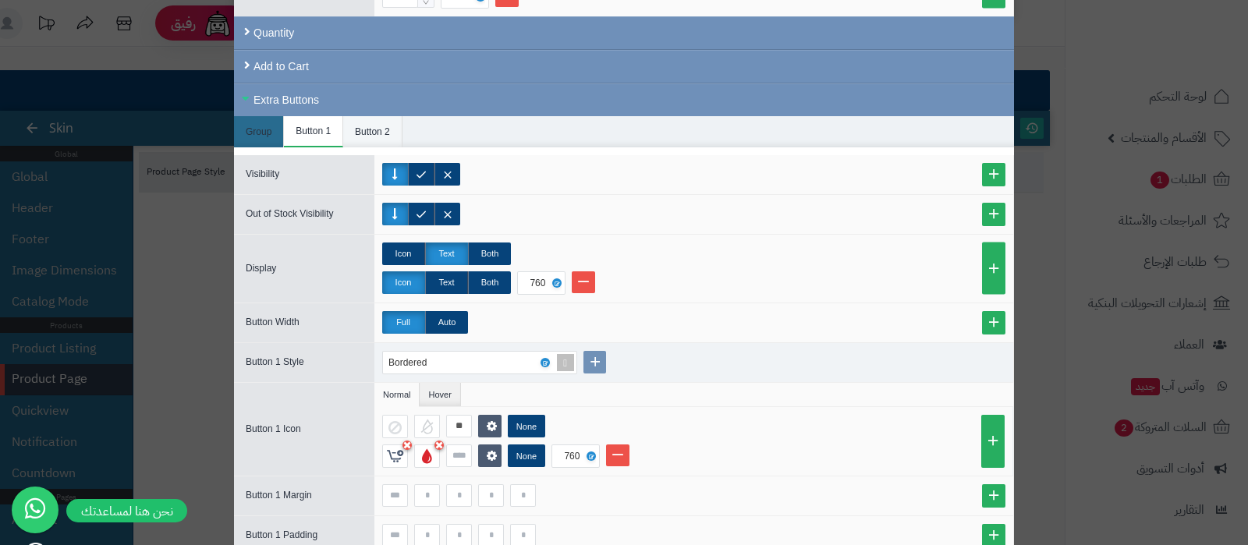
click at [360, 132] on li "Button 2" at bounding box center [372, 131] width 59 height 31
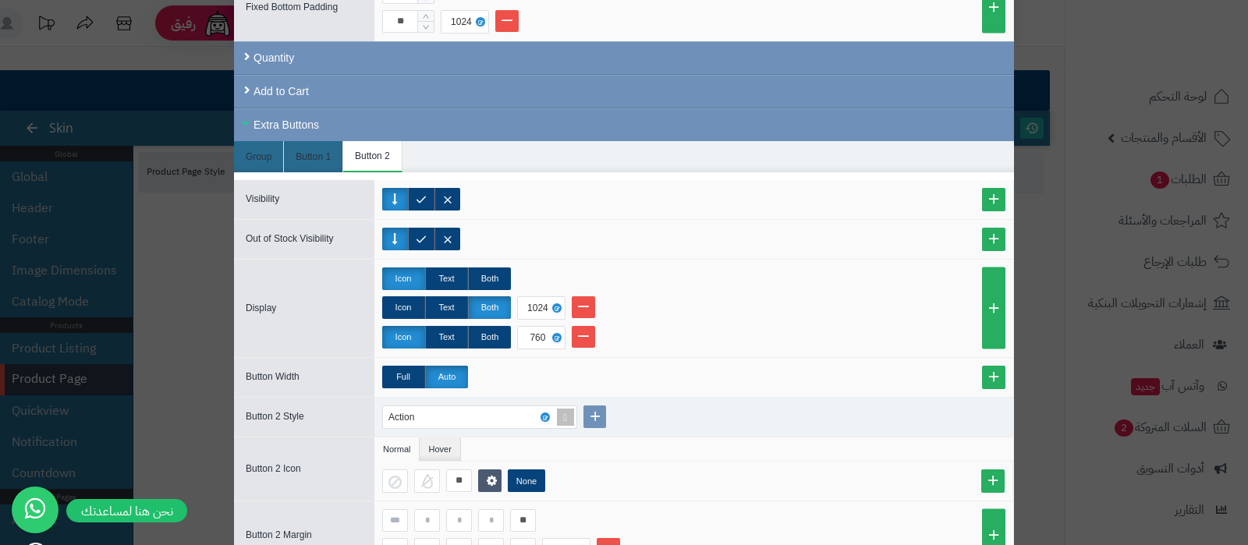
scroll to position [449, 0]
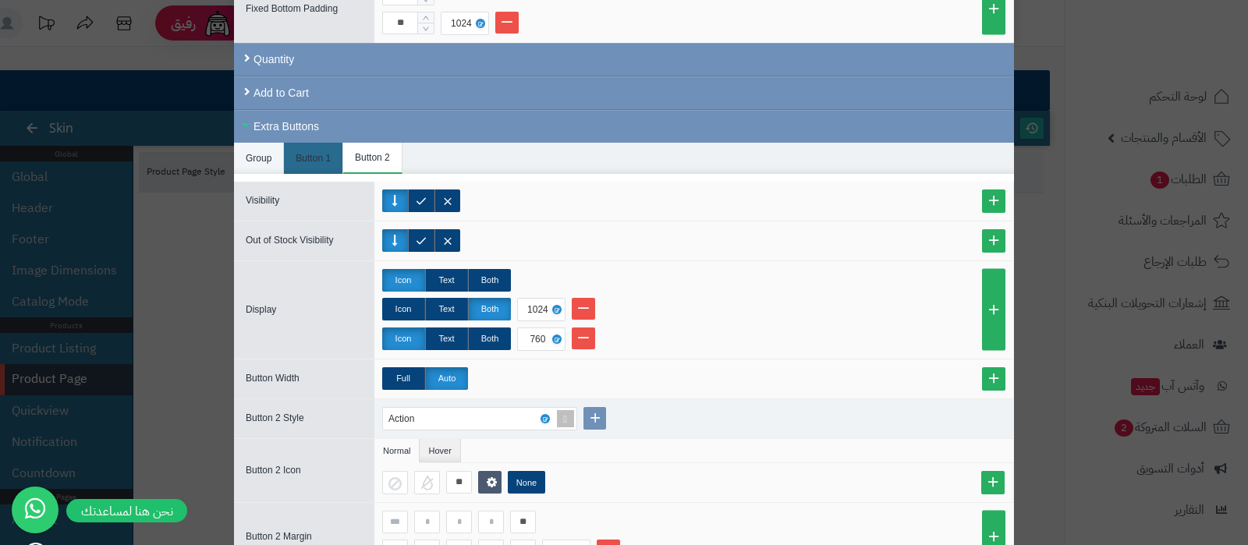
click at [265, 158] on li "Group" at bounding box center [259, 158] width 50 height 31
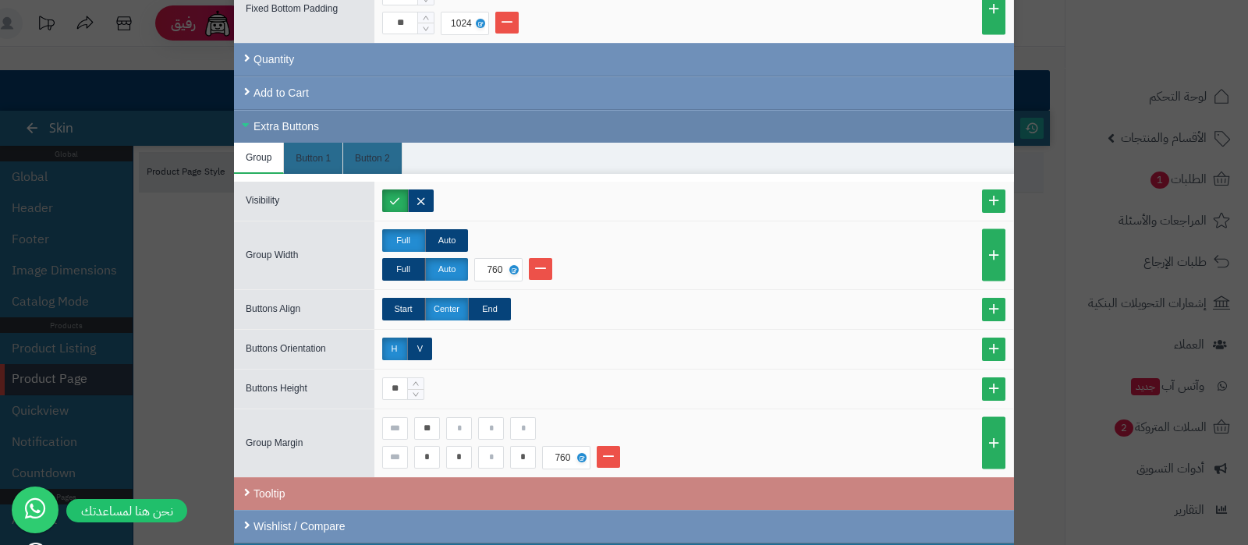
click at [282, 119] on div "Extra Buttons" at bounding box center [624, 126] width 780 height 33
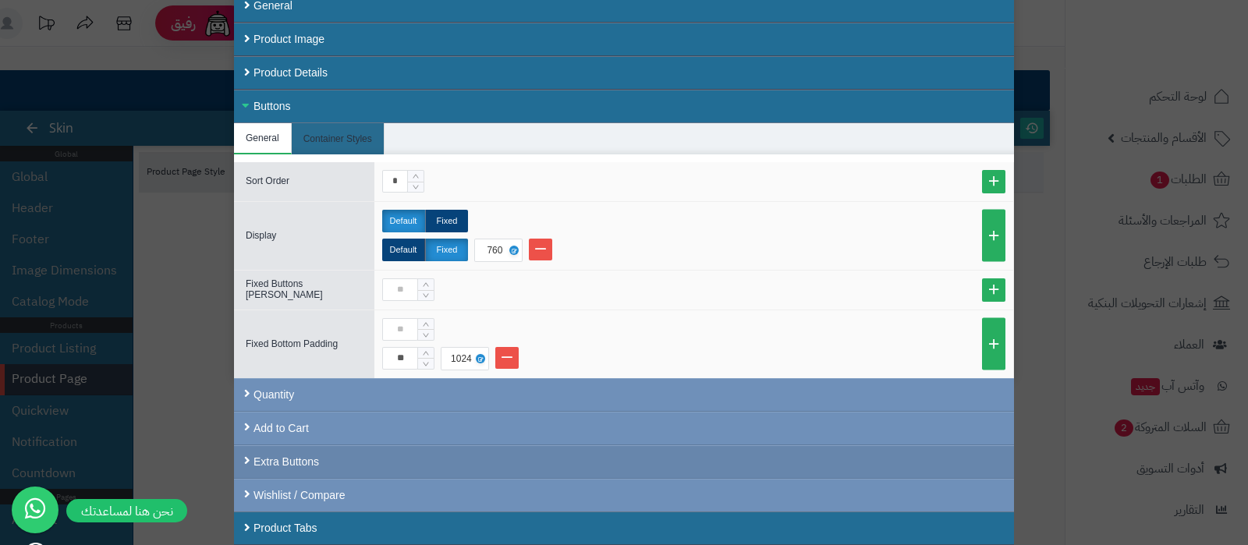
scroll to position [109, 0]
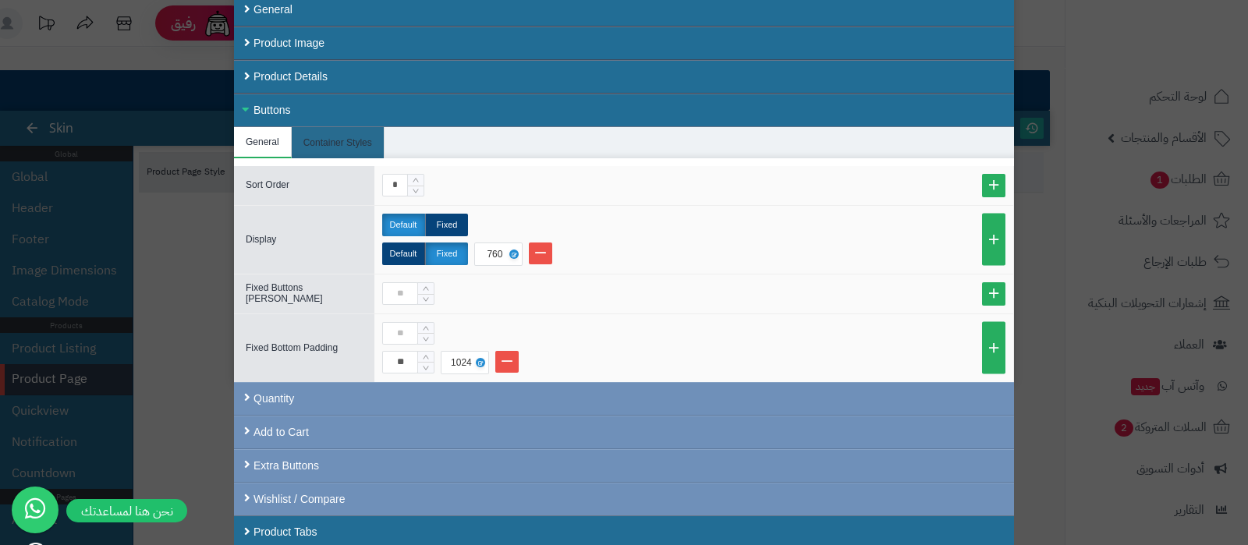
click at [298, 103] on div "Buttons" at bounding box center [624, 111] width 780 height 34
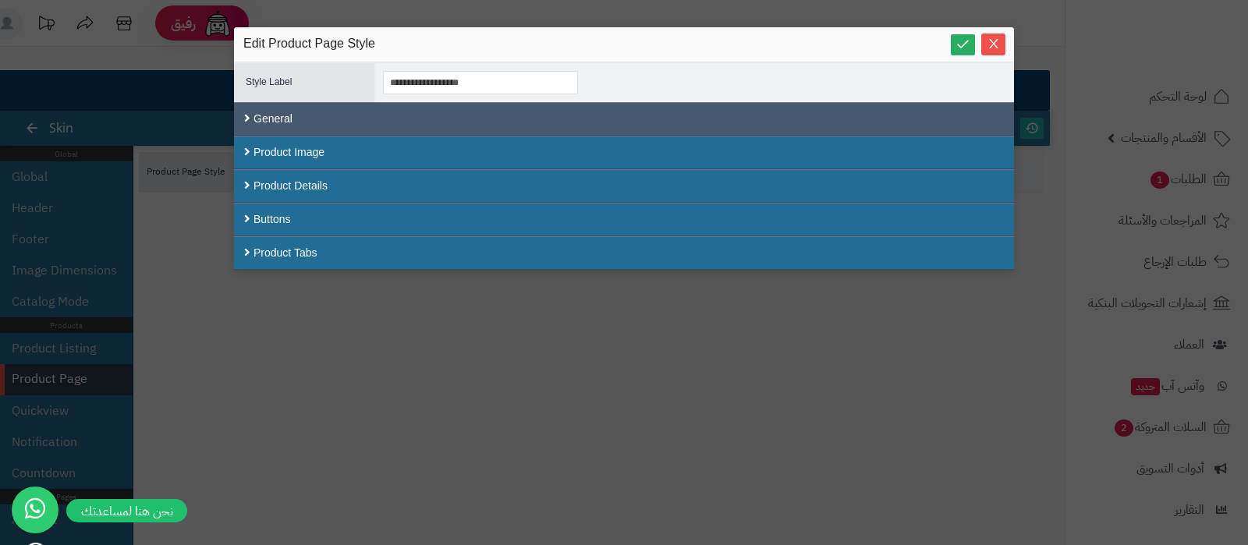
scroll to position [0, 0]
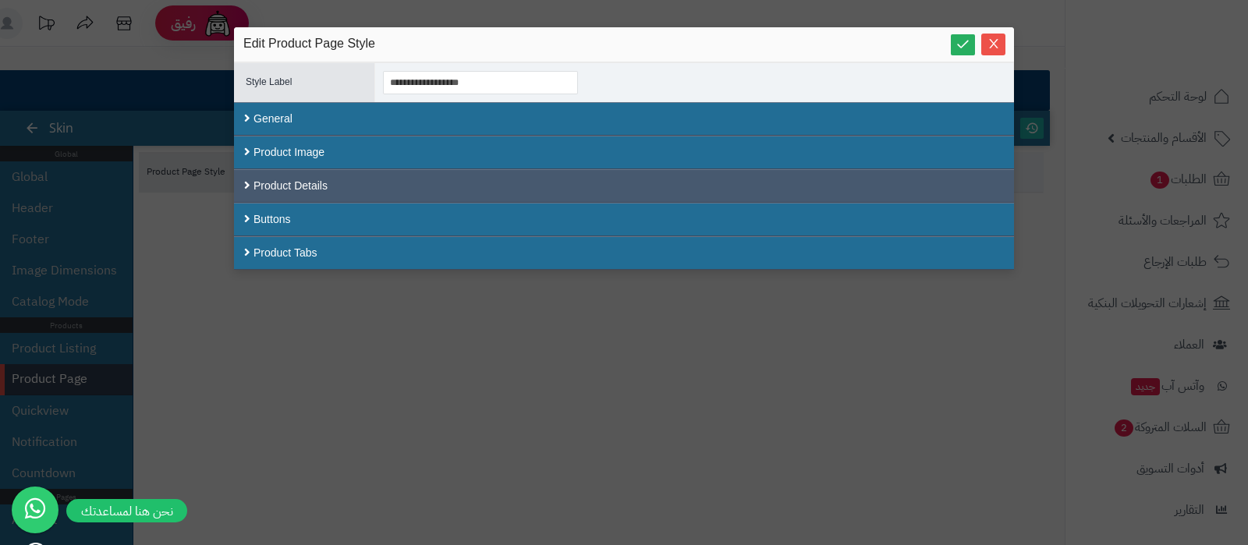
click at [325, 175] on div "Product Details" at bounding box center [624, 186] width 780 height 34
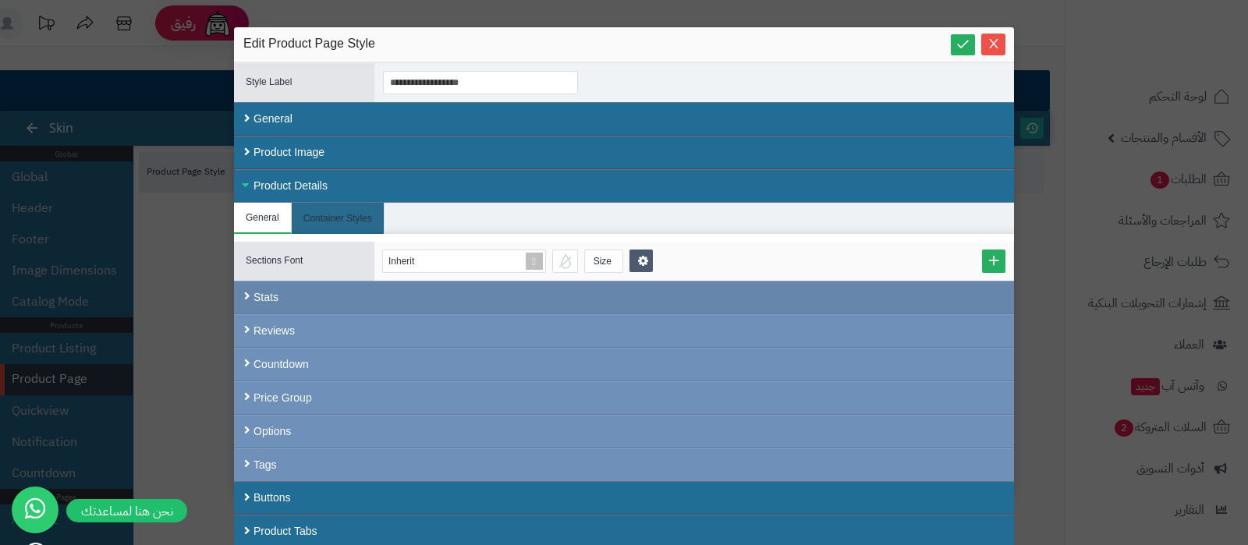
click at [342, 294] on div "Stats" at bounding box center [624, 298] width 780 height 34
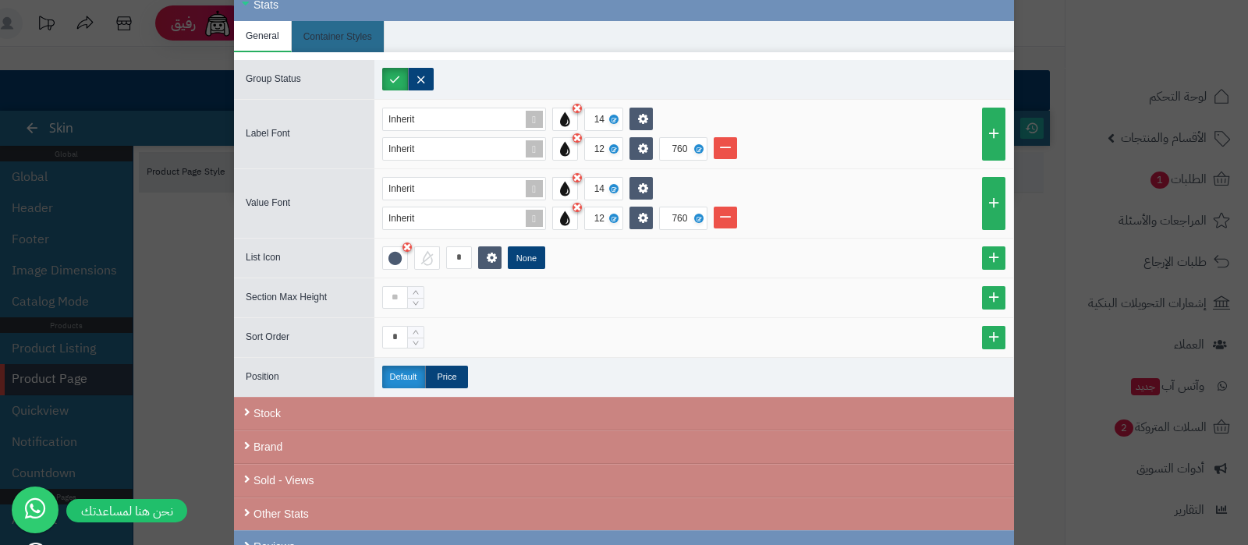
scroll to position [389, 0]
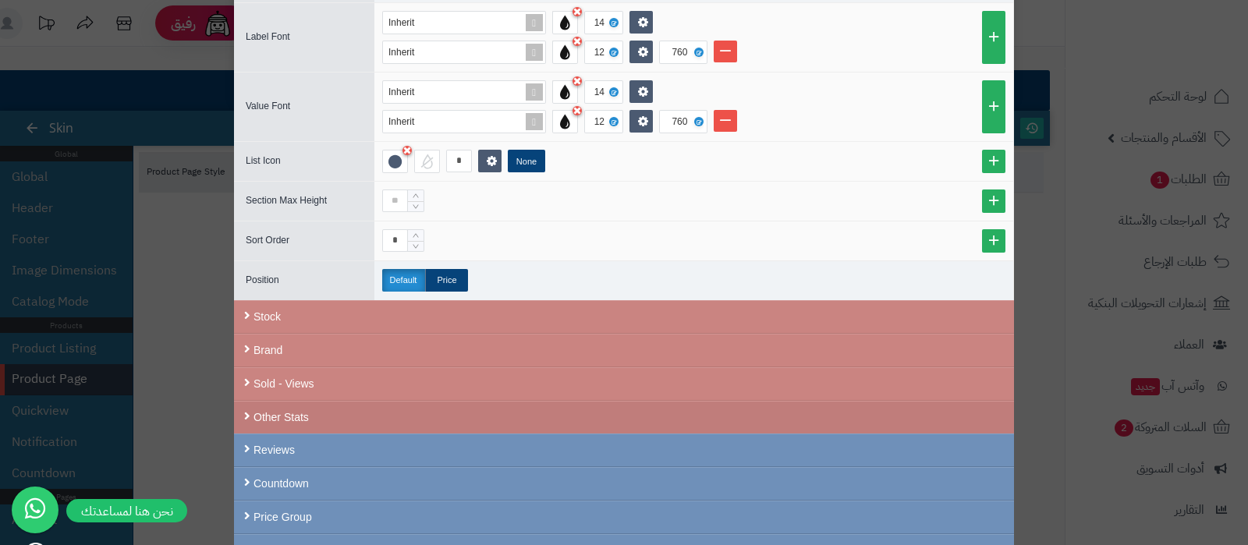
click at [335, 406] on div "Other Stats" at bounding box center [624, 417] width 780 height 33
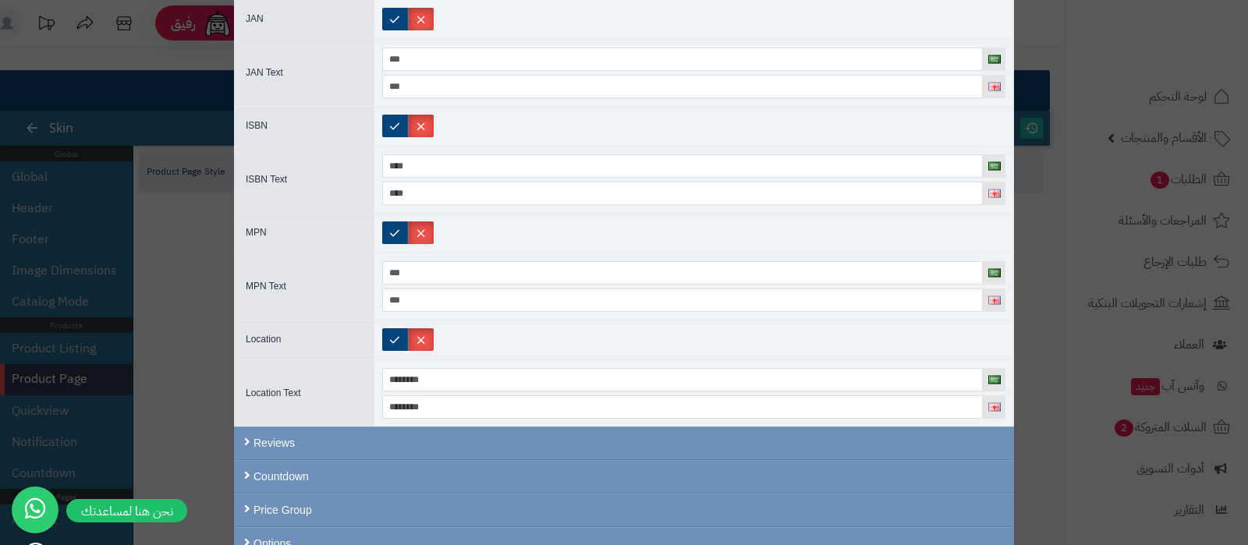
scroll to position [1745, 0]
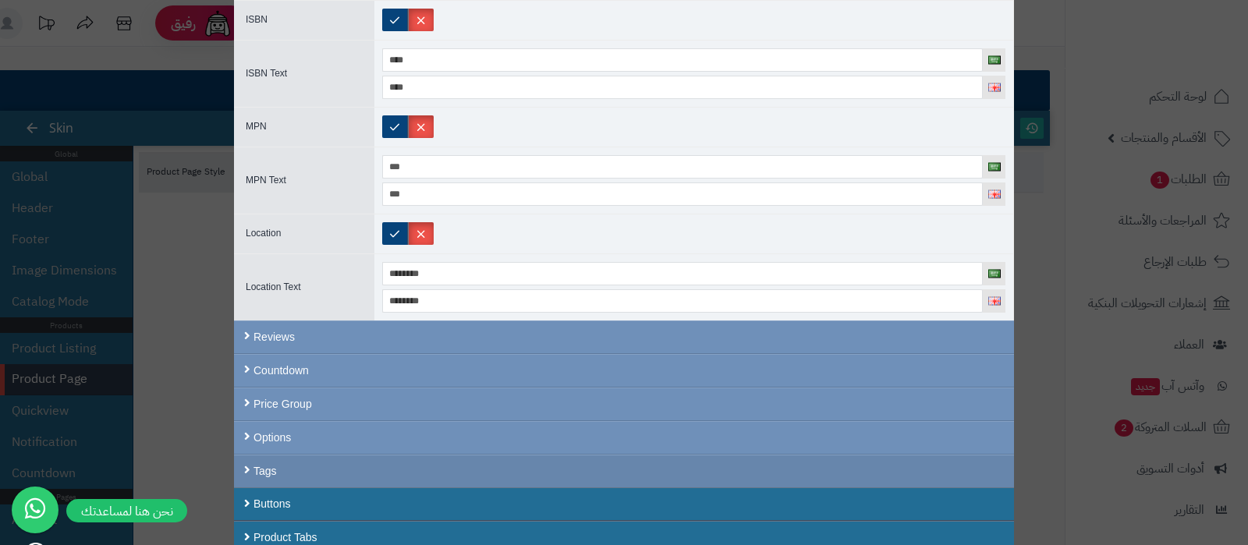
click at [339, 473] on div "Tags" at bounding box center [624, 471] width 780 height 33
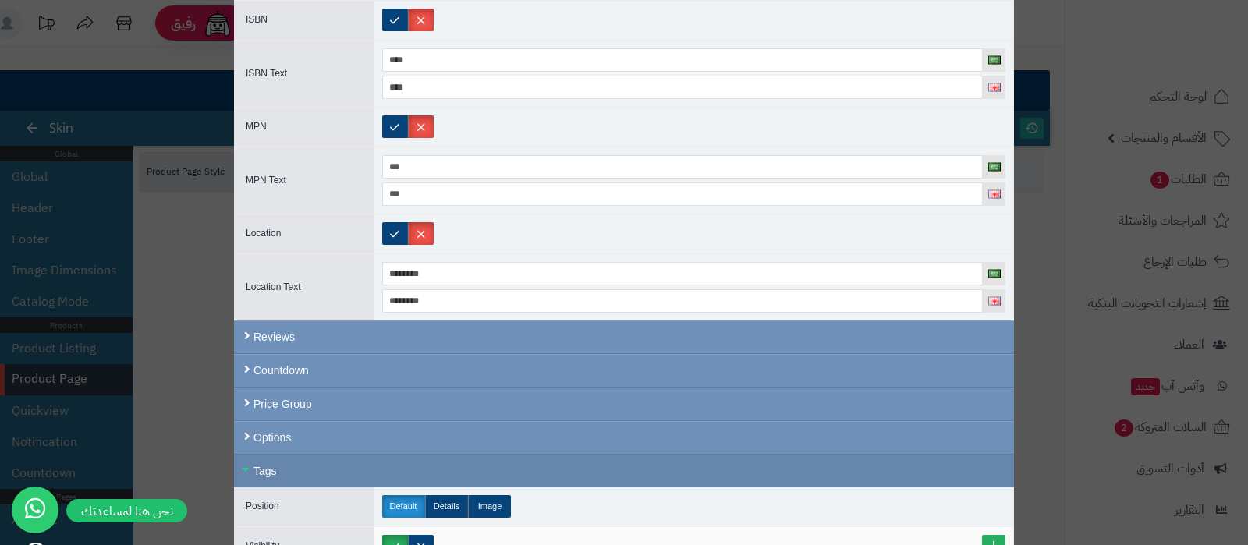
scroll to position [1932, 0]
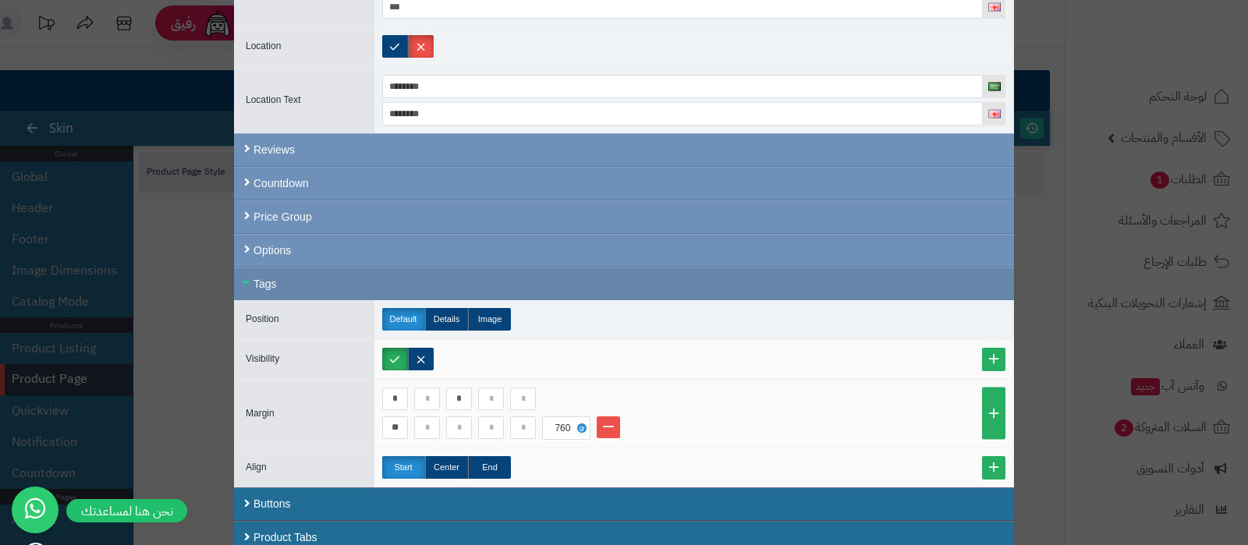
click at [318, 279] on div "Tags" at bounding box center [624, 284] width 780 height 33
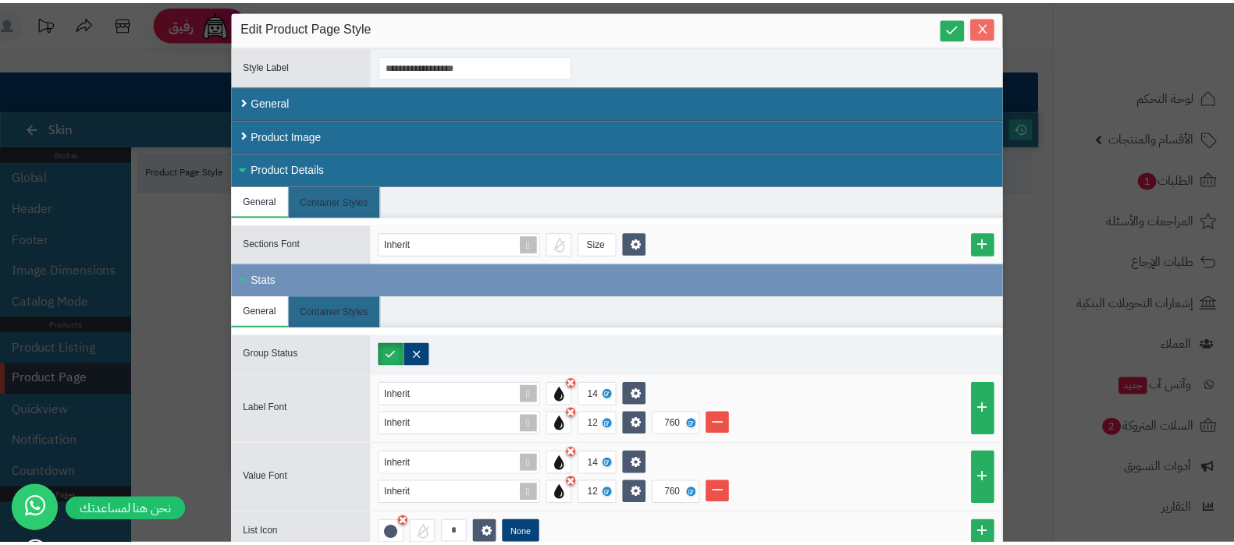
scroll to position [0, 0]
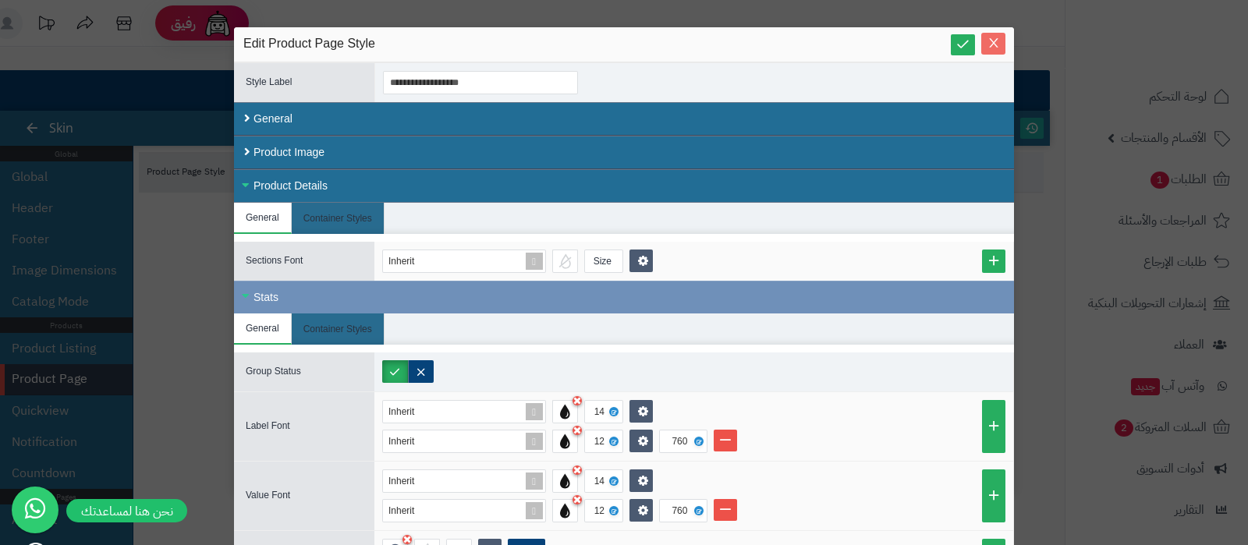
click at [1000, 37] on icon "Close" at bounding box center [994, 43] width 12 height 12
